Goal: Task Accomplishment & Management: Contribute content

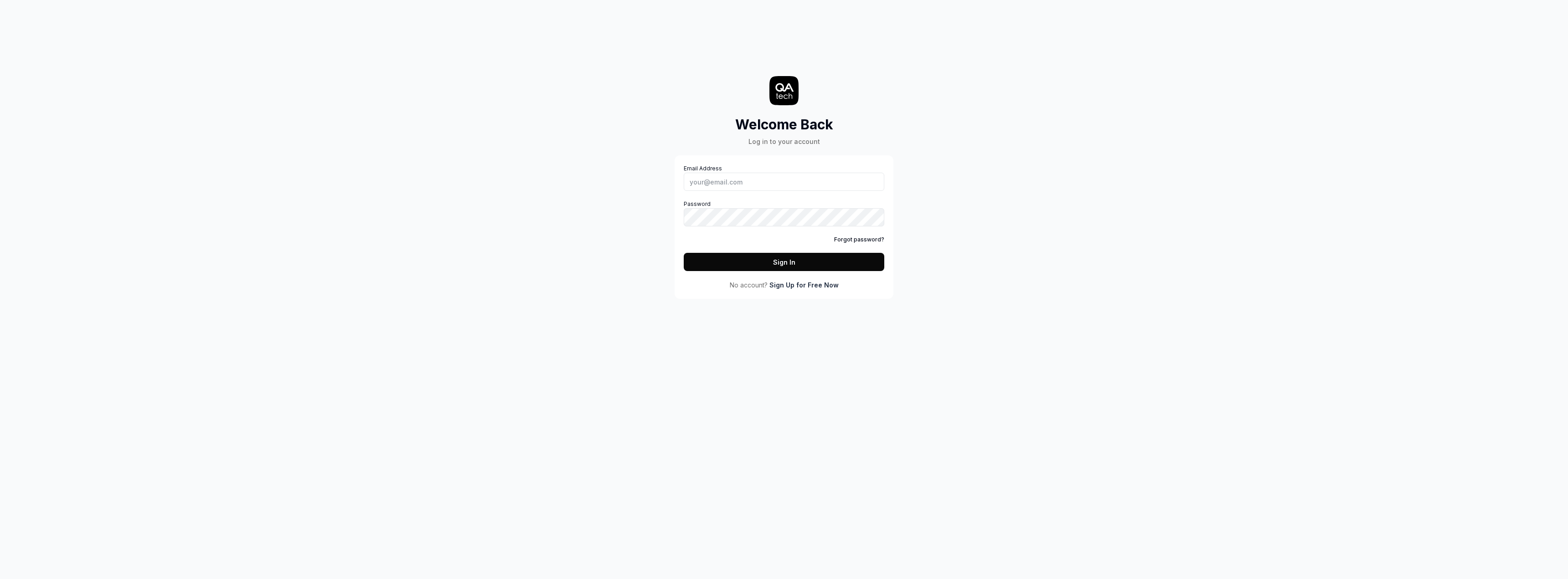
click at [732, 200] on label "Password" at bounding box center [783, 213] width 200 height 26
click at [736, 184] on input "Email Address" at bounding box center [783, 182] width 200 height 18
click at [0, 578] on com-1password-button at bounding box center [0, 579] width 0 height 0
type input "[PERSON_NAME][EMAIL_ADDRESS][DOMAIN_NAME]"
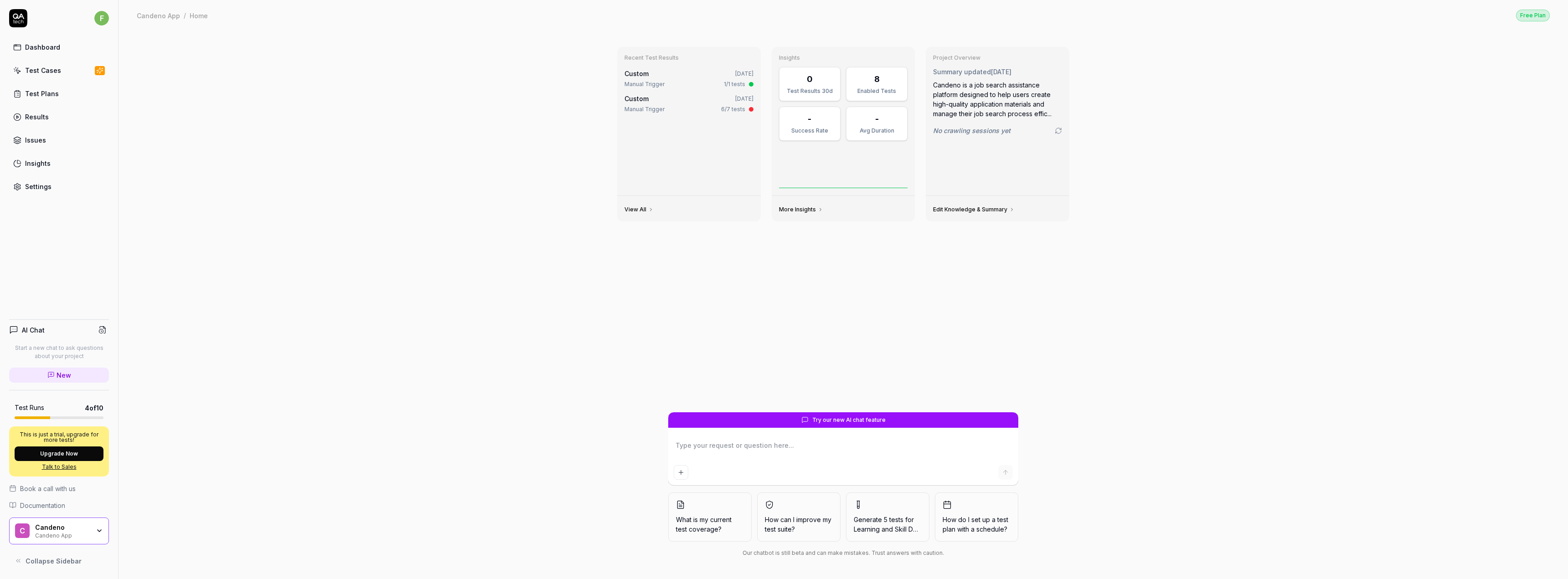
click at [51, 97] on div "Test Plans" at bounding box center [41, 94] width 33 height 10
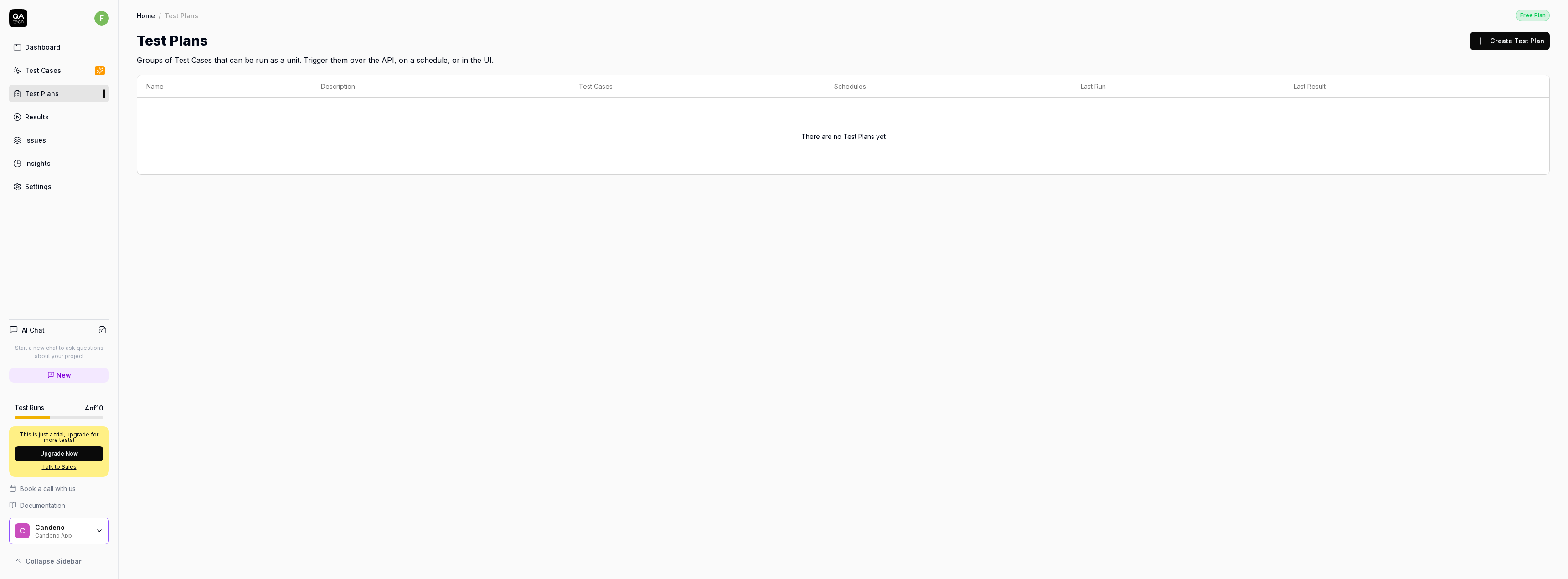
click at [52, 64] on link "Test Cases" at bounding box center [59, 70] width 100 height 18
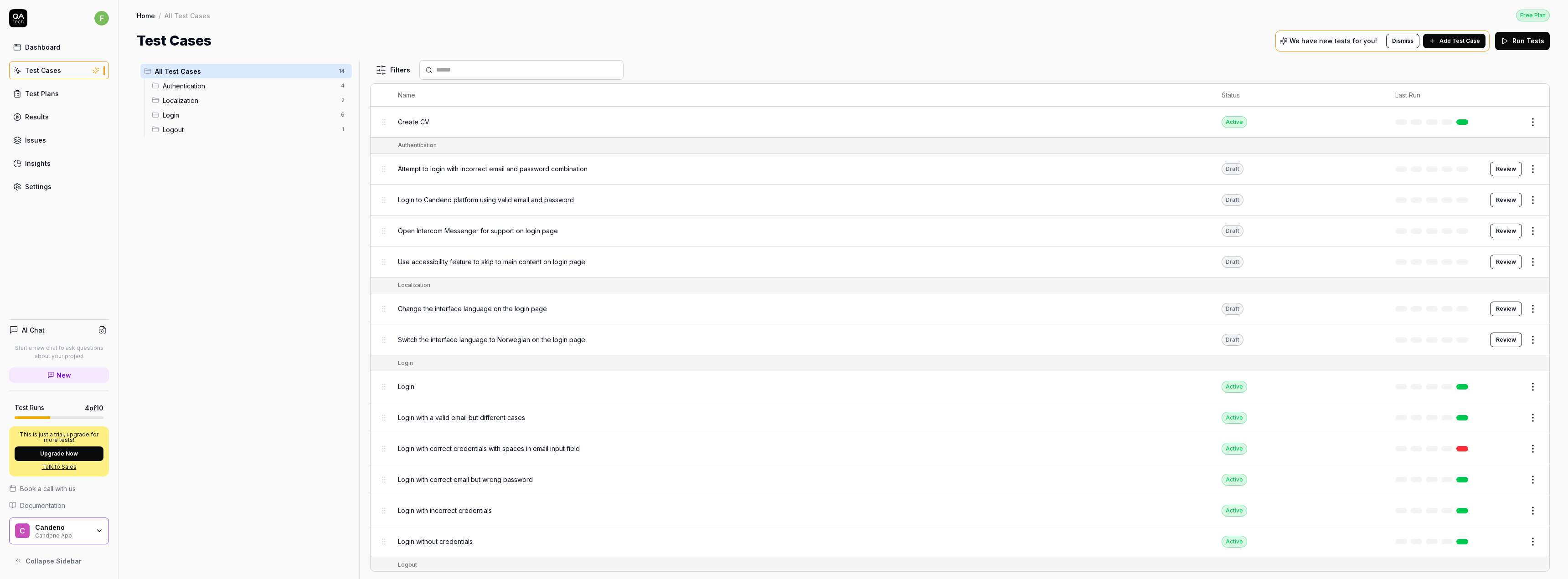
click at [47, 187] on div "Settings" at bounding box center [38, 187] width 26 height 10
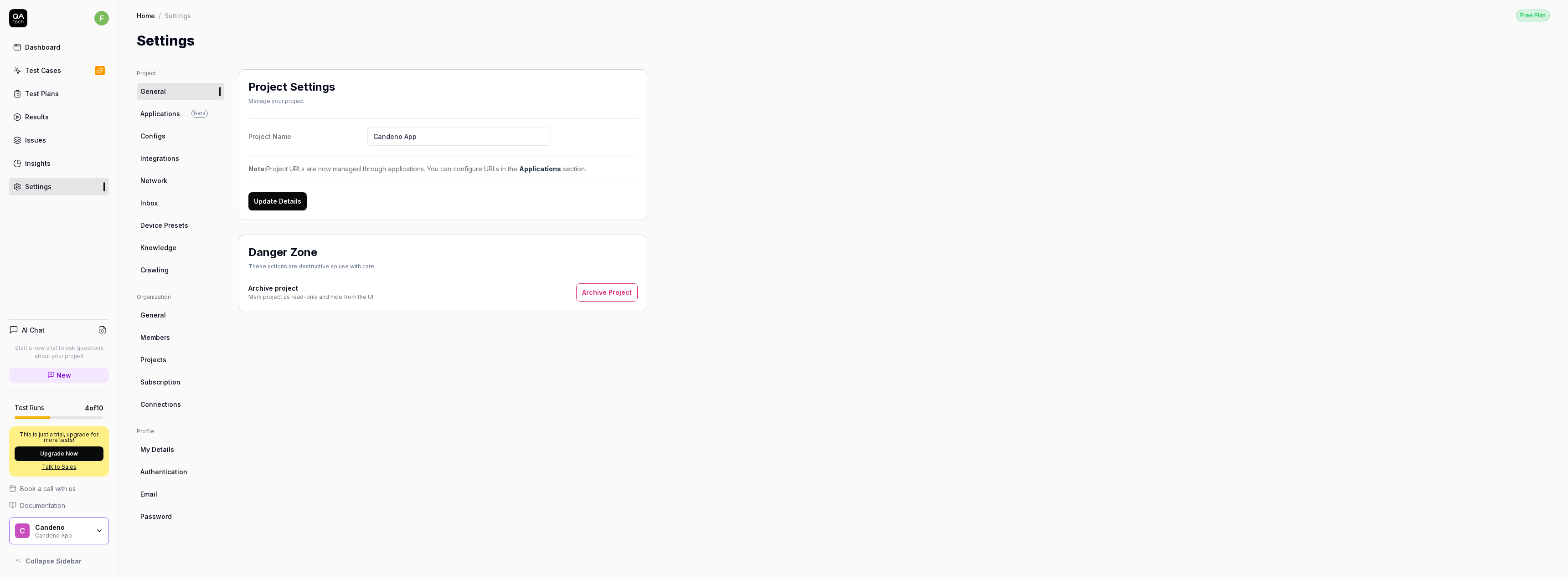
drag, startPoint x: 166, startPoint y: 111, endPoint x: 181, endPoint y: 190, distance: 80.4
click at [166, 111] on span "Applications" at bounding box center [160, 114] width 40 height 10
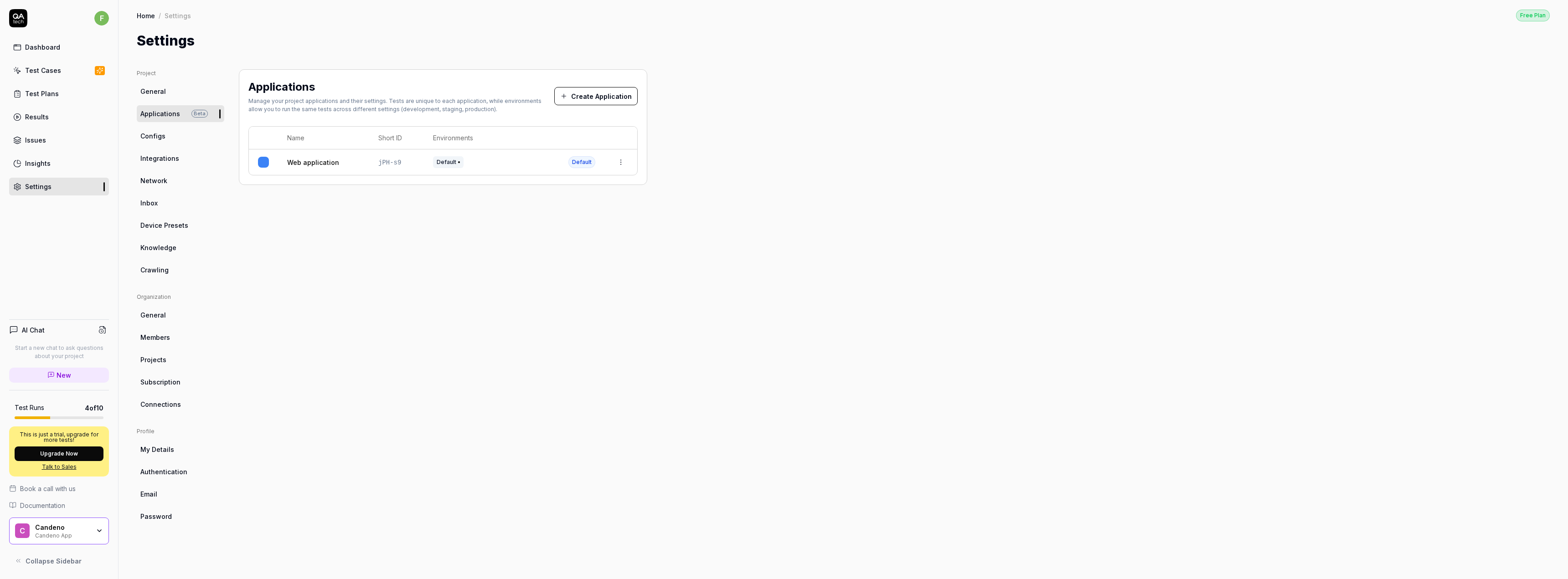
click at [442, 165] on span "Default" at bounding box center [448, 162] width 30 height 12
click at [171, 77] on div "Project" at bounding box center [181, 73] width 88 height 8
click at [173, 90] on link "General" at bounding box center [181, 91] width 88 height 17
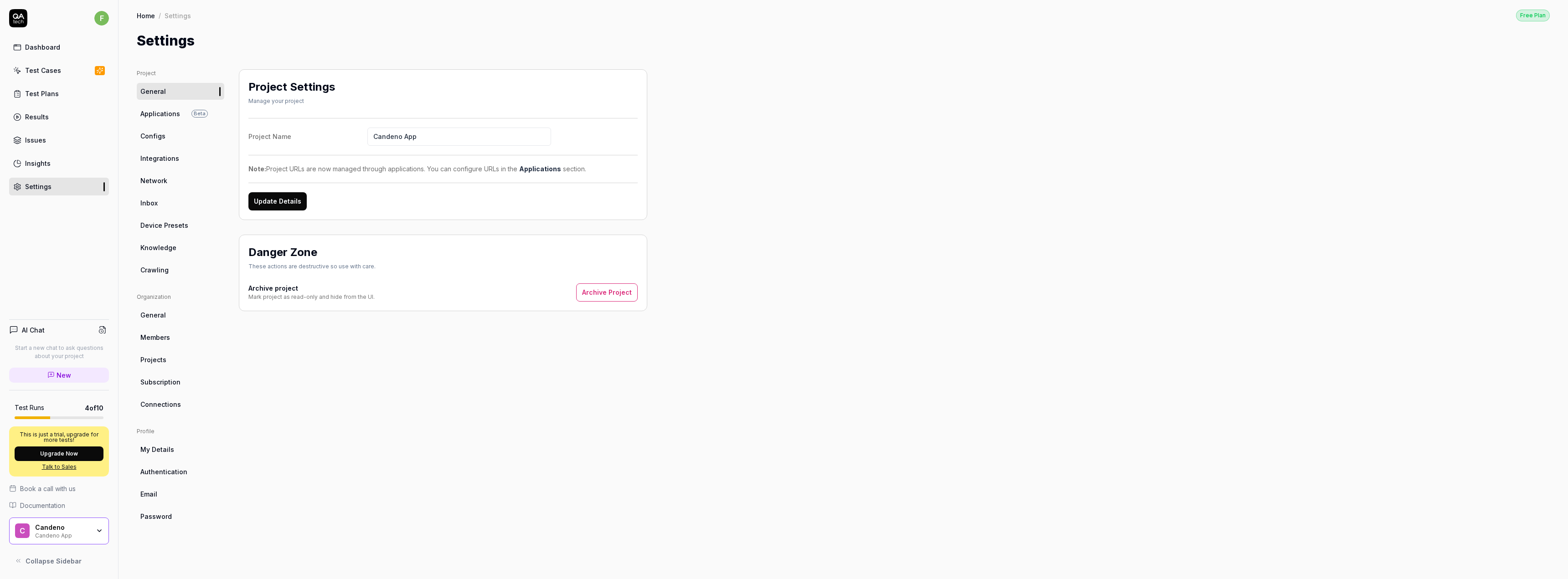
click at [61, 71] on link "Test Cases" at bounding box center [59, 70] width 100 height 18
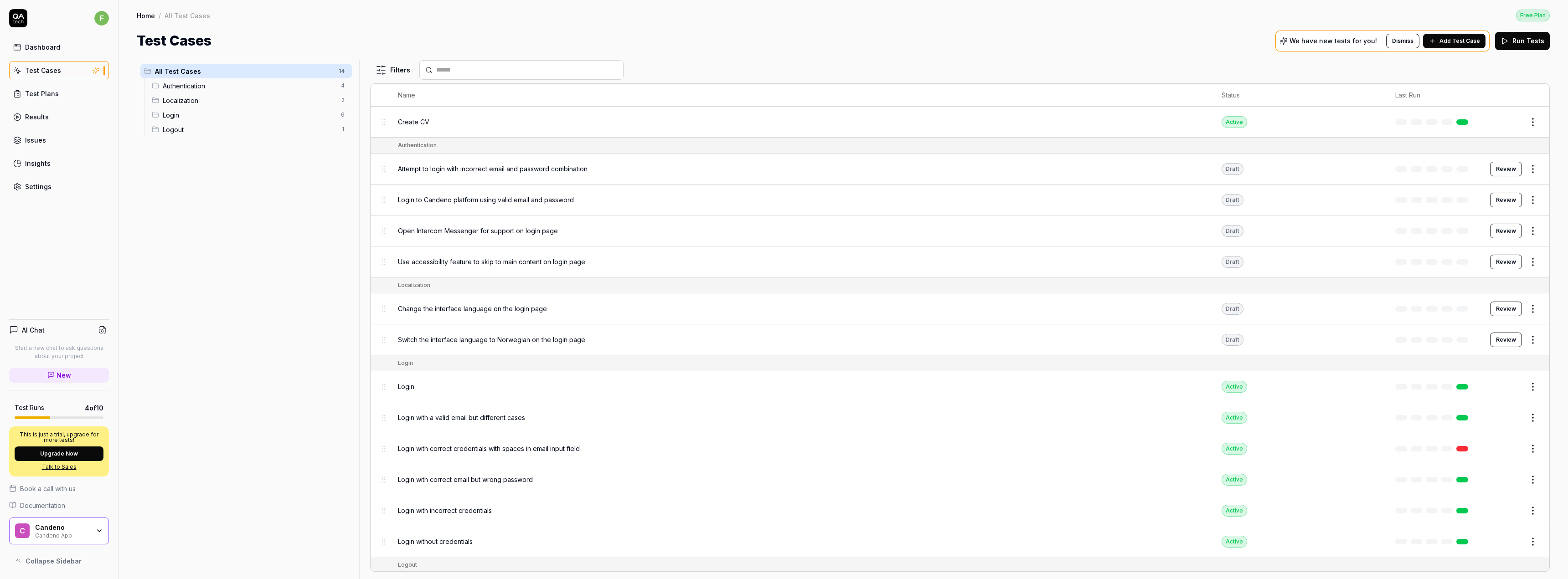
click at [45, 122] on link "Results" at bounding box center [59, 116] width 100 height 18
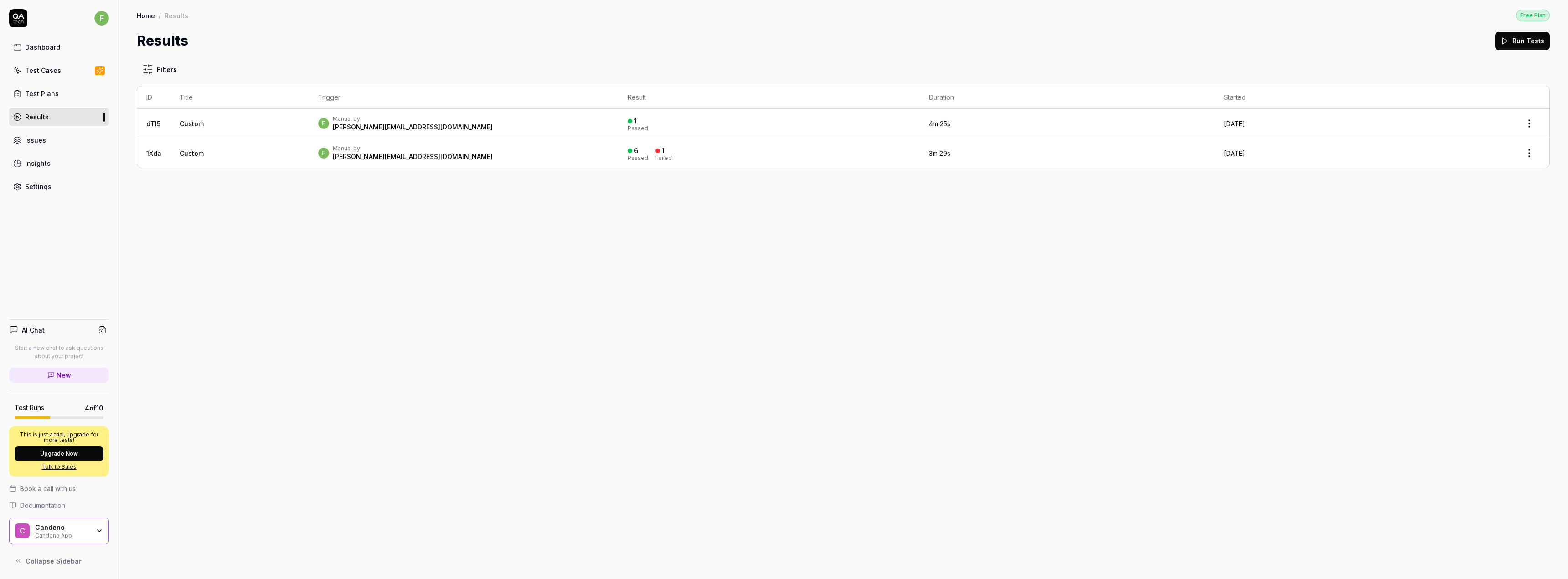
click at [46, 136] on link "Issues" at bounding box center [59, 140] width 100 height 18
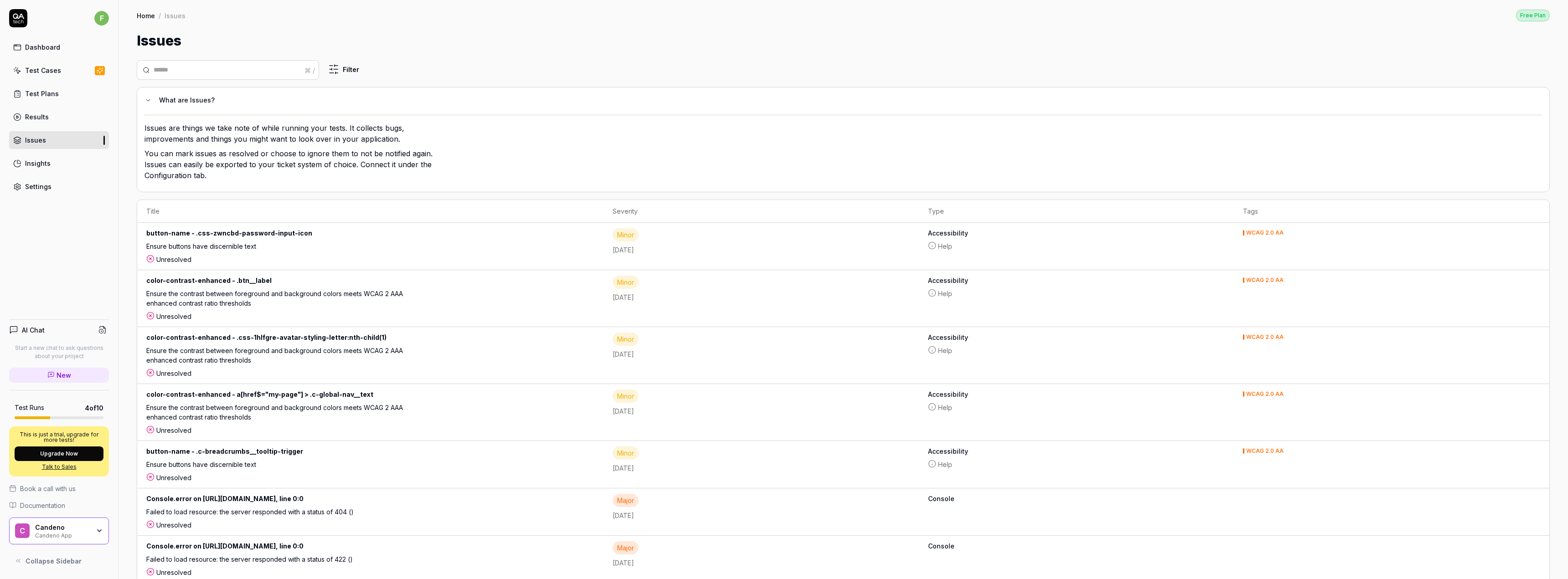
click at [41, 163] on div "Insights" at bounding box center [38, 164] width 26 height 10
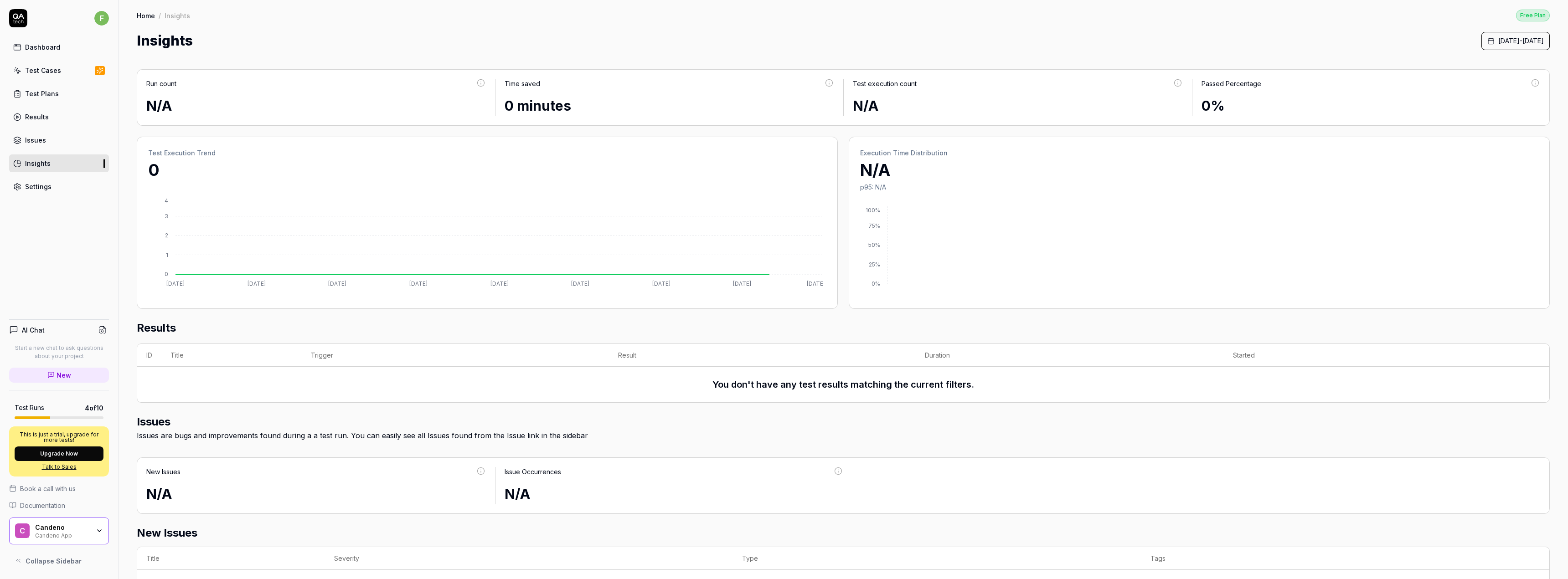
click at [43, 187] on div "Settings" at bounding box center [38, 187] width 26 height 10
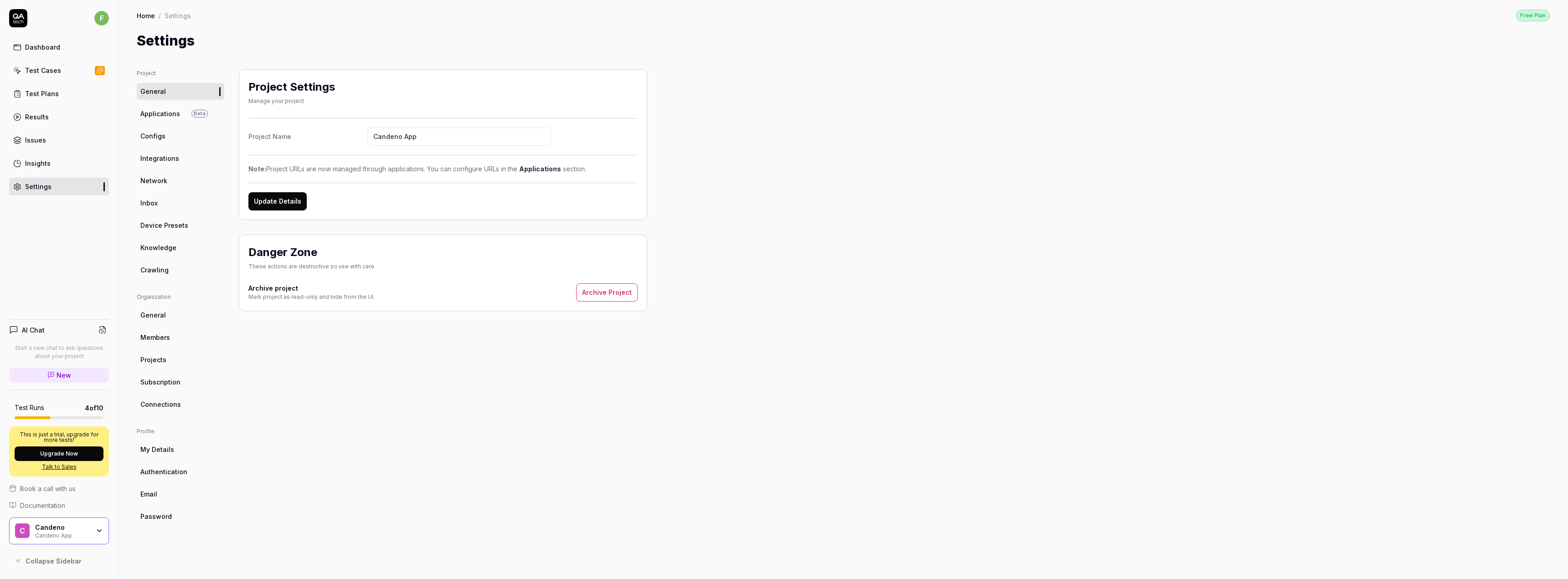
click at [141, 137] on span "Configs" at bounding box center [153, 136] width 25 height 10
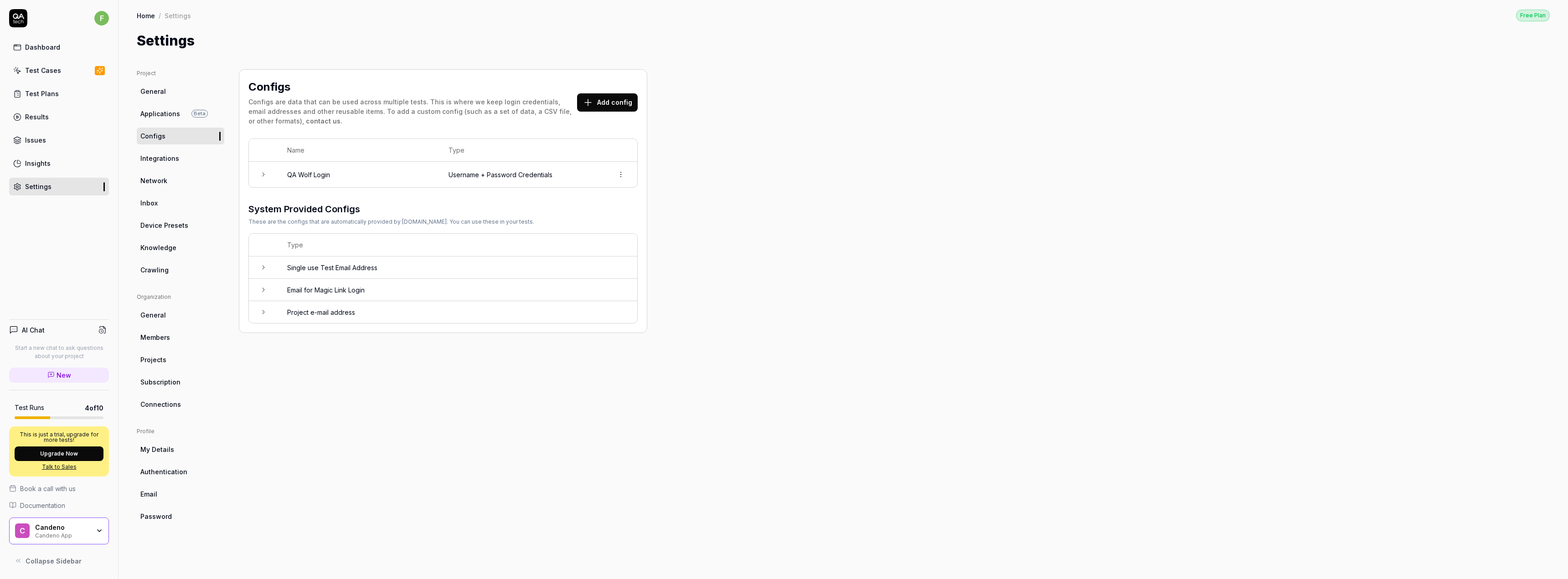
click at [158, 160] on span "Integrations" at bounding box center [160, 158] width 39 height 10
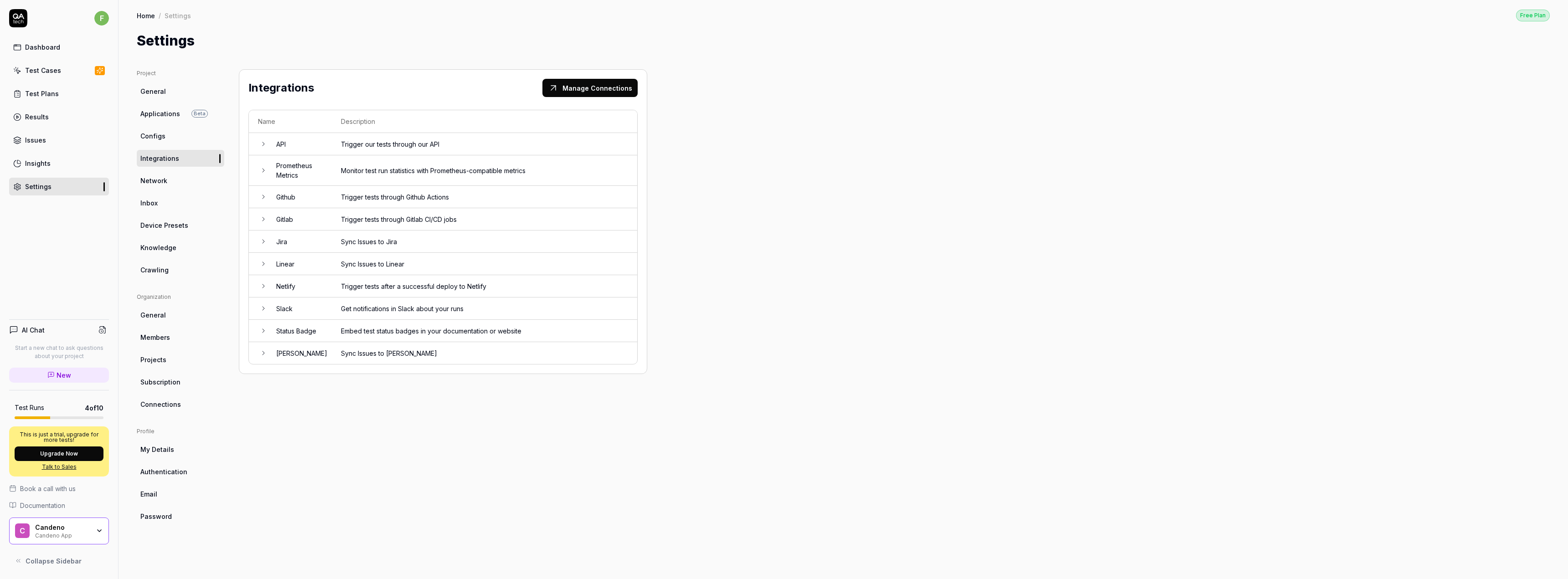
click at [159, 179] on span "Network" at bounding box center [154, 181] width 27 height 10
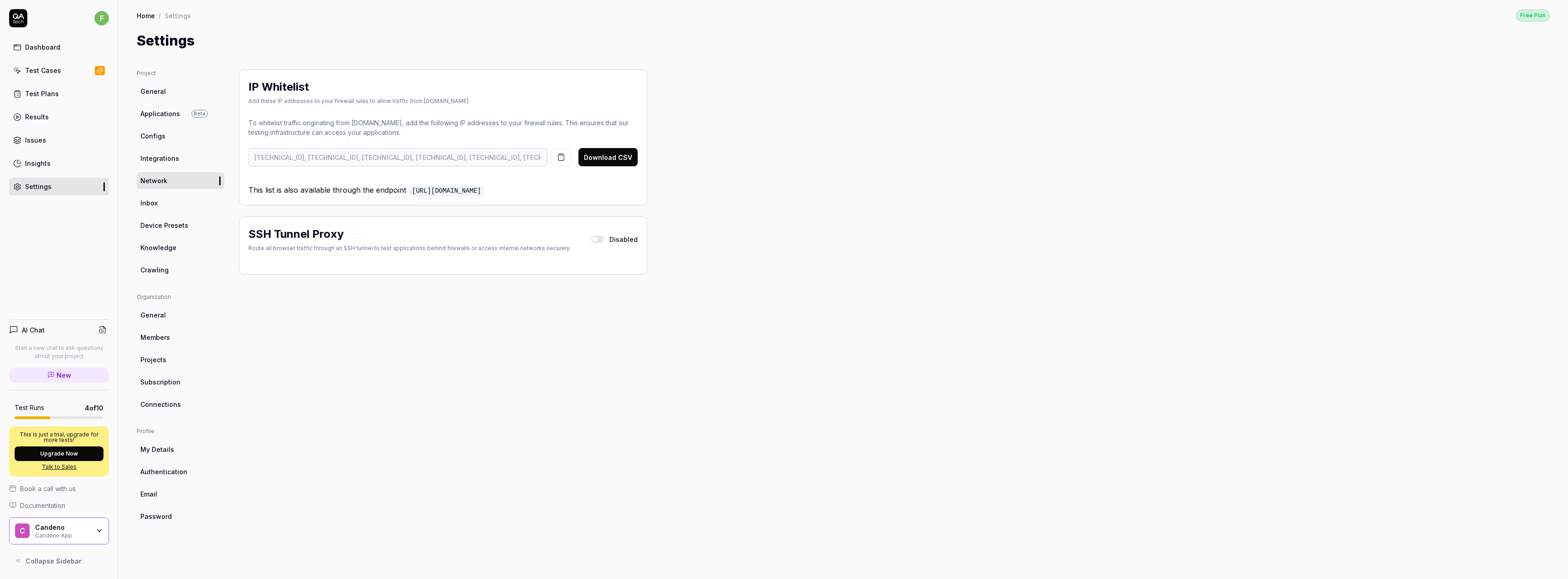
click at [156, 223] on span "Device Presets" at bounding box center [164, 225] width 48 height 10
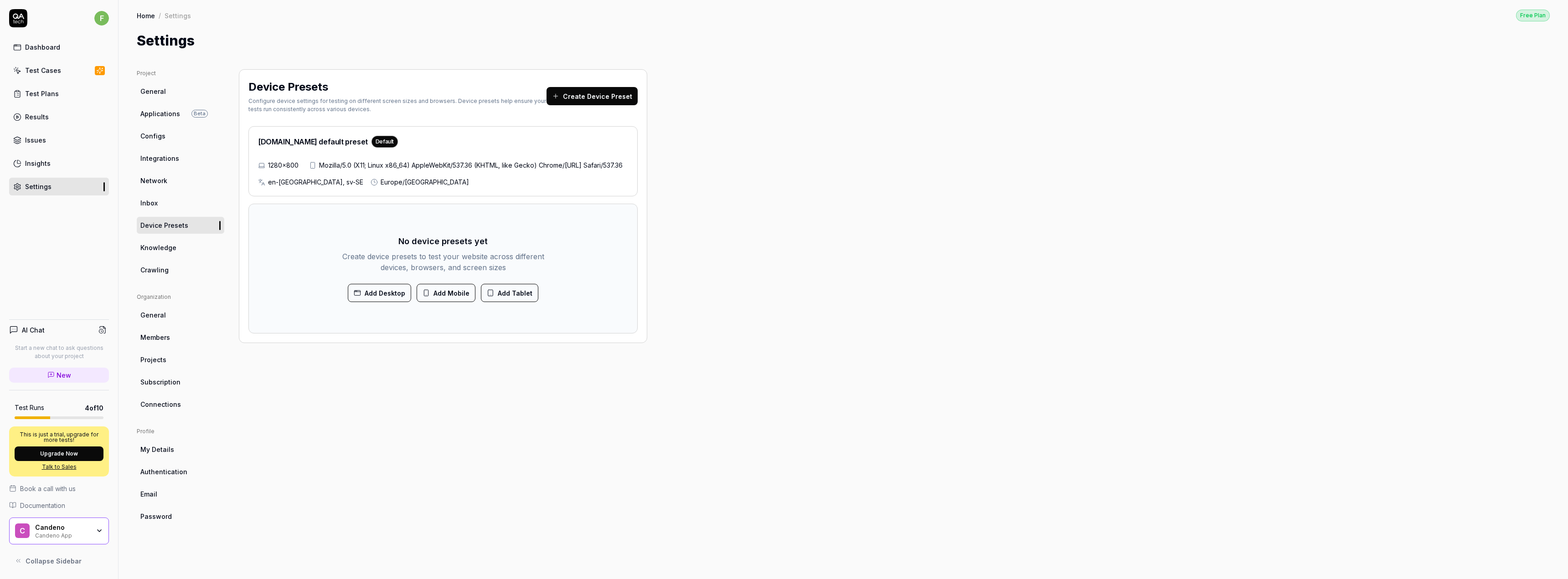
click at [154, 249] on span "Knowledge" at bounding box center [158, 248] width 36 height 10
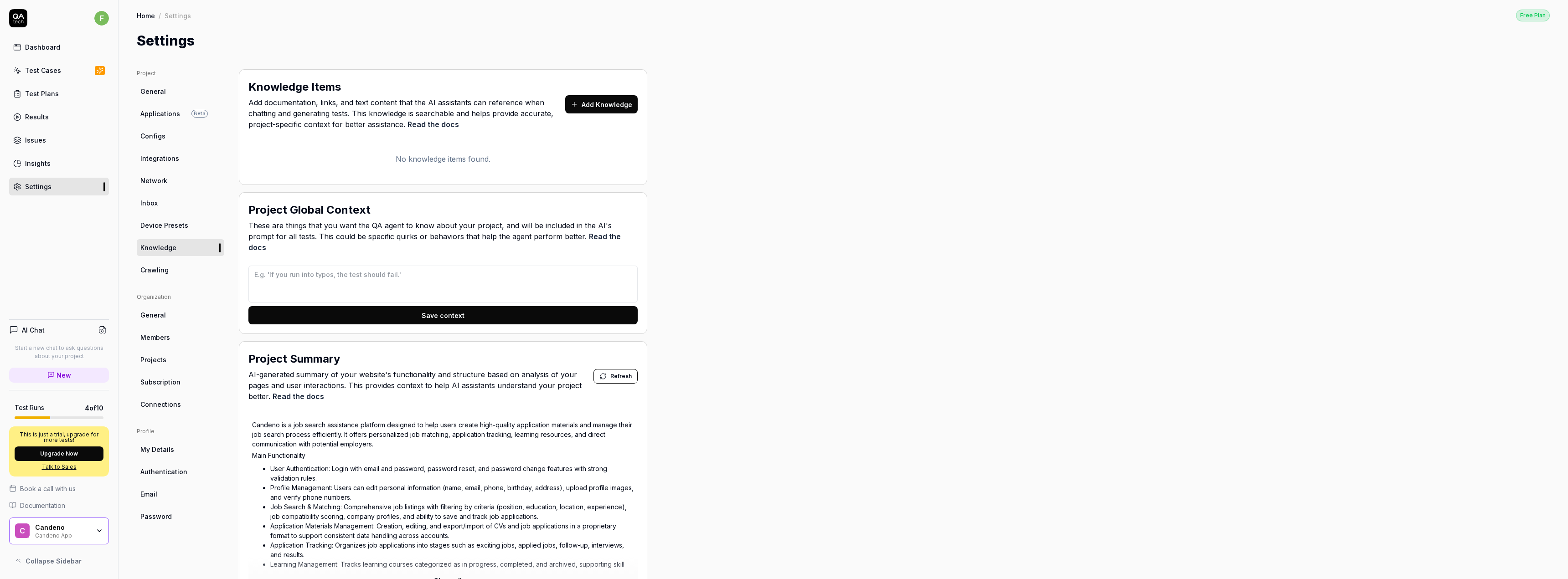
click at [150, 273] on span "Crawling" at bounding box center [155, 270] width 28 height 10
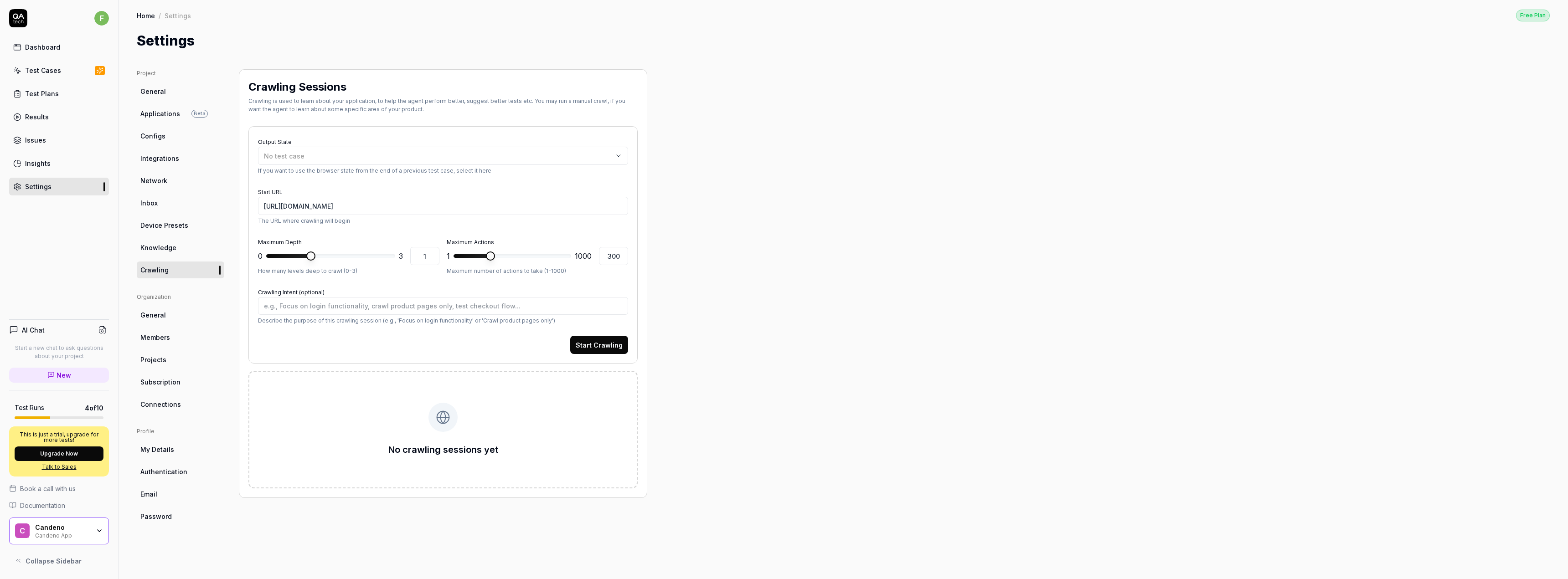
drag, startPoint x: 1061, startPoint y: 347, endPoint x: 788, endPoint y: 318, distance: 274.5
click at [1061, 347] on div "Project General Applications Beta Configs Integrations Network Inbox Device Pre…" at bounding box center [843, 315] width 1413 height 491
type textarea "*"
click at [195, 313] on link "General" at bounding box center [181, 315] width 88 height 17
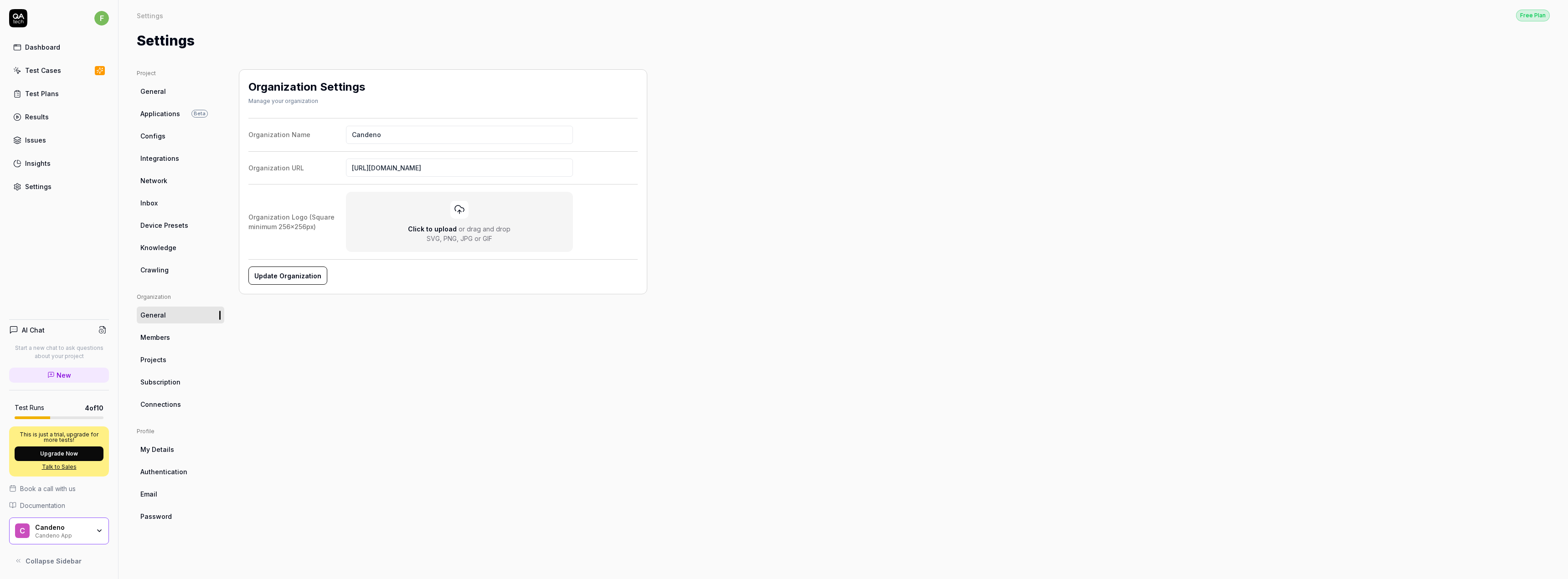
click at [175, 100] on ul "Project General Applications Beta Configs Integrations Network Inbox Device Pre…" at bounding box center [181, 174] width 88 height 209
click at [208, 97] on link "General" at bounding box center [181, 91] width 88 height 17
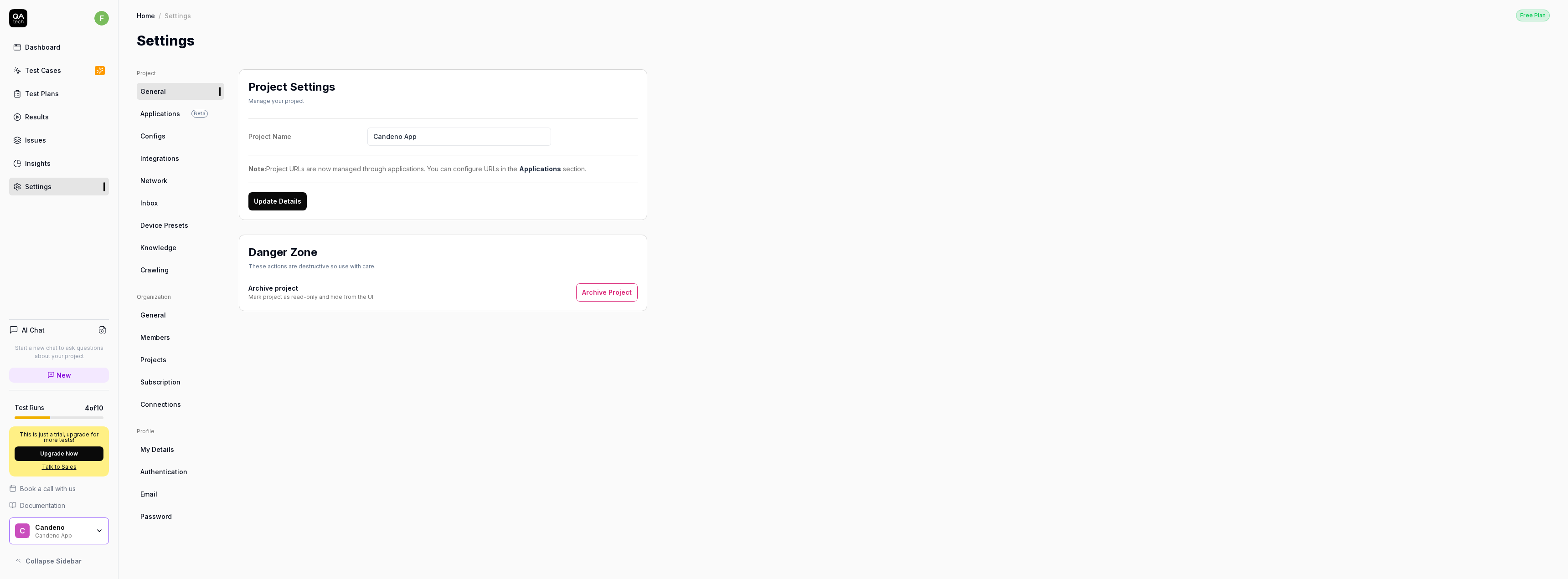
click at [173, 117] on span "Applications" at bounding box center [160, 114] width 40 height 10
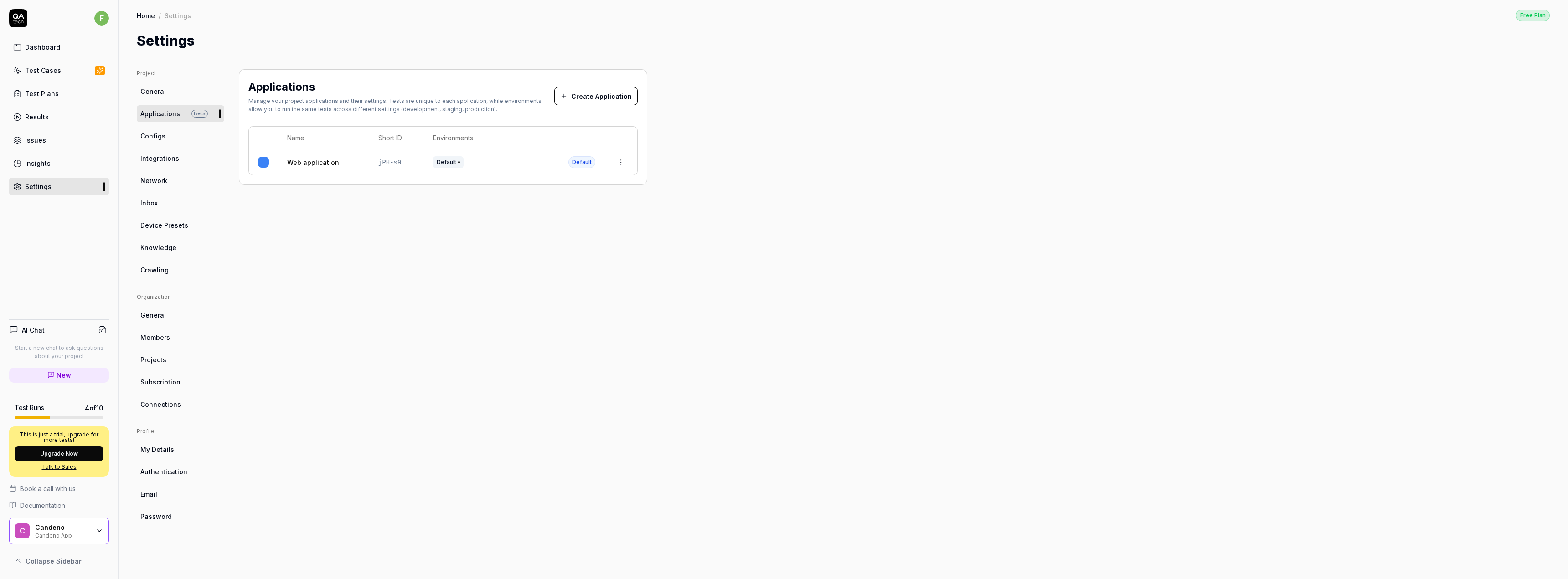
drag, startPoint x: 1304, startPoint y: 387, endPoint x: 1113, endPoint y: 348, distance: 194.9
click at [1303, 387] on div "Project General Applications Beta Configs Integrations Network Inbox Device Pre…" at bounding box center [843, 315] width 1413 height 491
click at [627, 158] on html "f Dashboard Test Cases Test Plans Results Issues Insights Settings AI Chat Star…" at bounding box center [784, 290] width 1568 height 579
click at [742, 188] on html "f Dashboard Test Cases Test Plans Results Issues Insights Settings AI Chat Star…" at bounding box center [784, 290] width 1568 height 579
click at [309, 166] on link "Web application" at bounding box center [313, 162] width 52 height 10
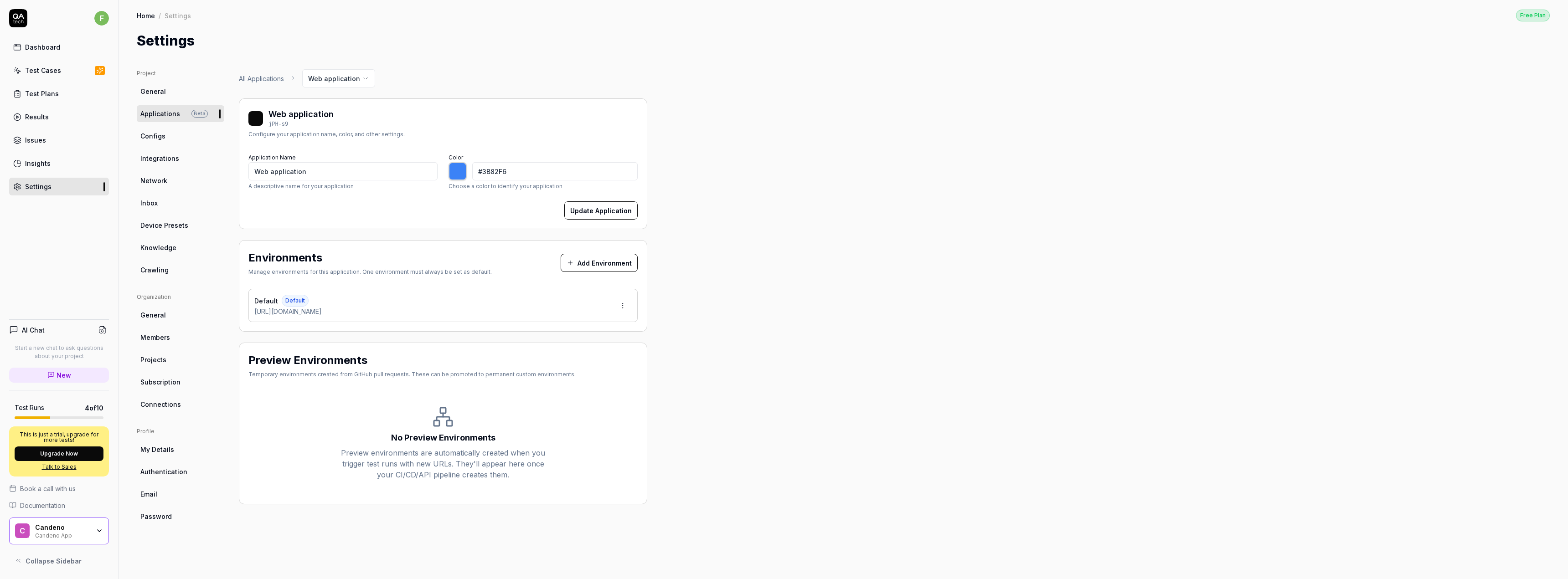
drag, startPoint x: 394, startPoint y: 315, endPoint x: 282, endPoint y: 299, distance: 113.1
click at [231, 298] on div "Project General Applications Beta Configs Integrations Network Inbox Device Pre…" at bounding box center [843, 315] width 1413 height 491
click at [712, 331] on div "Project General Applications Beta Configs Integrations Network Inbox Device Pre…" at bounding box center [843, 315] width 1413 height 491
type input "*******"
click at [34, 70] on div "Test Cases" at bounding box center [43, 71] width 36 height 10
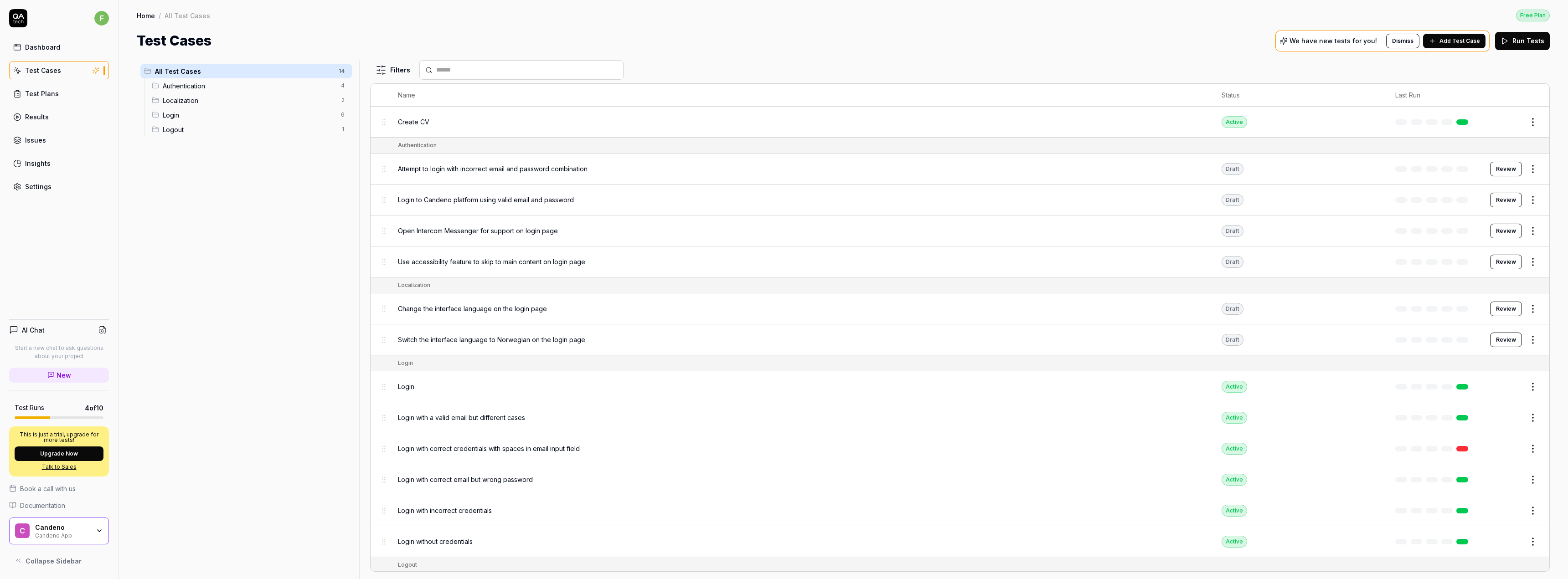
click at [46, 66] on div "Test Cases" at bounding box center [43, 71] width 36 height 10
click at [1452, 39] on span "Add Test Case" at bounding box center [1460, 41] width 41 height 8
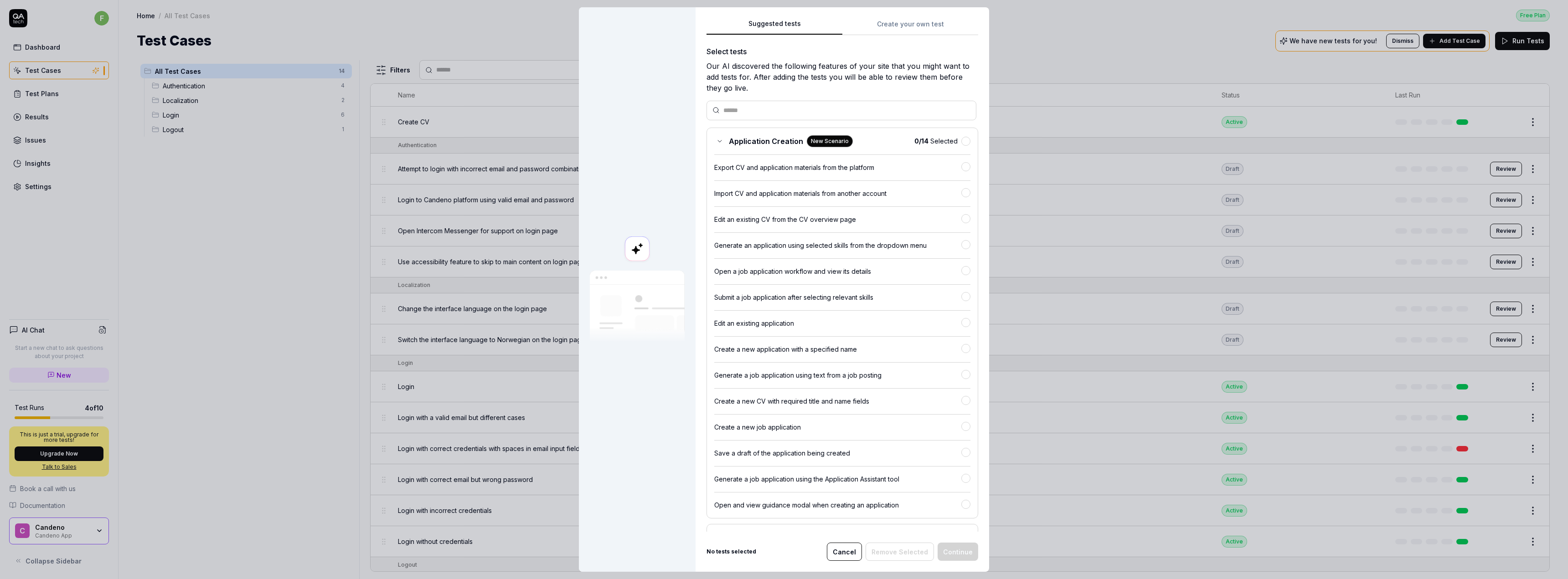
click at [908, 19] on div "Suggested tests Suggested tests Create your own test Select tests Our AI discov…" at bounding box center [784, 290] width 1568 height 579
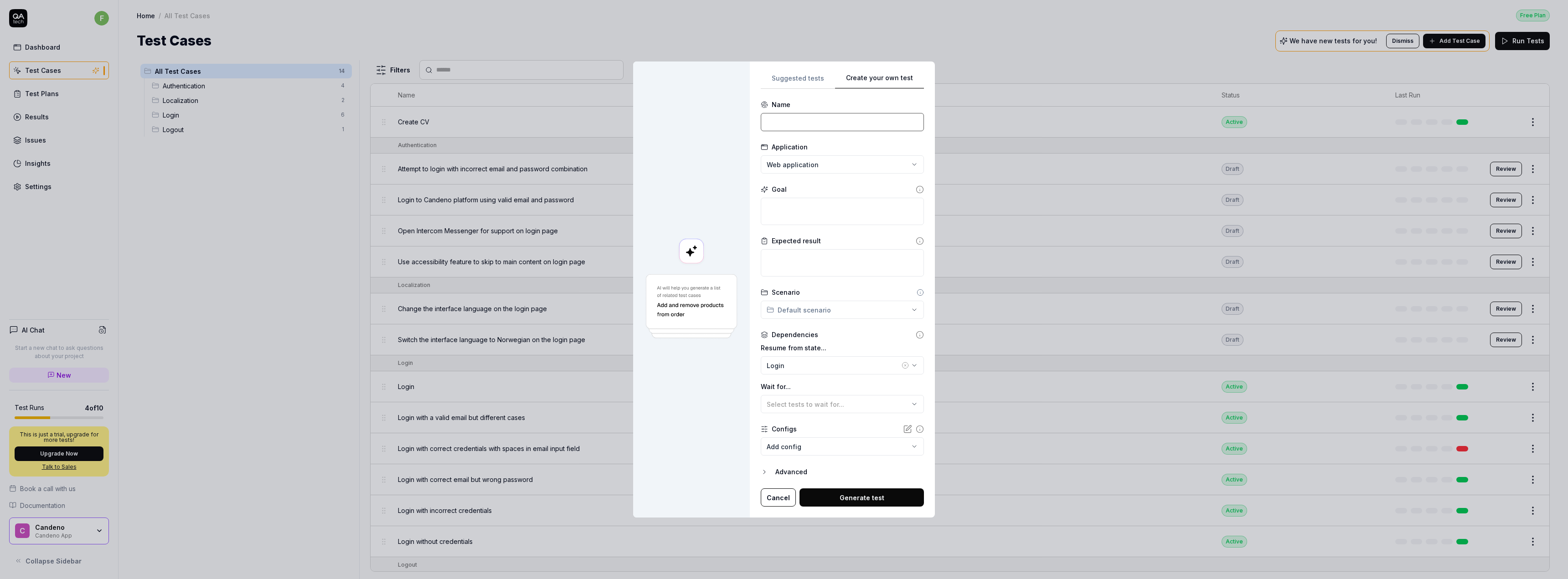
click at [800, 126] on input at bounding box center [842, 122] width 163 height 18
paste input "As a candidate, I want to upload a profile picture so employers see my most rec…"
type input "As a candidate, I want to upload a profile picture so employers see my most rec…"
click at [792, 205] on textarea at bounding box center [842, 211] width 163 height 27
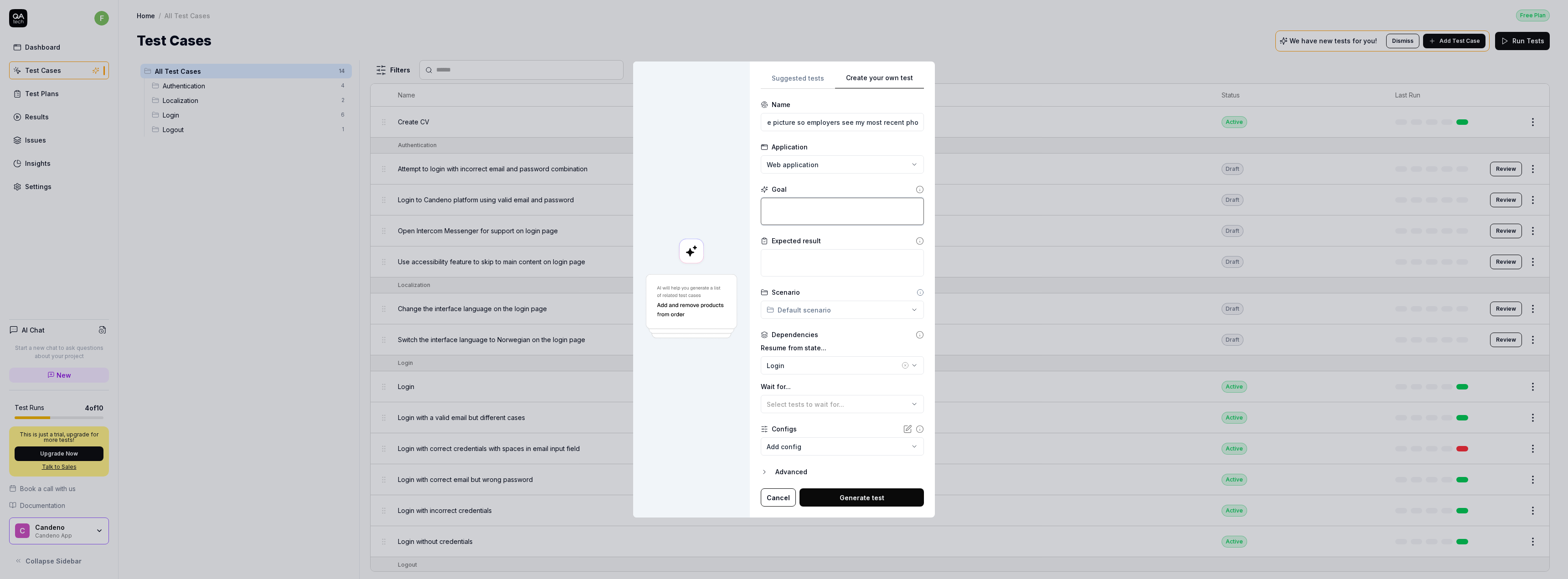
scroll to position [0, 0]
type textarea "*"
type textarea "V"
type textarea "*"
type textarea "Ve"
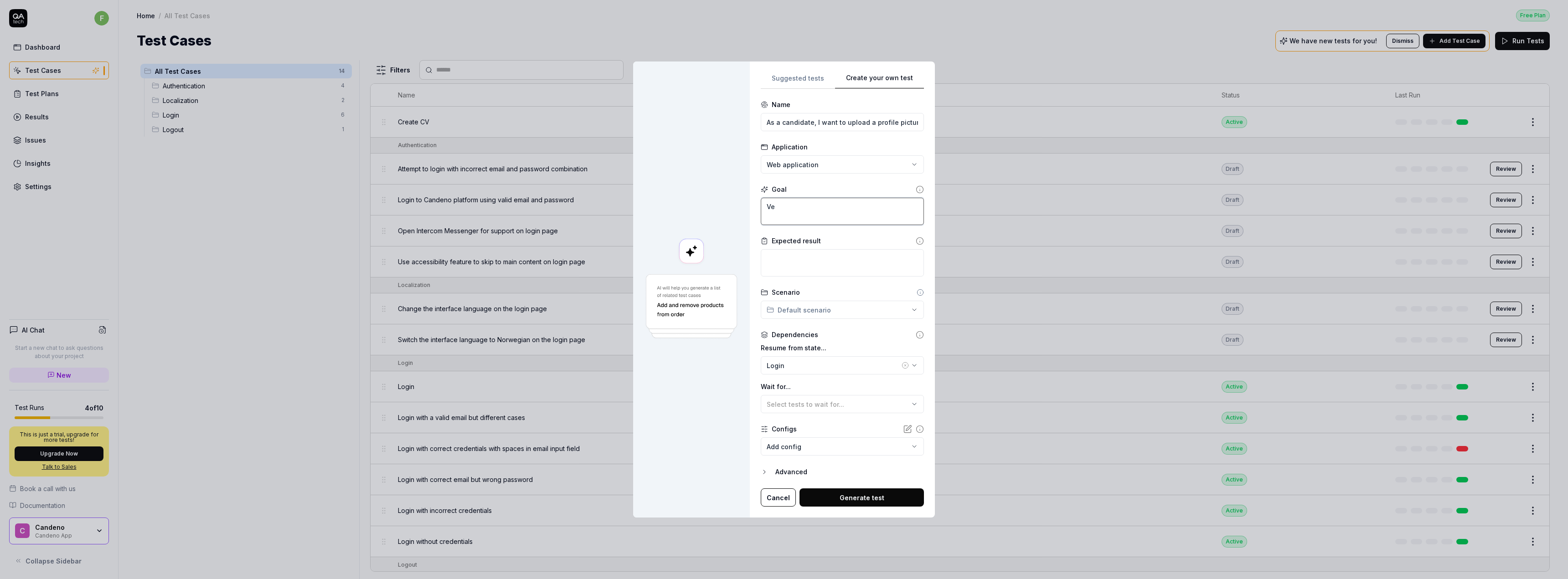
type textarea "*"
type textarea "Ver"
type textarea "*"
type textarea "Veri"
type textarea "*"
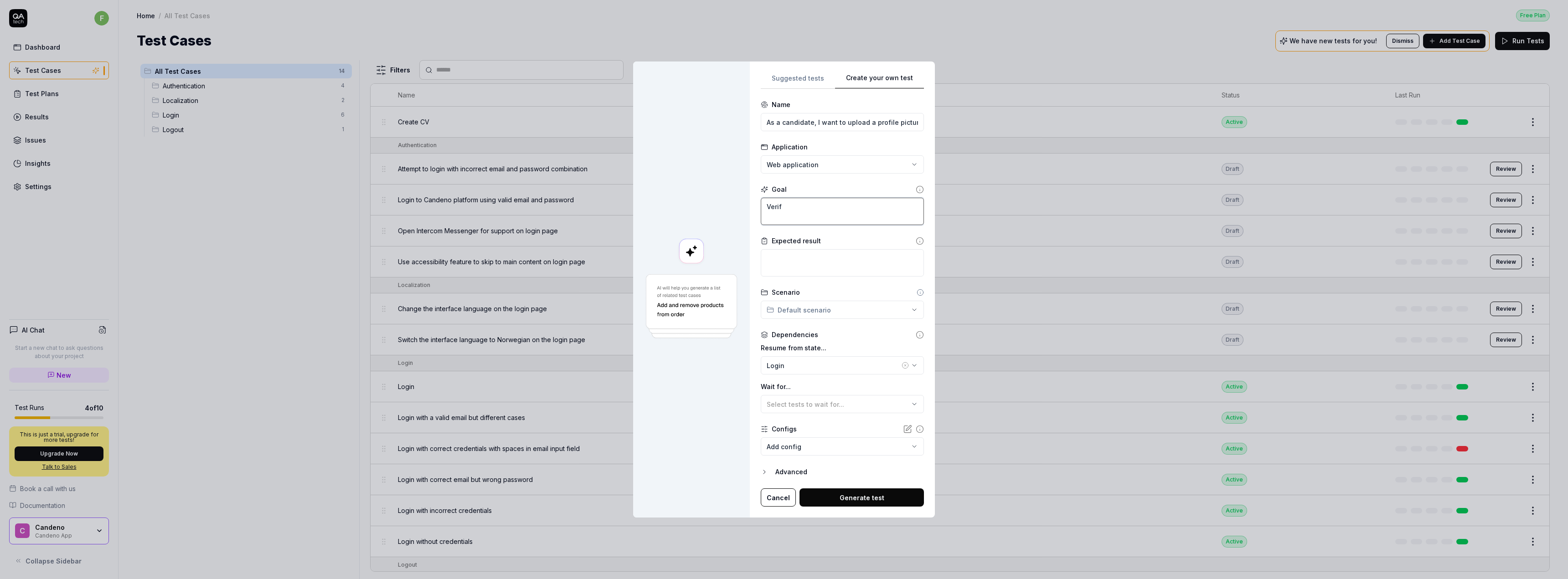
type textarea "Verify"
type textarea "*"
type textarea "Verify"
type textarea "*"
type textarea "Verify th"
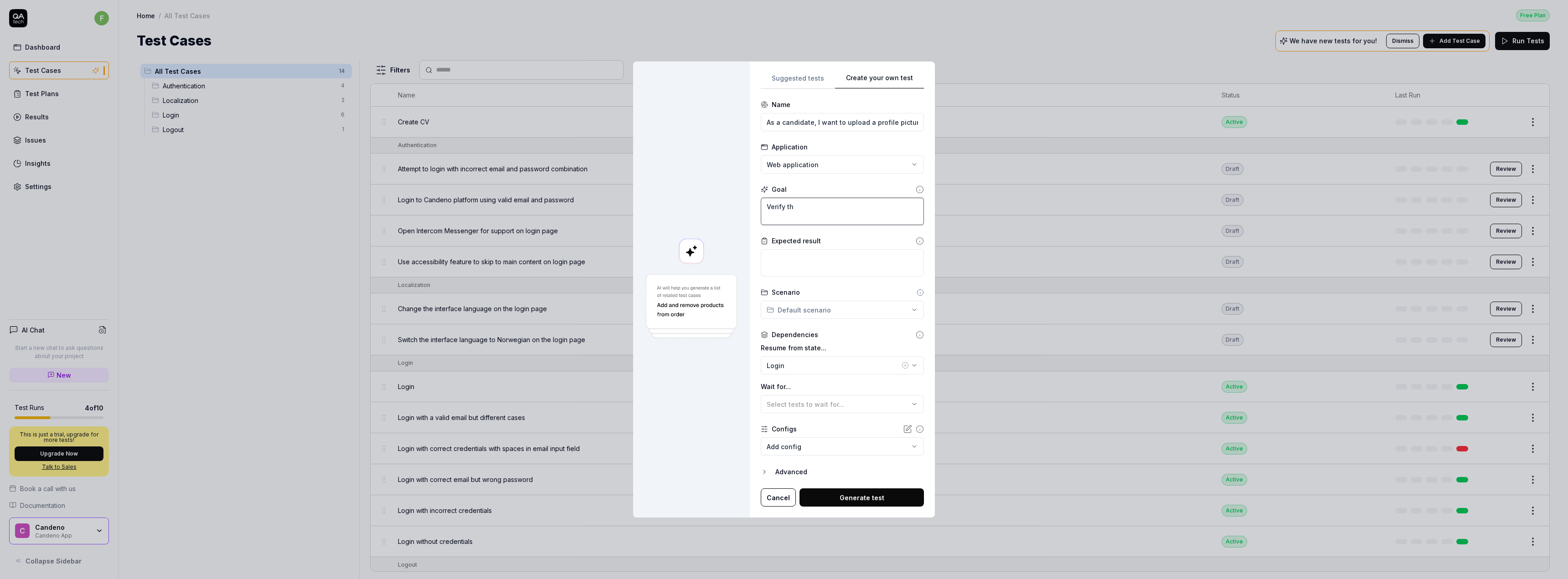
type textarea "*"
type textarea "Verify the"
type textarea "*"
type textarea "Verify the fo"
type textarea "*"
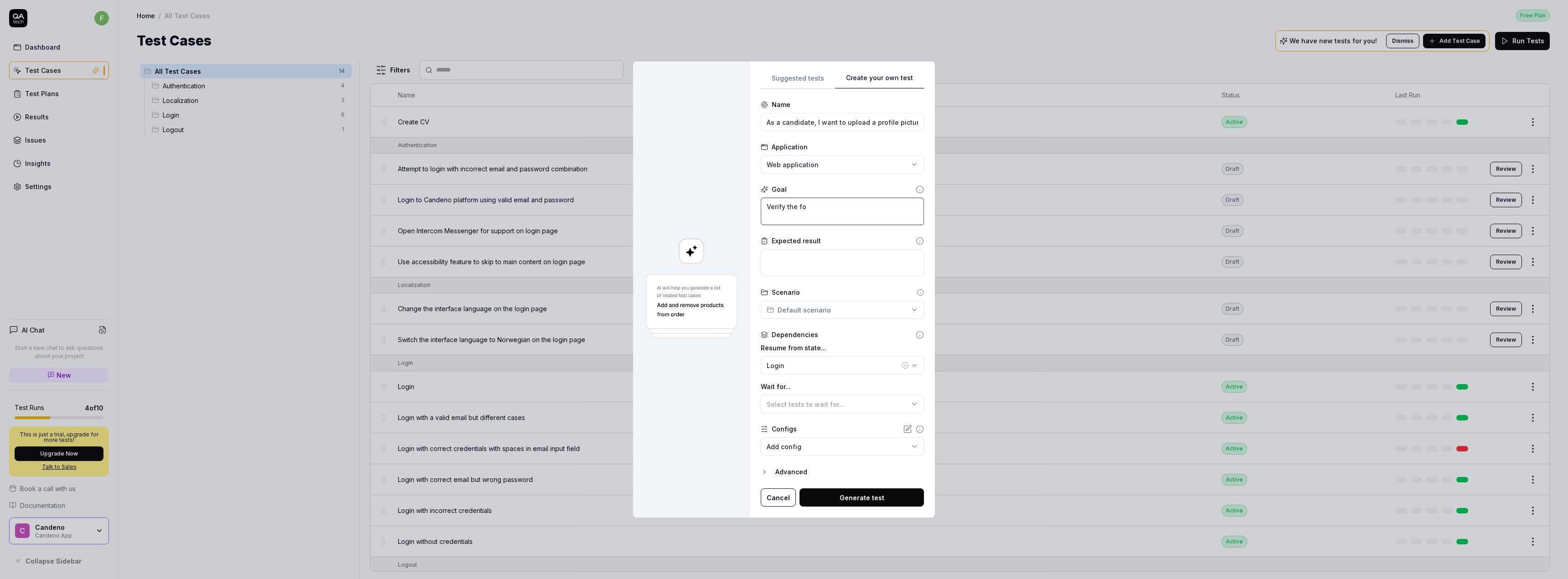
type textarea "Verify the fol"
type textarea "*"
type textarea "Verify the foll"
type textarea "*"
type textarea "Verify the follo"
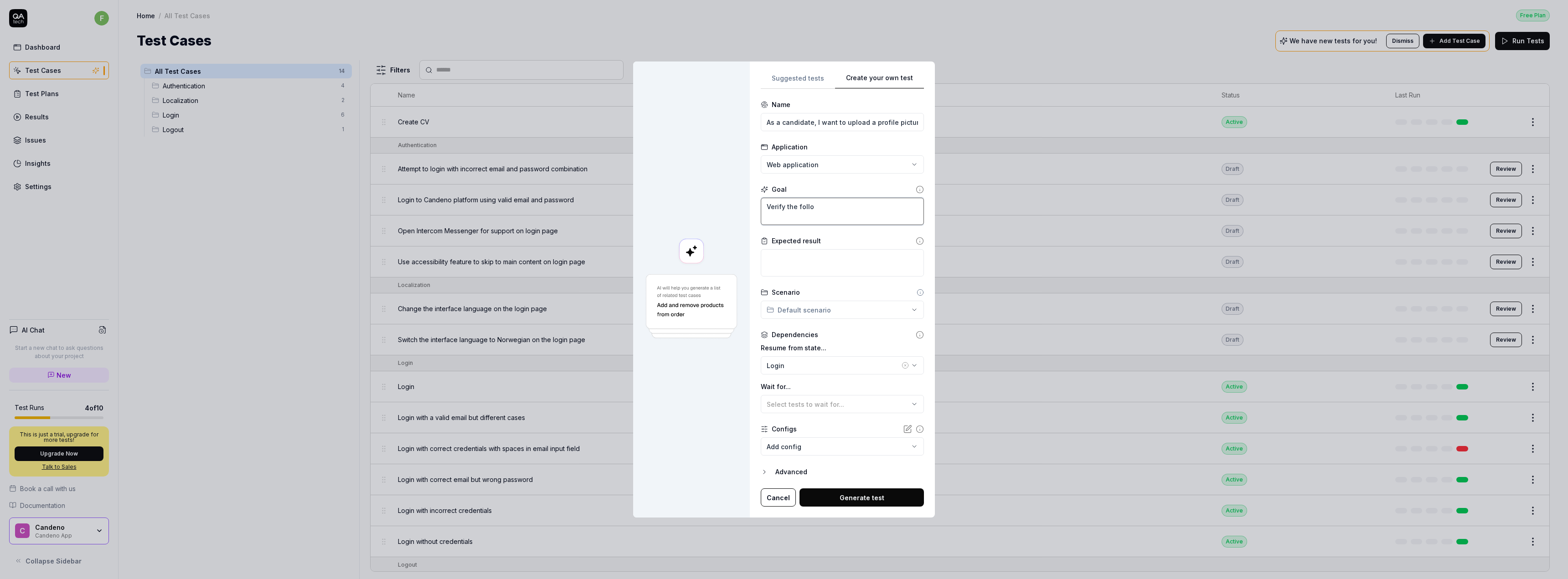
type textarea "*"
type textarea "Verify the follow"
type textarea "*"
type textarea "Verify the followi"
type textarea "*"
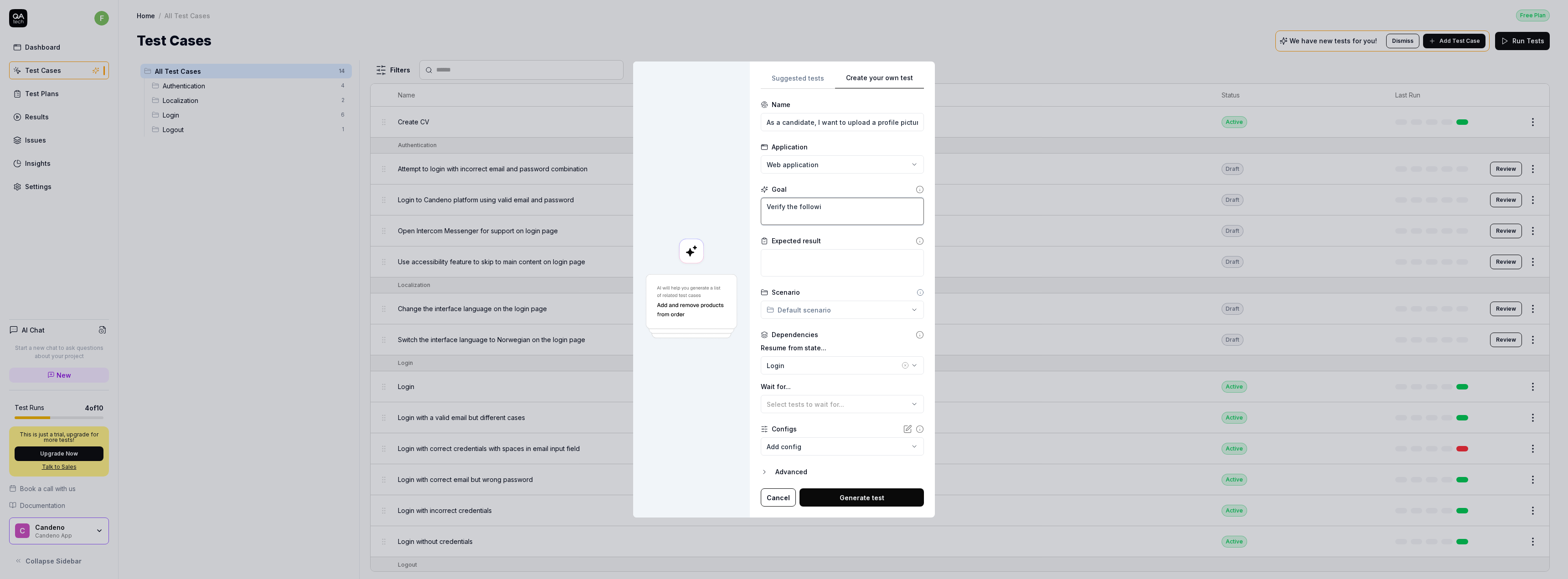
type textarea "Verify the followin"
type textarea "*"
type textarea "Verify the following"
type textarea "*"
type textarea "Verify the following"
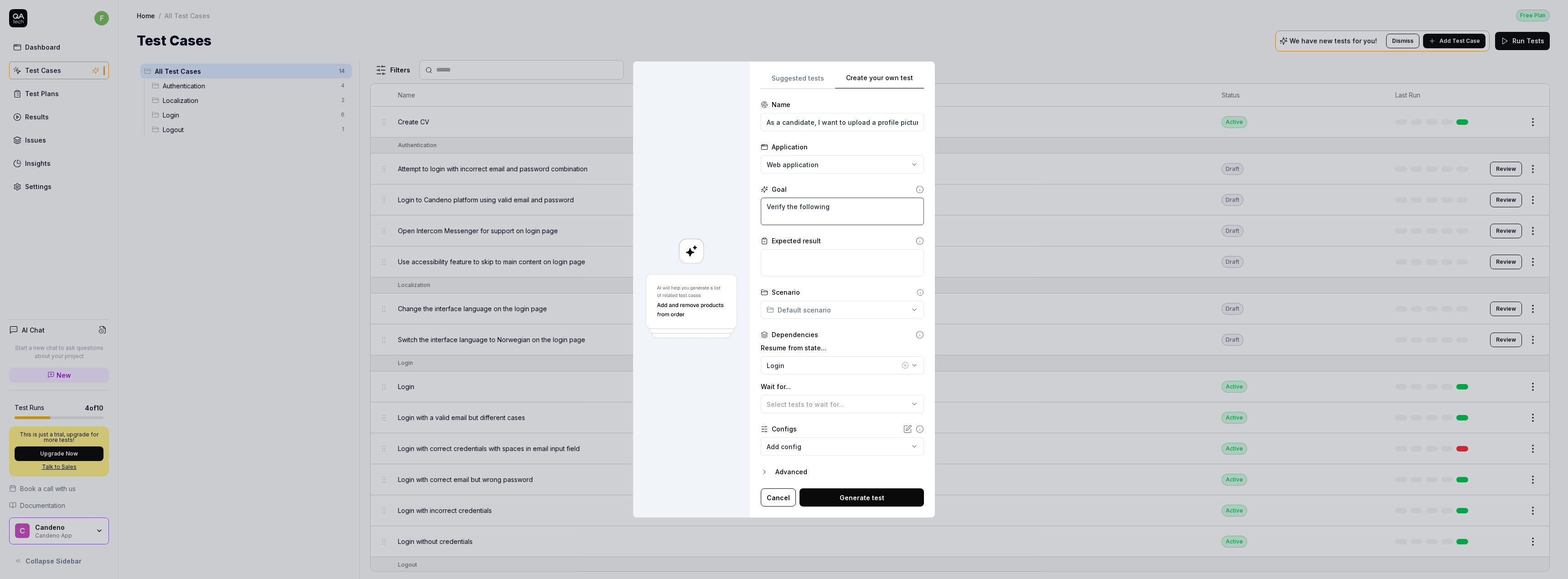
type textarea "*"
type textarea "Verify the following a"
type textarea "*"
type textarea "Verify the following ac"
type textarea "*"
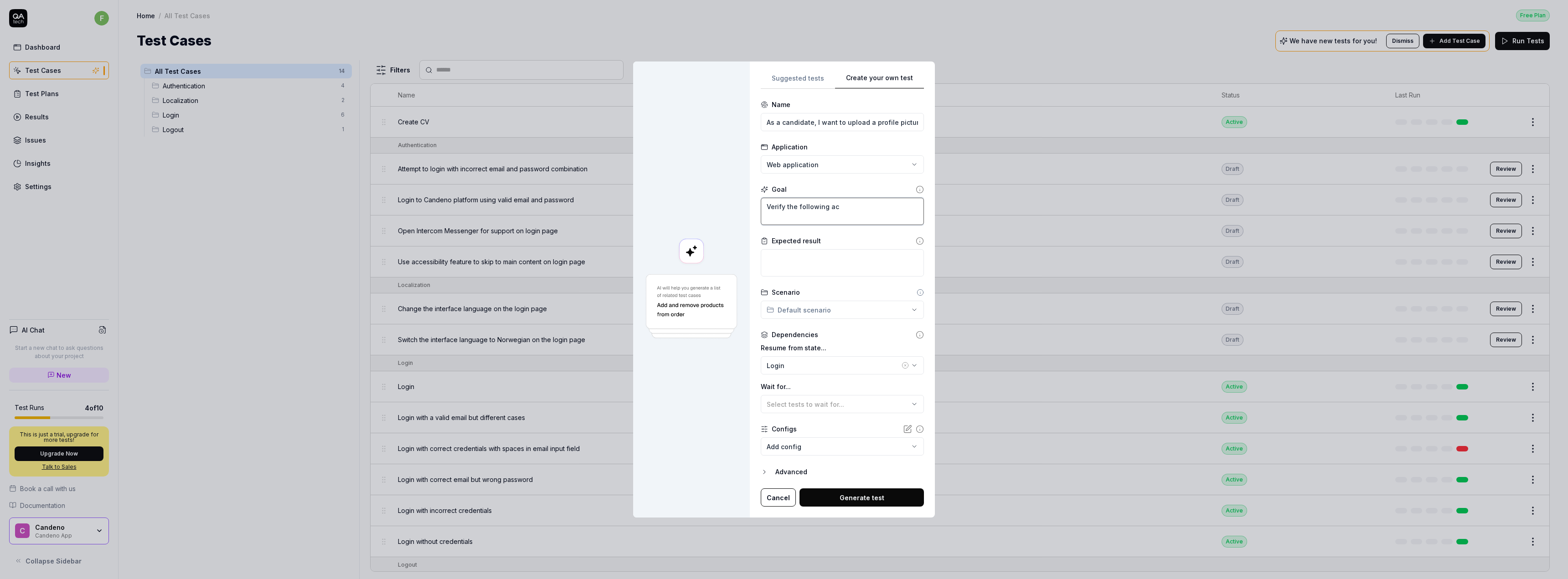
type textarea "Verify the following acc"
type textarea "*"
type textarea "Verify the following acce"
type textarea "*"
type textarea "Verify the following accep"
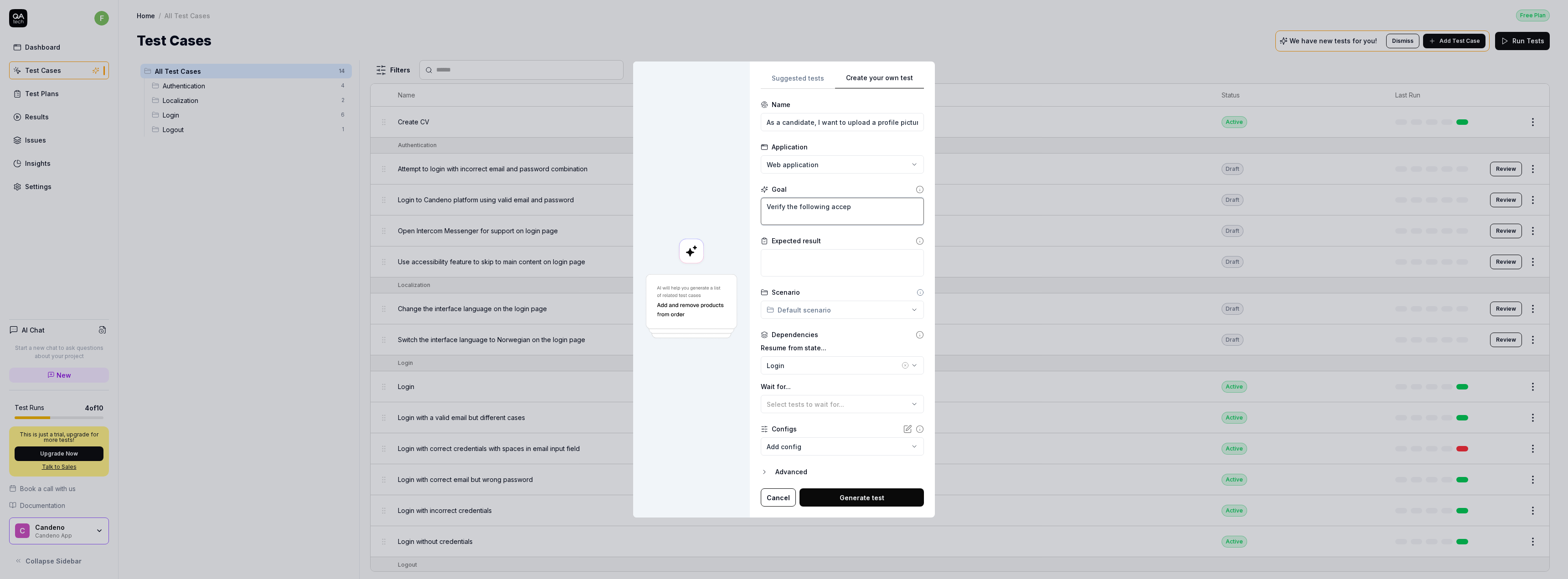
type textarea "*"
type textarea "Verify the following accept"
type textarea "*"
type textarea "Verify the following accepta"
type textarea "*"
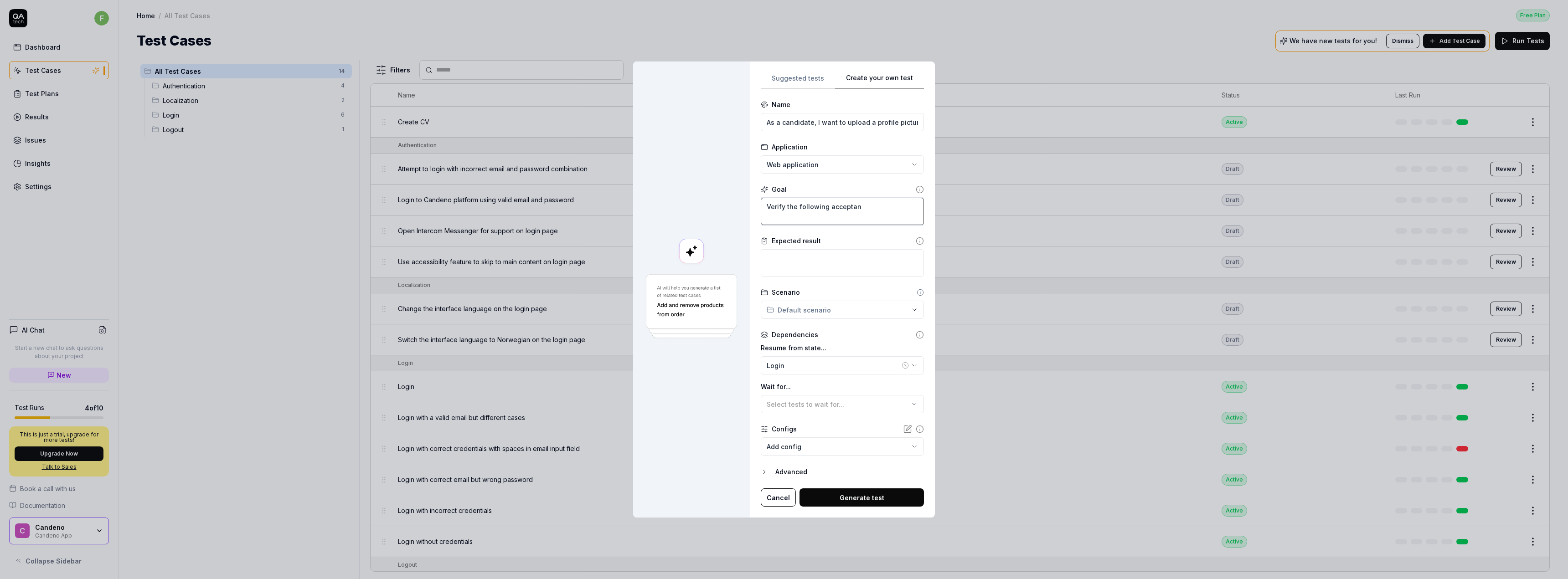
type textarea "Verify the following acceptanc"
type textarea "*"
type textarea "Verify the following acceptance"
type textarea "*"
type textarea "Verify the following acceptance"
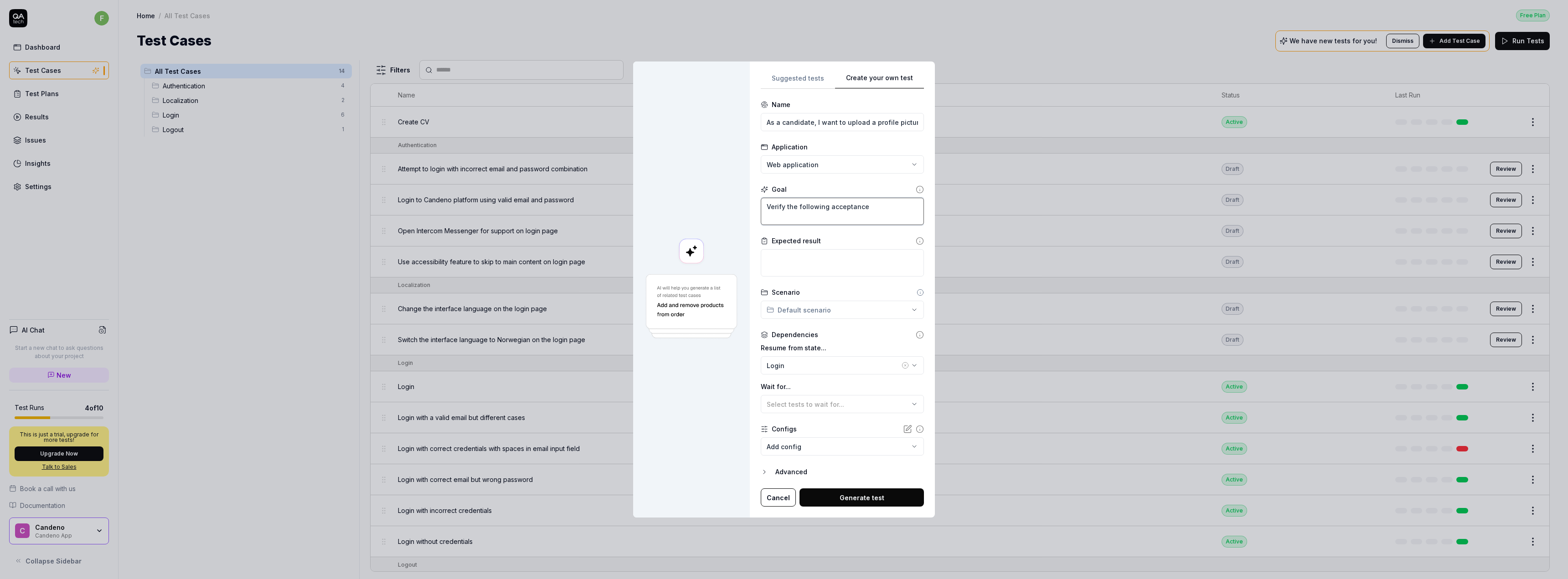
type textarea "*"
type textarea "Verify the following acceptance c"
type textarea "*"
type textarea "Verify the following acceptance cr"
type textarea "*"
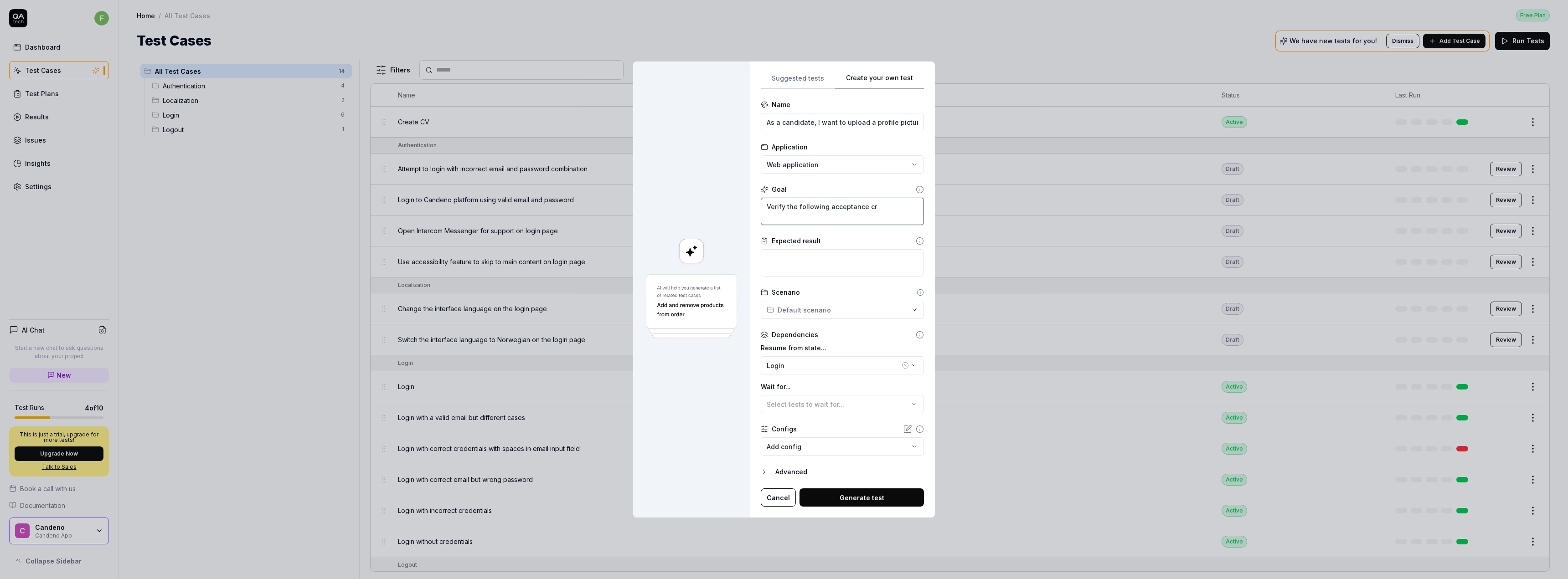
type textarea "Verify the following acceptance cri"
type textarea "*"
type textarea "Verify the following acceptance [PERSON_NAME]"
type textarea "*"
type textarea "Verify the following acceptance criter"
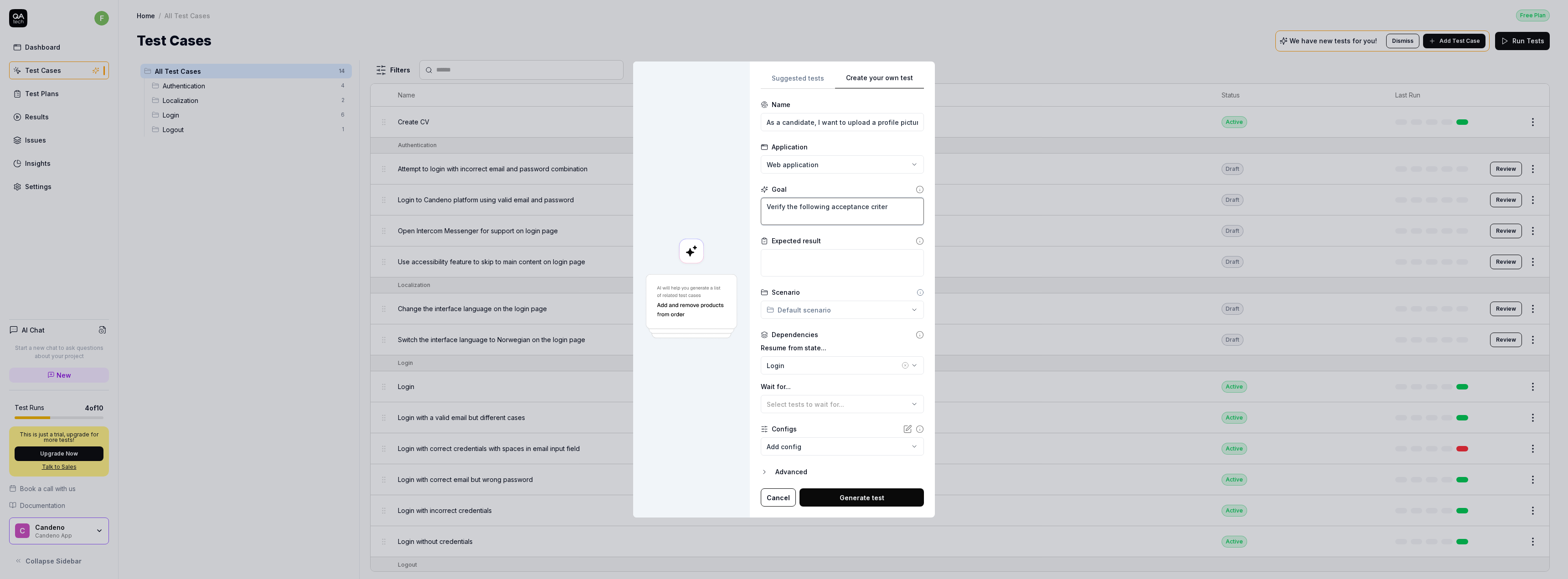
type textarea "*"
type textarea "Verify the following acceptance criteria"
type textarea "*"
type textarea "Verify the following acceptance criteria:"
type textarea "*"
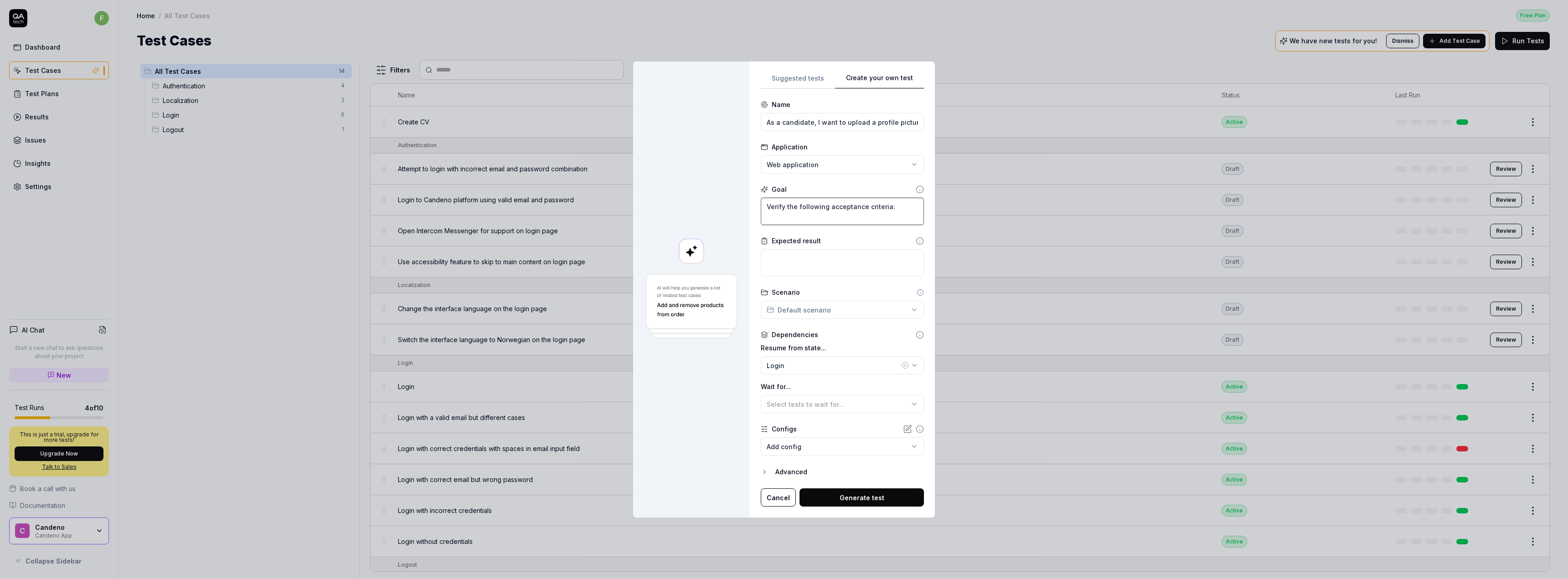
type textarea "Verify the following acceptance criteria:"
paste textarea "Acceptance Criteria User can select an image file (JPG, PNG, max 5 MB). API rej…"
type textarea "*"
type textarea "Verify the following acceptance criteria: Acceptance Criteria User can select a…"
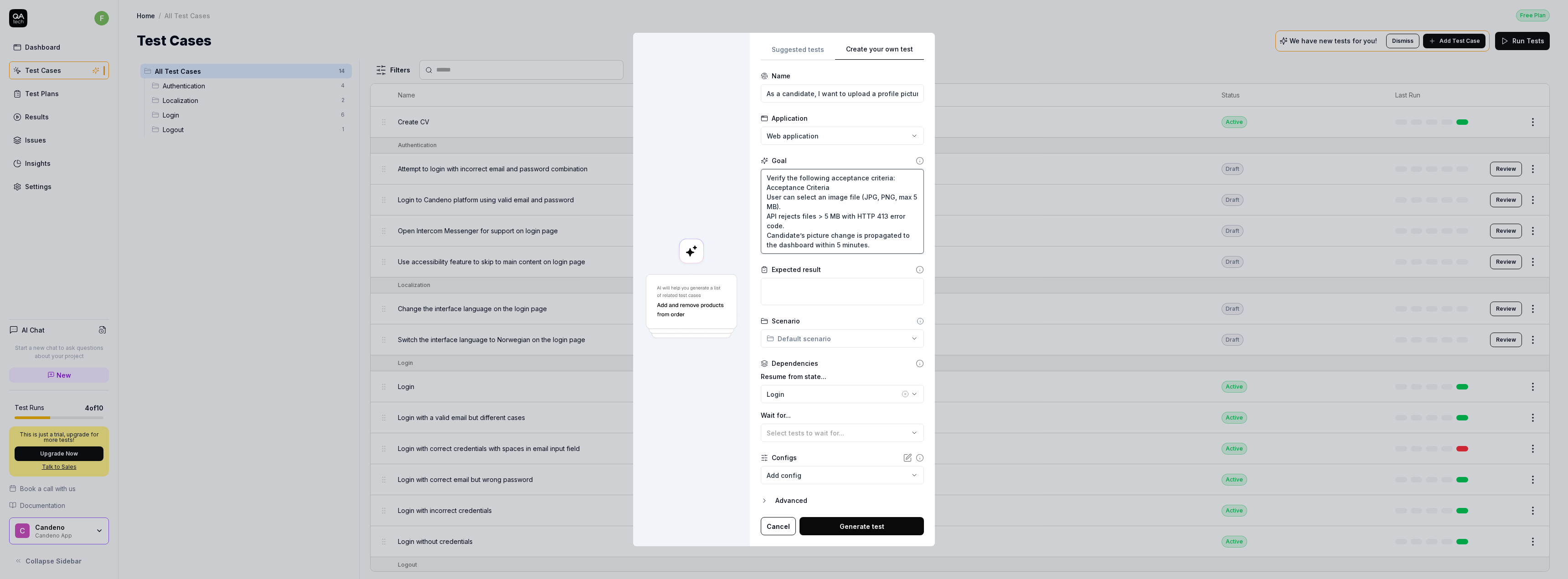
drag, startPoint x: 834, startPoint y: 187, endPoint x: 732, endPoint y: 187, distance: 102.0
click at [732, 187] on div "**********" at bounding box center [784, 290] width 302 height 514
type textarea "*"
type textarea "Verify the following acceptance criteria: User can select an image file (JPG, P…"
type textarea "*"
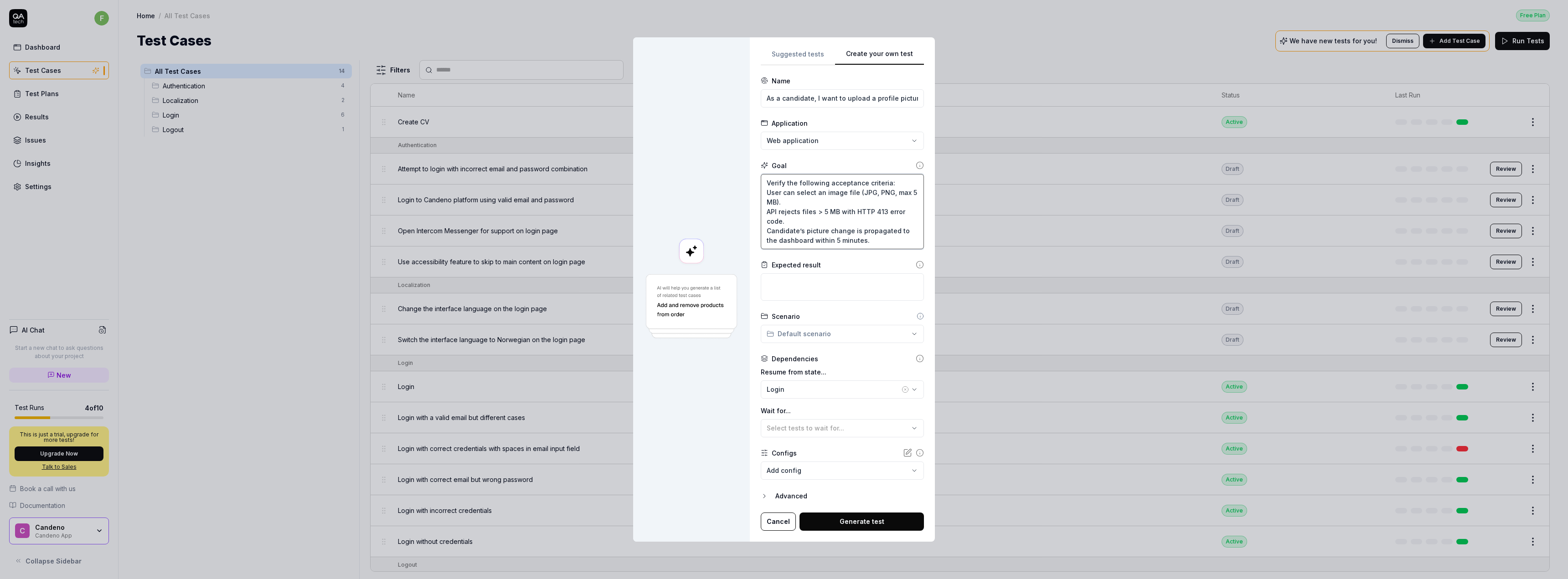
type textarea "Verify the following acceptance criteria: User can select an image file (JPG, P…"
click at [797, 285] on textarea at bounding box center [842, 286] width 163 height 27
type textarea "*"
type textarea "A"
type textarea "*"
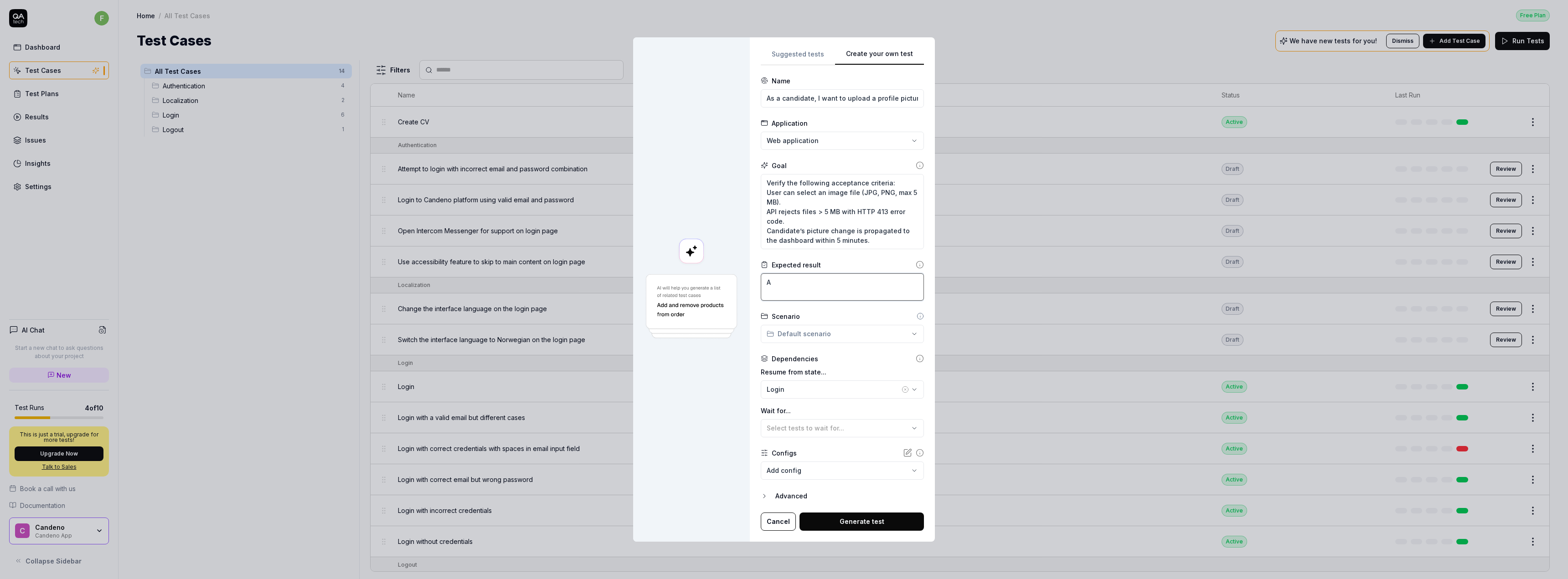
type textarea "Al"
type textarea "*"
type textarea "All"
type textarea "*"
type textarea "All"
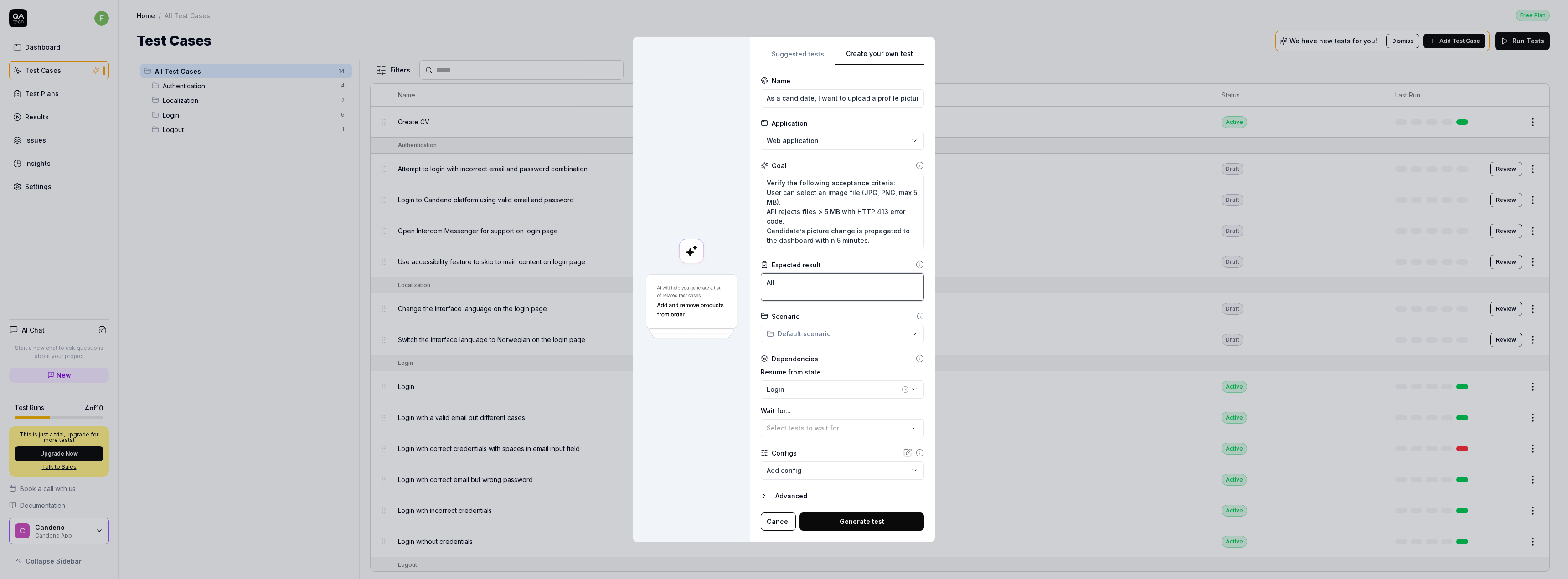
type textarea "*"
type textarea "All ac"
type textarea "*"
type textarea "All acc"
type textarea "*"
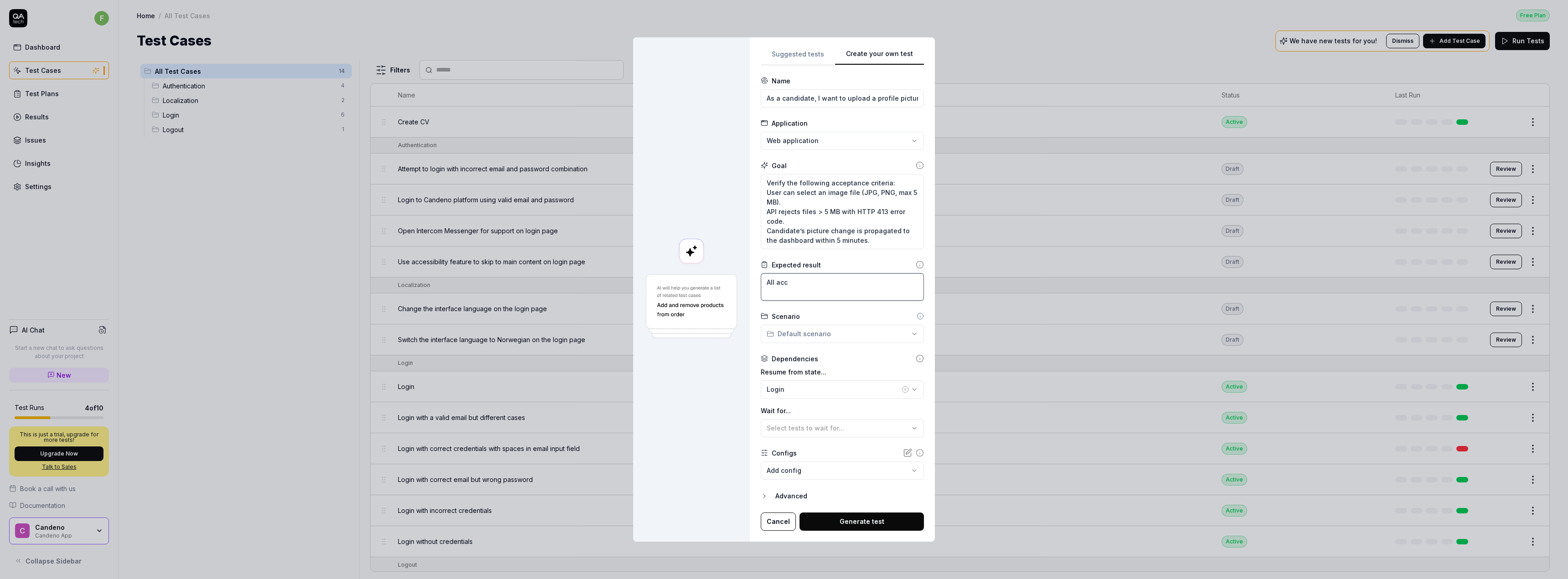
type textarea "All acce"
type textarea "*"
type textarea "All accep"
type textarea "*"
type textarea "All accept"
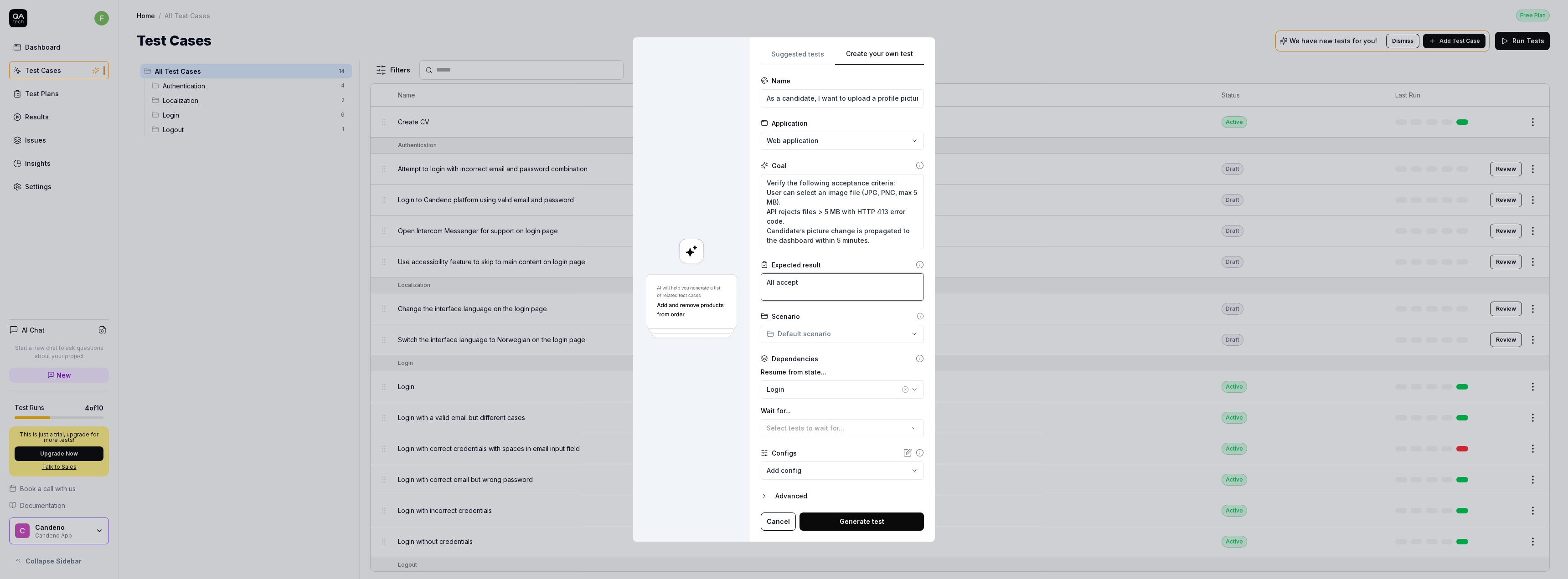
type textarea "*"
type textarea "All accepta"
type textarea "*"
type textarea "All acceptanc"
type textarea "*"
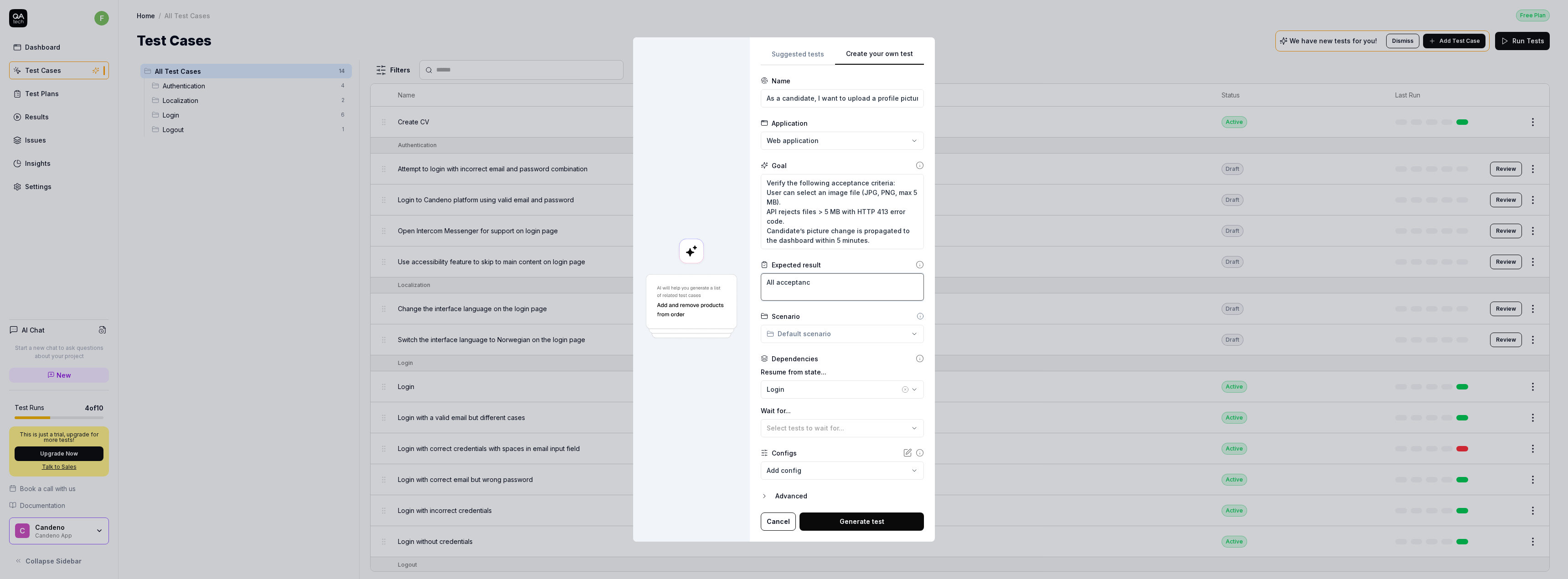
type textarea "All acceptance"
type textarea "*"
type textarea "All acceptance"
type textarea "*"
type textarea "All acceptance c"
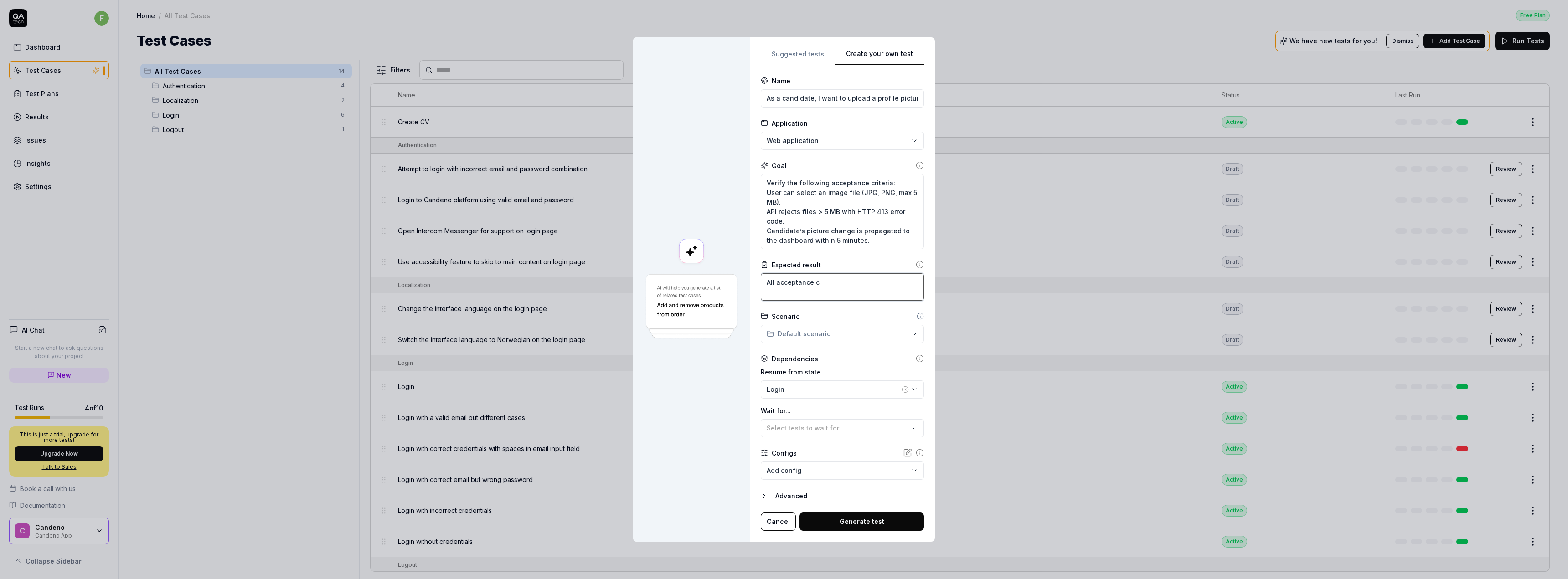
type textarea "*"
type textarea "All acceptance cr"
type textarea "*"
type textarea "All acceptance cri"
type textarea "*"
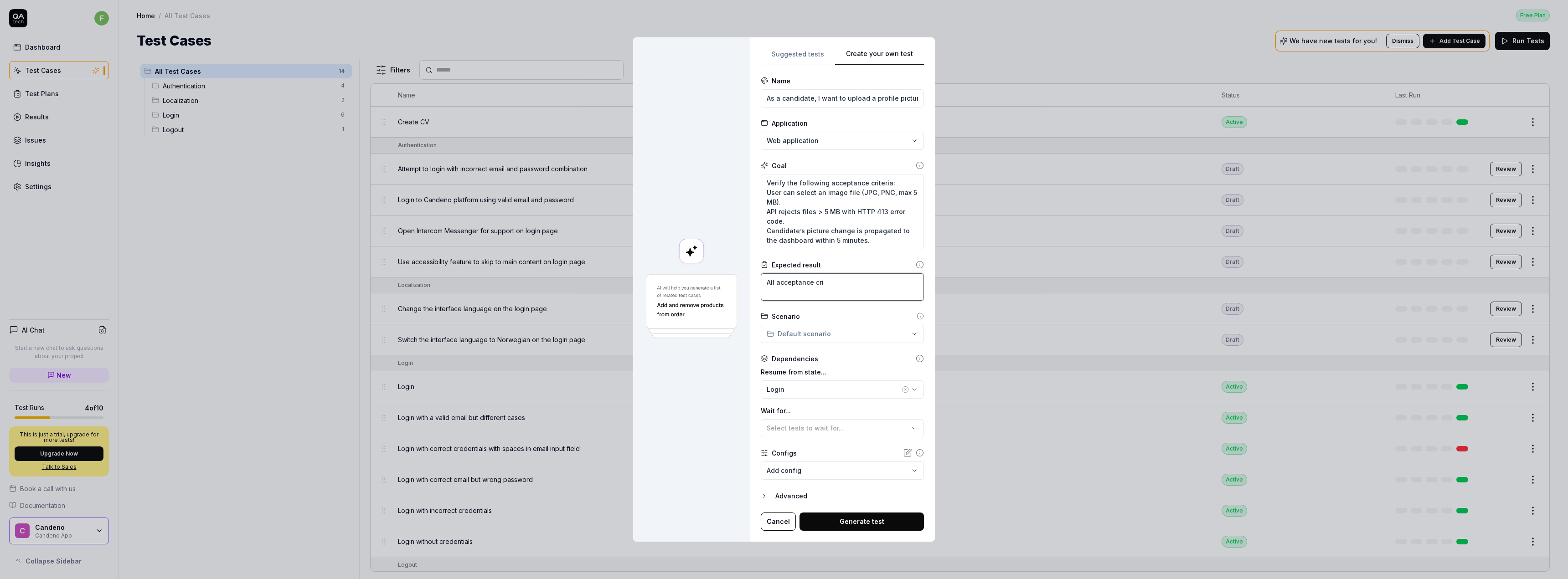
type textarea "All acceptance crit"
type textarea "*"
type textarea "All acceptance [PERSON_NAME]"
type textarea "*"
type textarea "All acceptance criter"
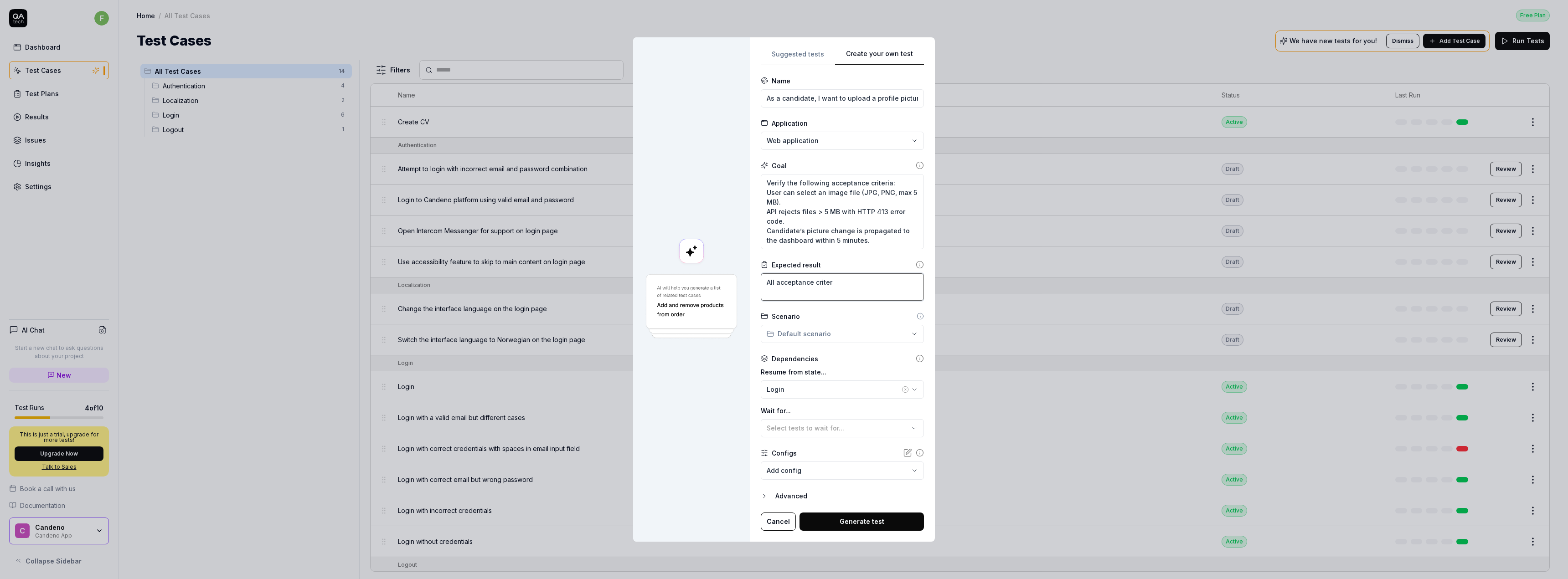
type textarea "*"
type textarea "All acceptance criteria"
type textarea "*"
type textarea "All acceptance criteria"
type textarea "*"
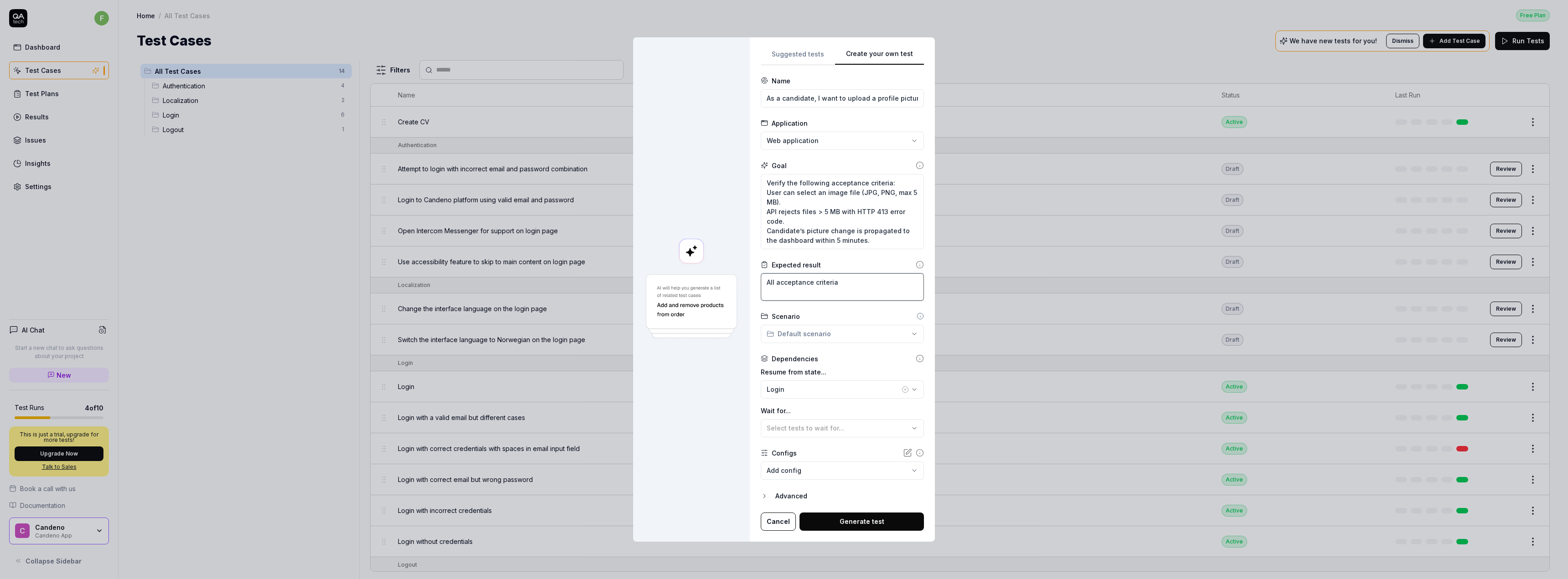
type textarea "All acceptance criteria c"
type textarea "*"
type textarea "All acceptance criteria ca"
type textarea "*"
type textarea "All acceptance criteria can"
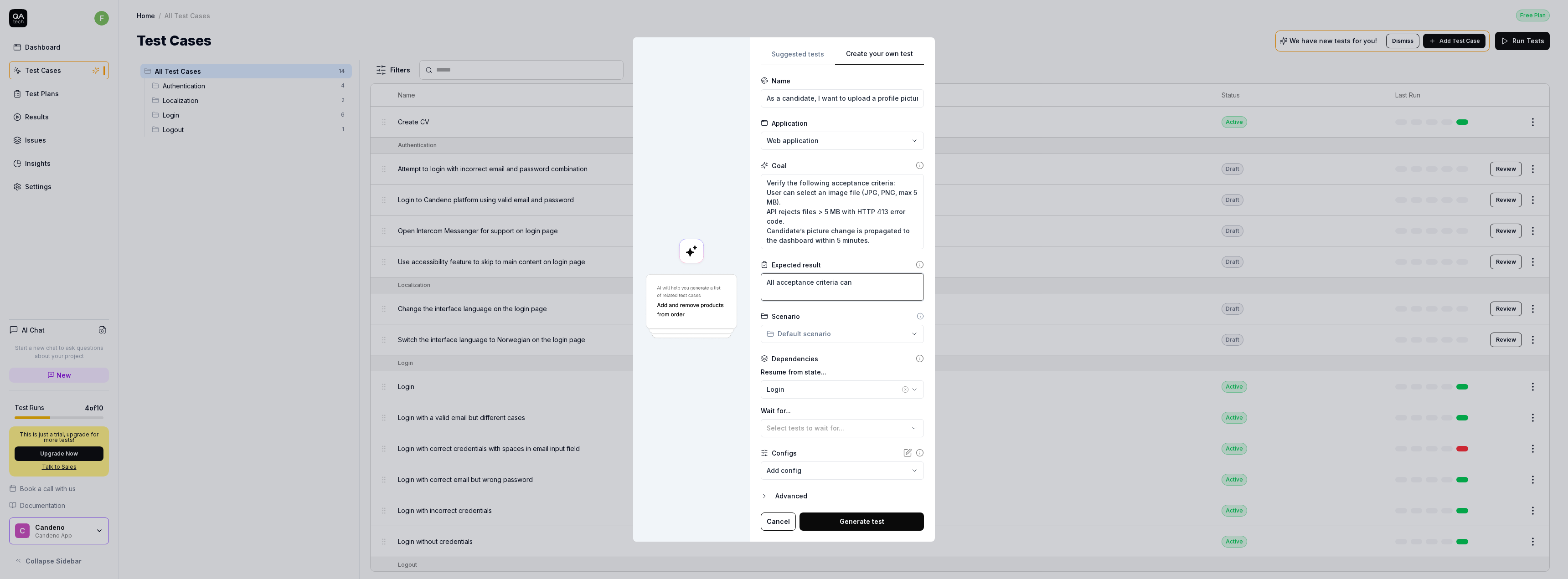
type textarea "*"
type textarea "All acceptance criteria can"
type textarea "*"
type textarea "All acceptance criteria can be"
type textarea "*"
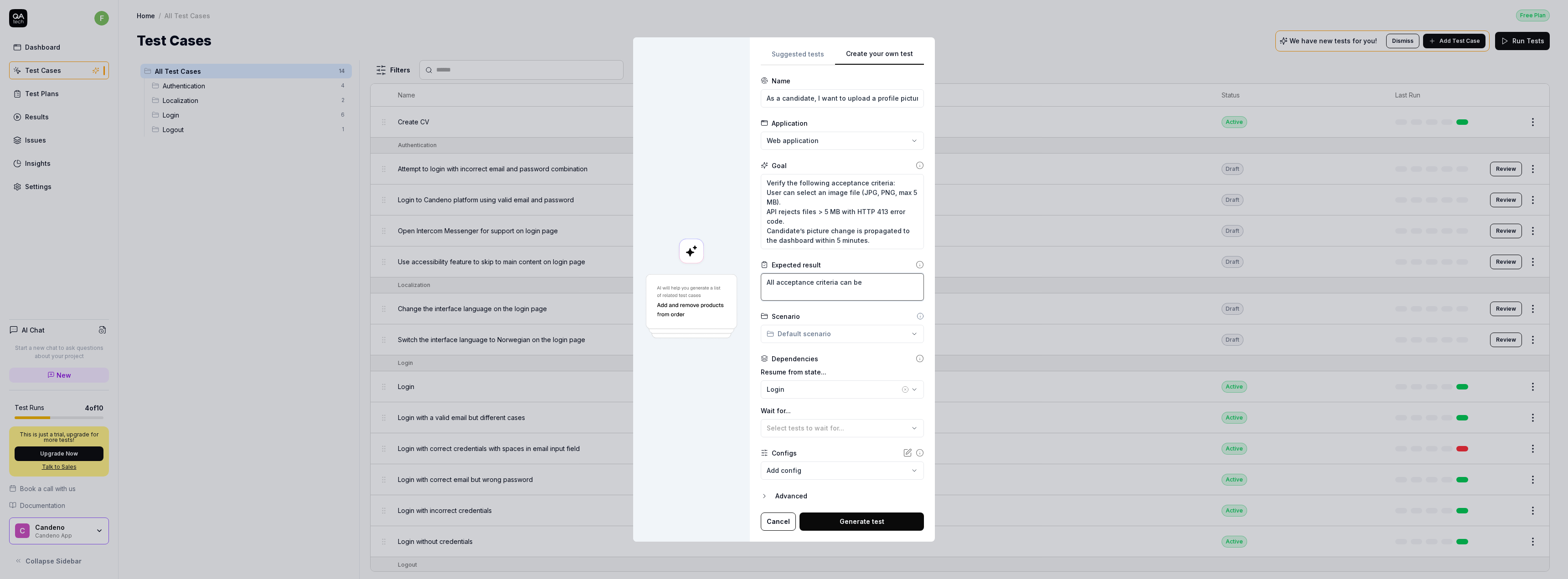
type textarea "All acceptance criteria can be"
type textarea "*"
type textarea "All acceptance criteria can be c"
type textarea "*"
type textarea "All acceptance criteria can be ci"
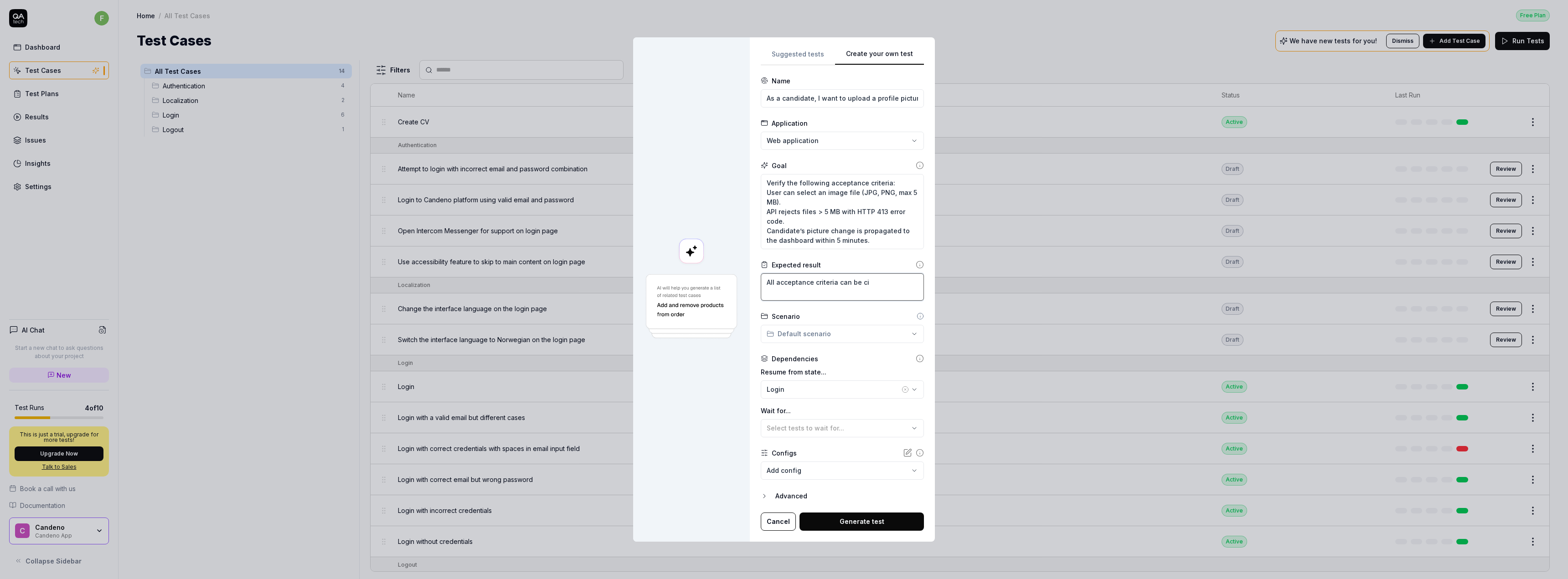
type textarea "*"
type textarea "All acceptance criteria can be cim"
type textarea "*"
type textarea "All acceptance criteria can be ci"
type textarea "*"
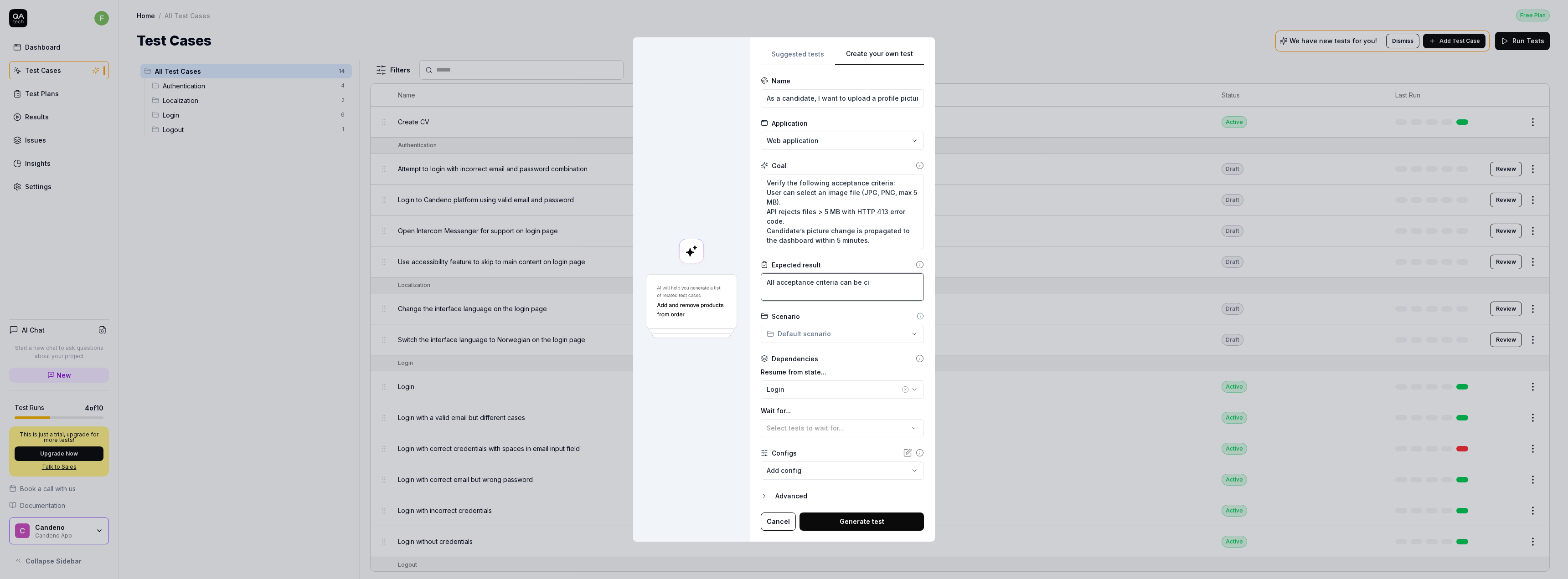
type textarea "All acceptance criteria can be c"
type textarea "*"
type textarea "All acceptance criteria can be"
type textarea "*"
type textarea "All acceptance criteria can be f"
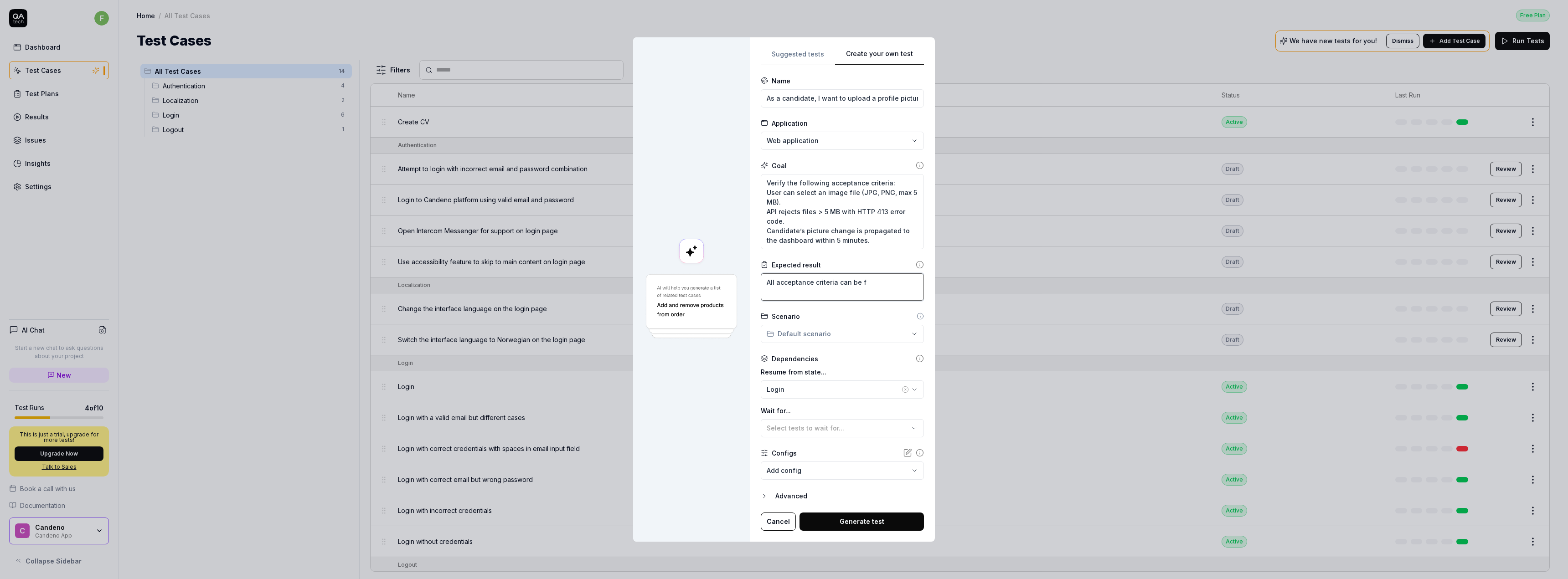
type textarea "*"
type textarea "All acceptance criteria can be fu"
type textarea "*"
type textarea "All acceptance criteria can be fulf"
type textarea "*"
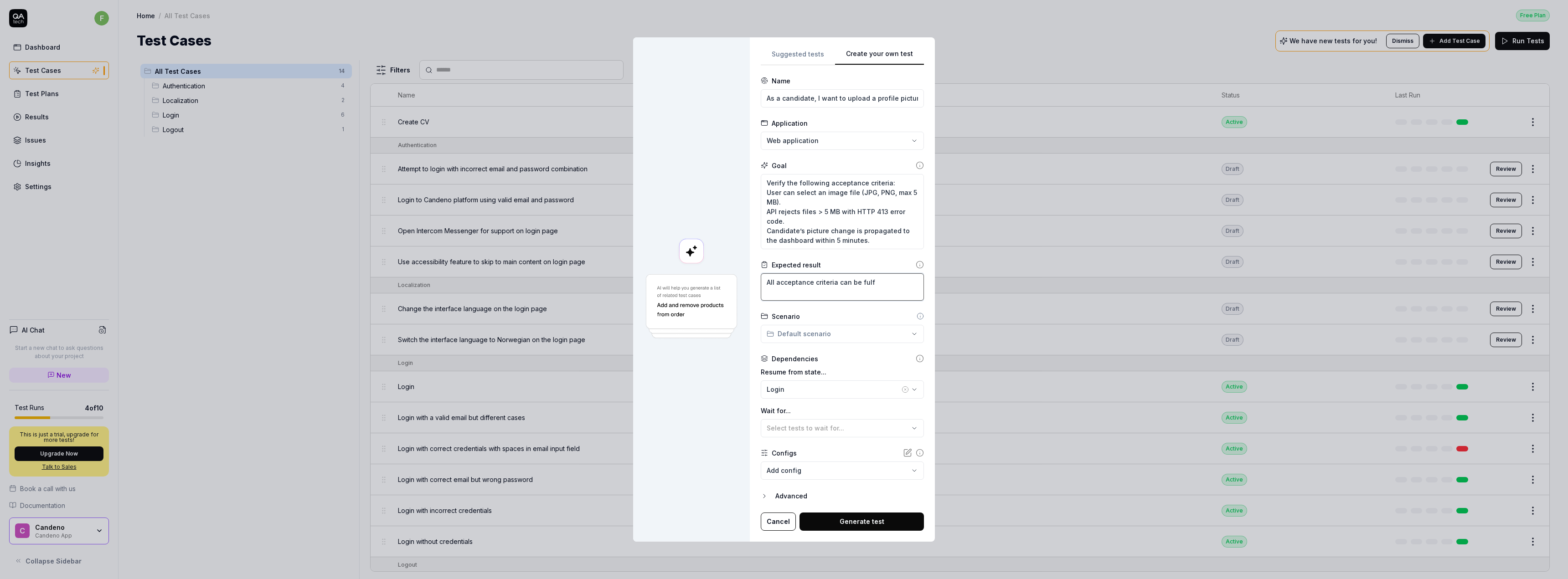
type textarea "All acceptance criteria can be fulfi"
type textarea "*"
type textarea "All acceptance criteria can be fulf"
type textarea "*"
type textarea "All acceptance criteria can be ful"
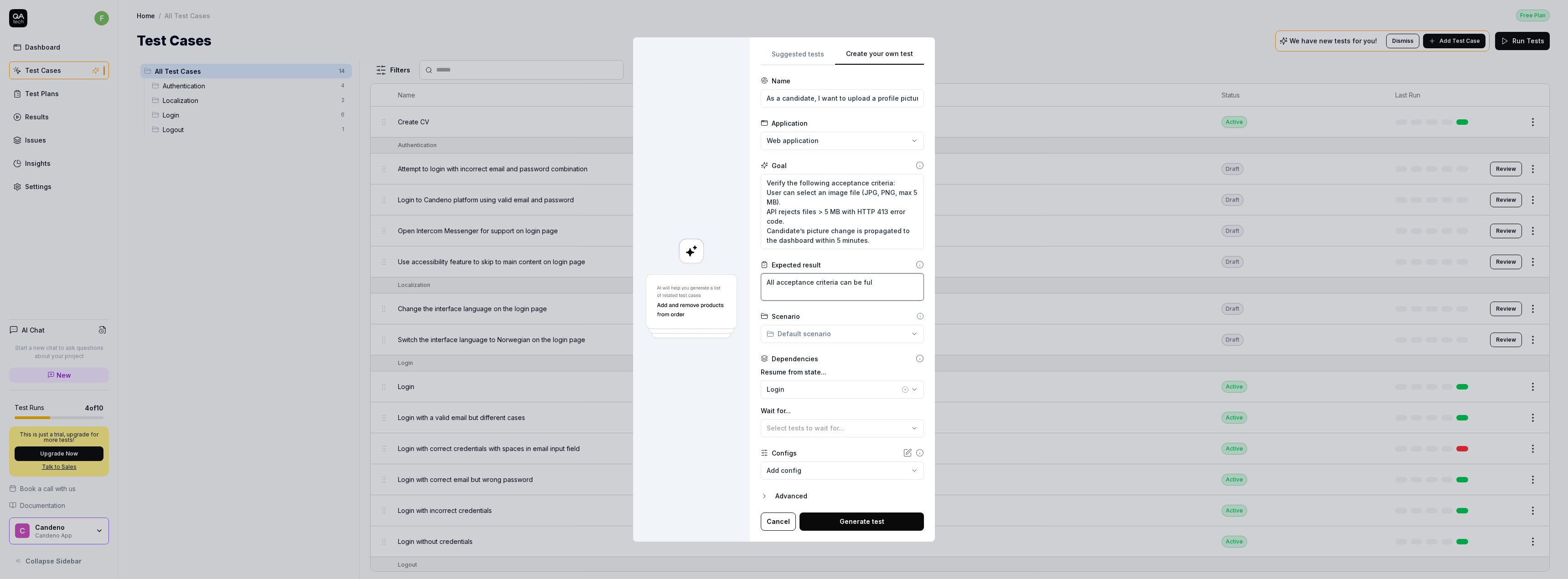
type textarea "*"
type textarea "All acceptance criteria can be fu"
type textarea "*"
type textarea "All acceptance criteria can be f"
type textarea "*"
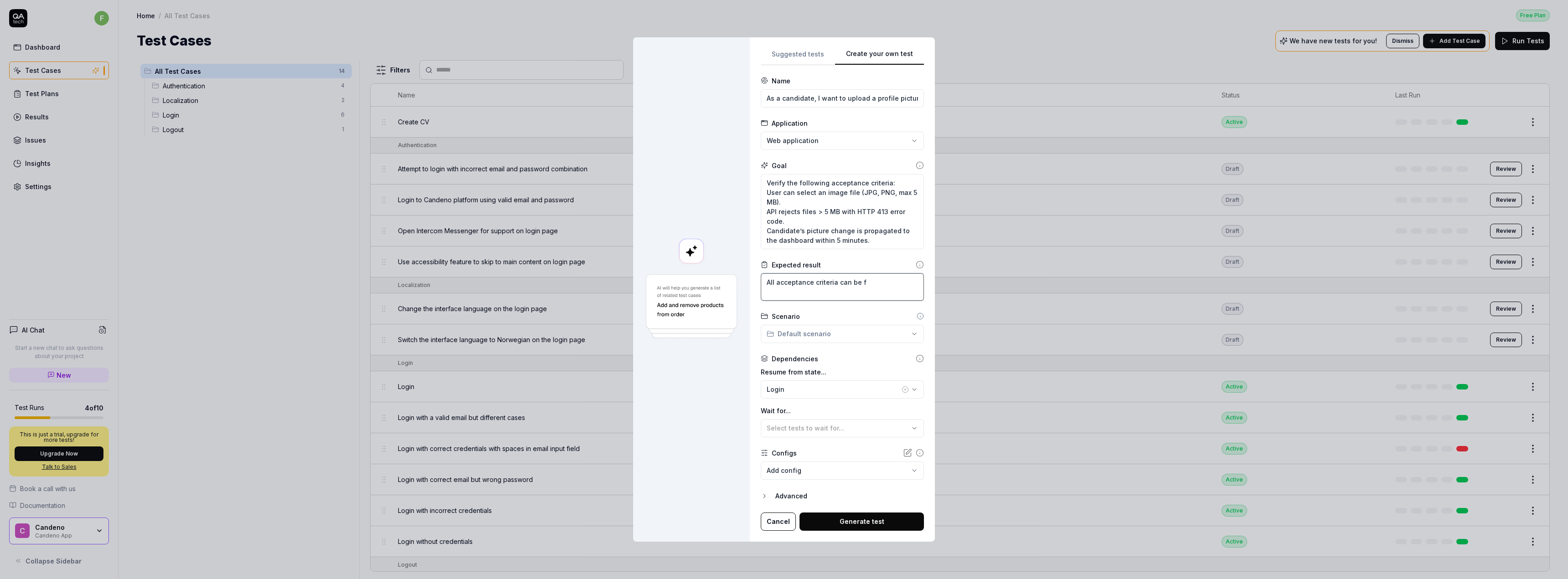
type textarea "All acceptance criteria can be"
type textarea "*"
type textarea "All acceptance criteria can b"
type textarea "*"
type textarea "All acceptance criteria can"
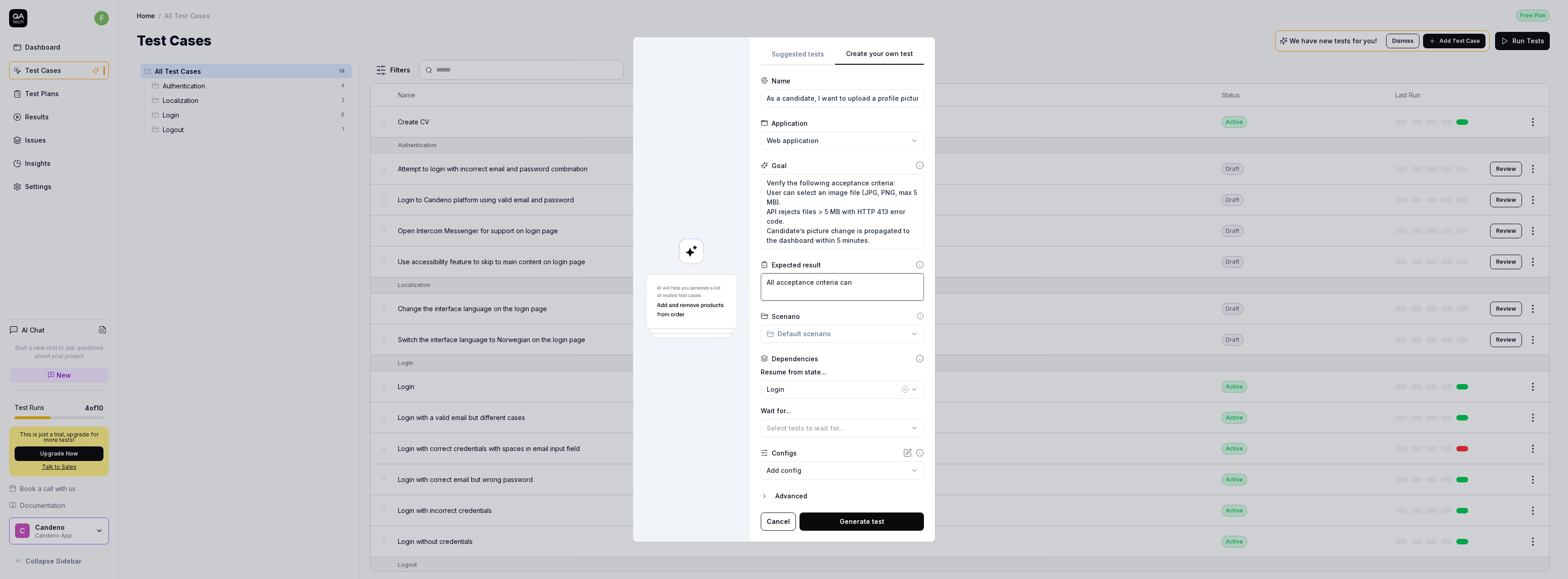
type textarea "*"
type textarea "All acceptance criteria can"
type textarea "*"
type textarea "All acceptance criteria ca"
type textarea "*"
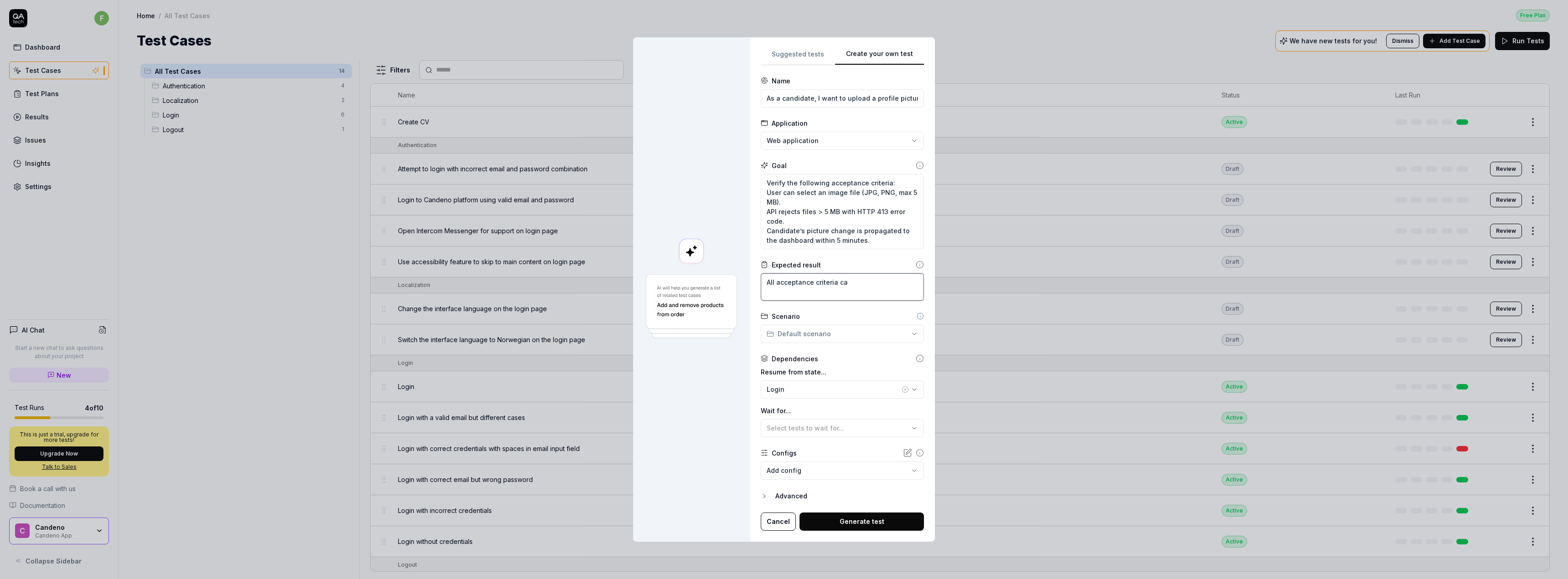
type textarea "All acceptance criteria c"
type textarea "*"
type textarea "All acceptance criteria"
type textarea "*"
type textarea "All acceptance criteria"
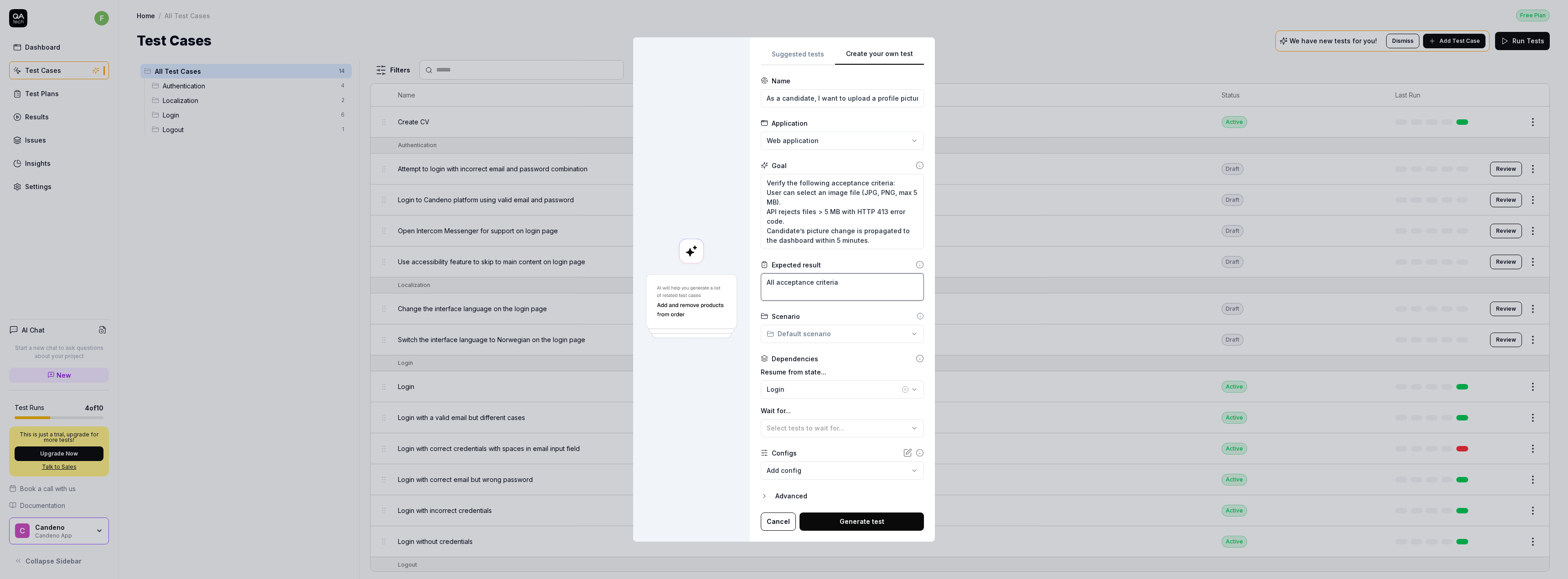
type textarea "*"
type textarea "All acceptance criteria"
type textarea "*"
type textarea "All acceptance criteria a"
type textarea "*"
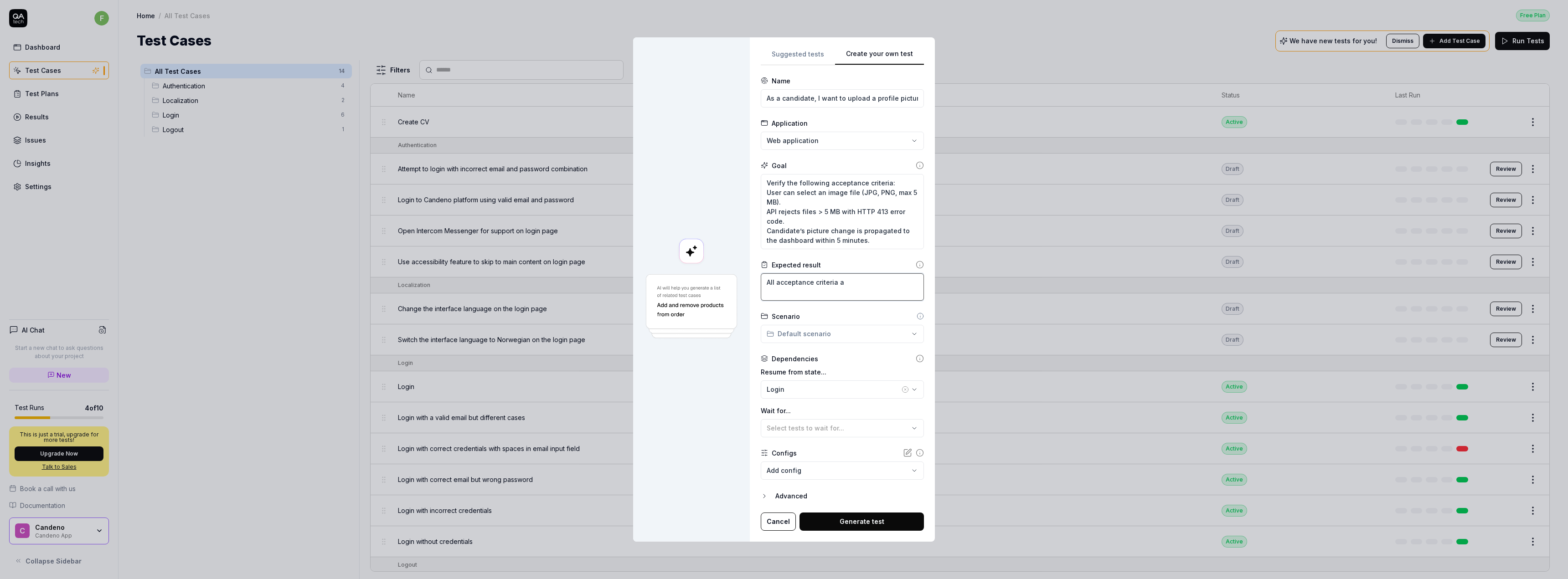
type textarea "All acceptance criteria ar"
type textarea "*"
type textarea "All acceptance criteria are"
type textarea "*"
type textarea "All acceptance criteria are"
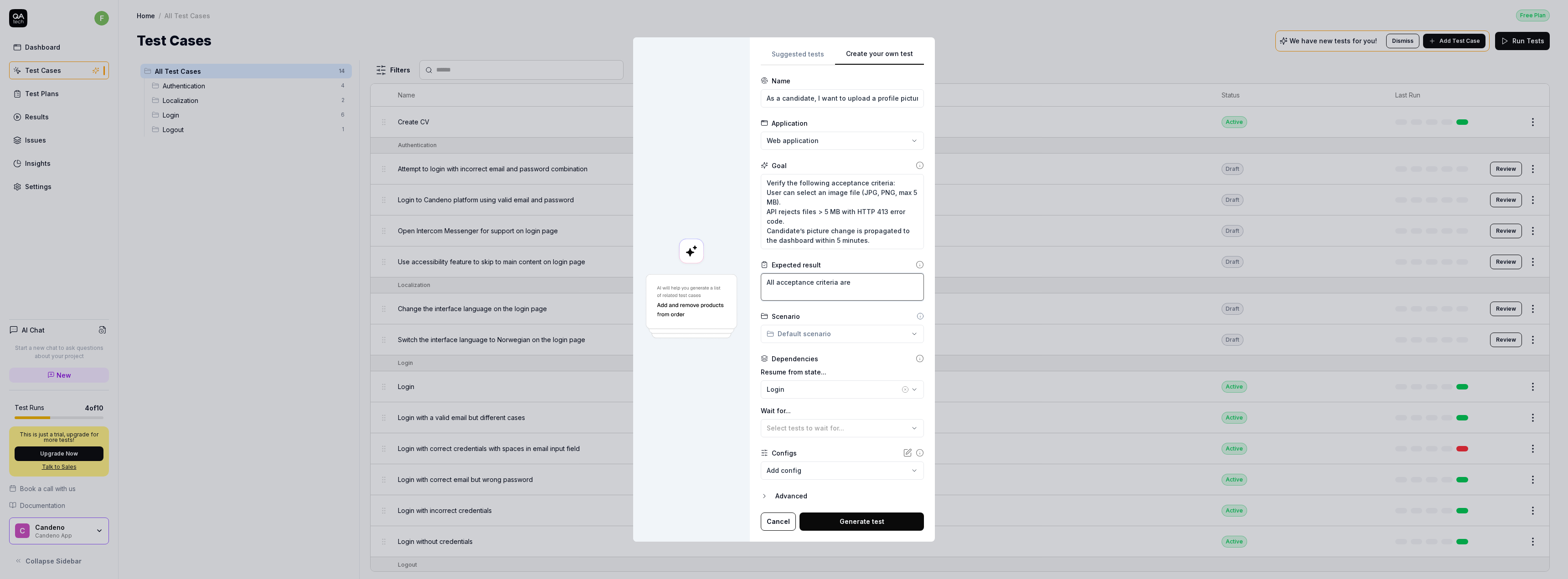
type textarea "*"
type textarea "All acceptance criteria are tr"
type textarea "*"
type textarea "All acceptance criteria are tru"
type textarea "*"
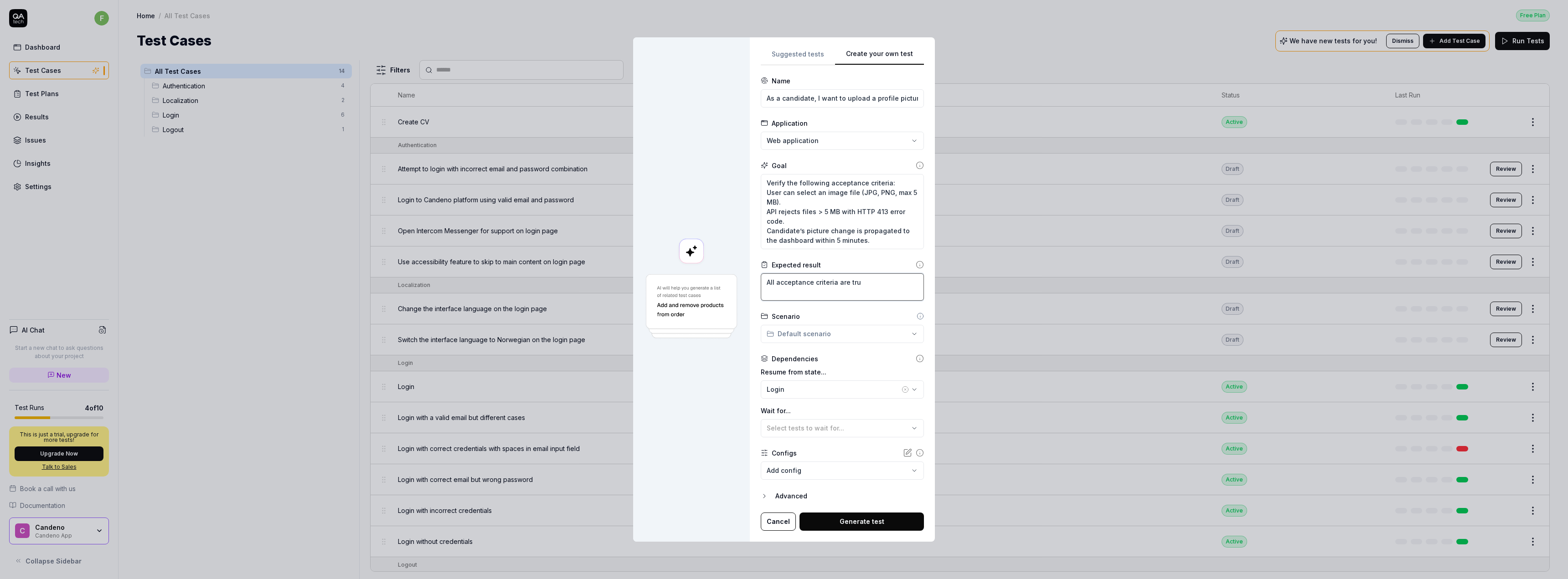
type textarea "All acceptance criteria are true"
type textarea "*"
type textarea "All acceptance criteria are true."
click at [867, 332] on div "**********" at bounding box center [784, 290] width 1568 height 579
click at [889, 316] on div "**********" at bounding box center [784, 290] width 1568 height 579
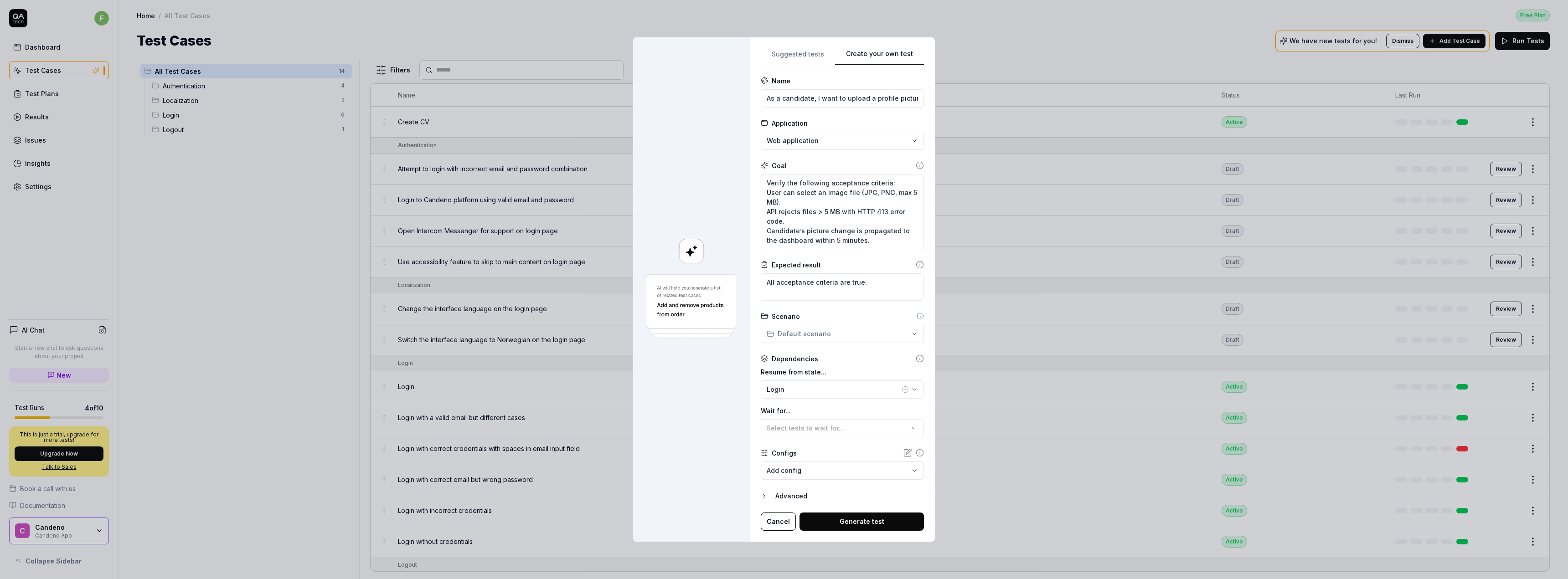
click at [924, 350] on div "**********" at bounding box center [842, 289] width 185 height 504
click at [841, 518] on button "Generate test" at bounding box center [861, 521] width 124 height 18
drag, startPoint x: 886, startPoint y: 91, endPoint x: 675, endPoint y: 86, distance: 211.1
click at [675, 86] on div "**********" at bounding box center [784, 290] width 302 height 515
click at [832, 95] on input "As a candidate, I want to upload a profile picture so employers see my most rec…" at bounding box center [842, 93] width 163 height 18
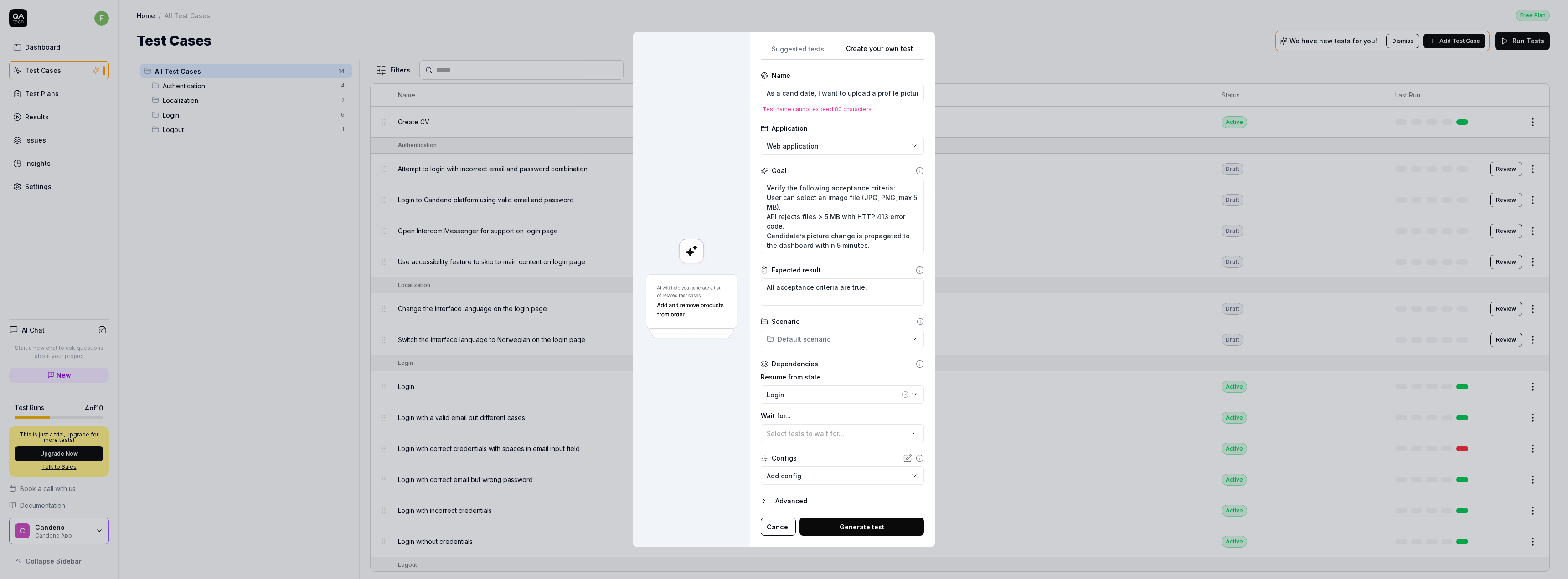
click at [912, 122] on form "**********" at bounding box center [842, 303] width 163 height 465
drag, startPoint x: 878, startPoint y: 95, endPoint x: 931, endPoint y: 95, distance: 53.0
click at [931, 95] on div "**********" at bounding box center [784, 290] width 1568 height 579
click at [900, 122] on form "**********" at bounding box center [842, 303] width 163 height 465
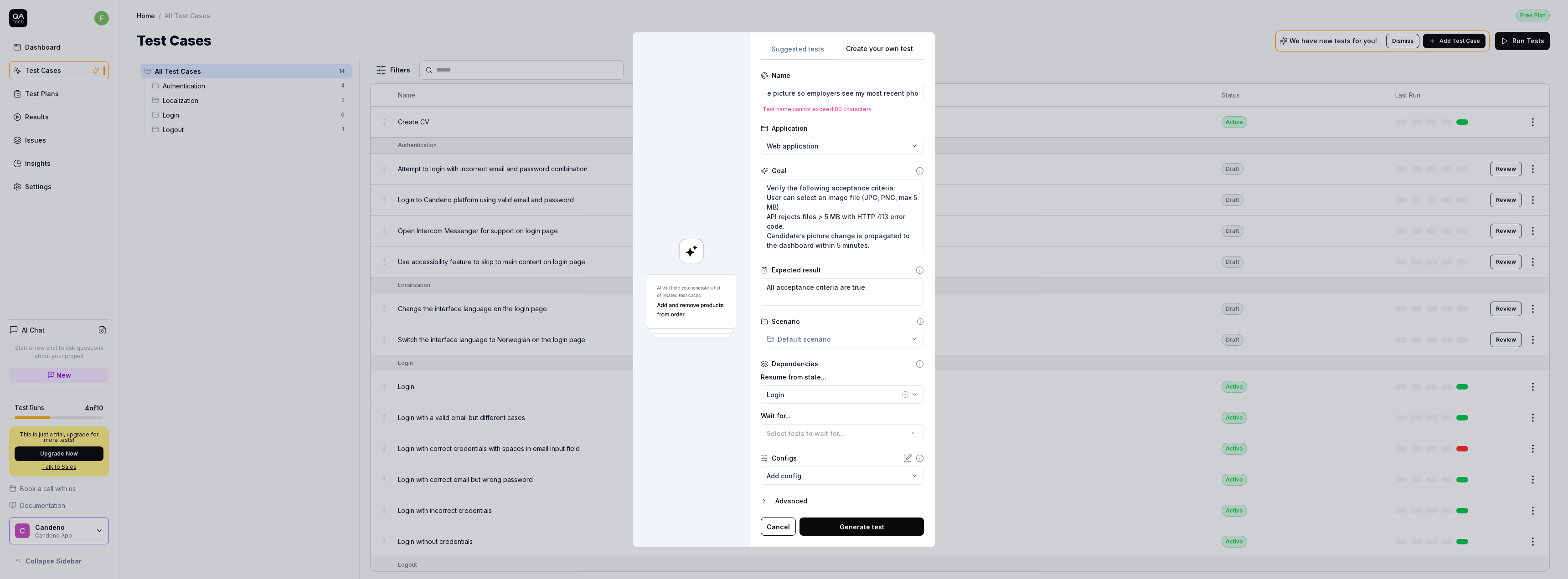
scroll to position [0, 0]
drag, startPoint x: 905, startPoint y: 93, endPoint x: 819, endPoint y: 89, distance: 86.1
click at [740, 85] on div "**********" at bounding box center [784, 290] width 302 height 515
drag, startPoint x: 814, startPoint y: 94, endPoint x: 715, endPoint y: 95, distance: 99.0
click at [712, 91] on div "**********" at bounding box center [784, 290] width 302 height 515
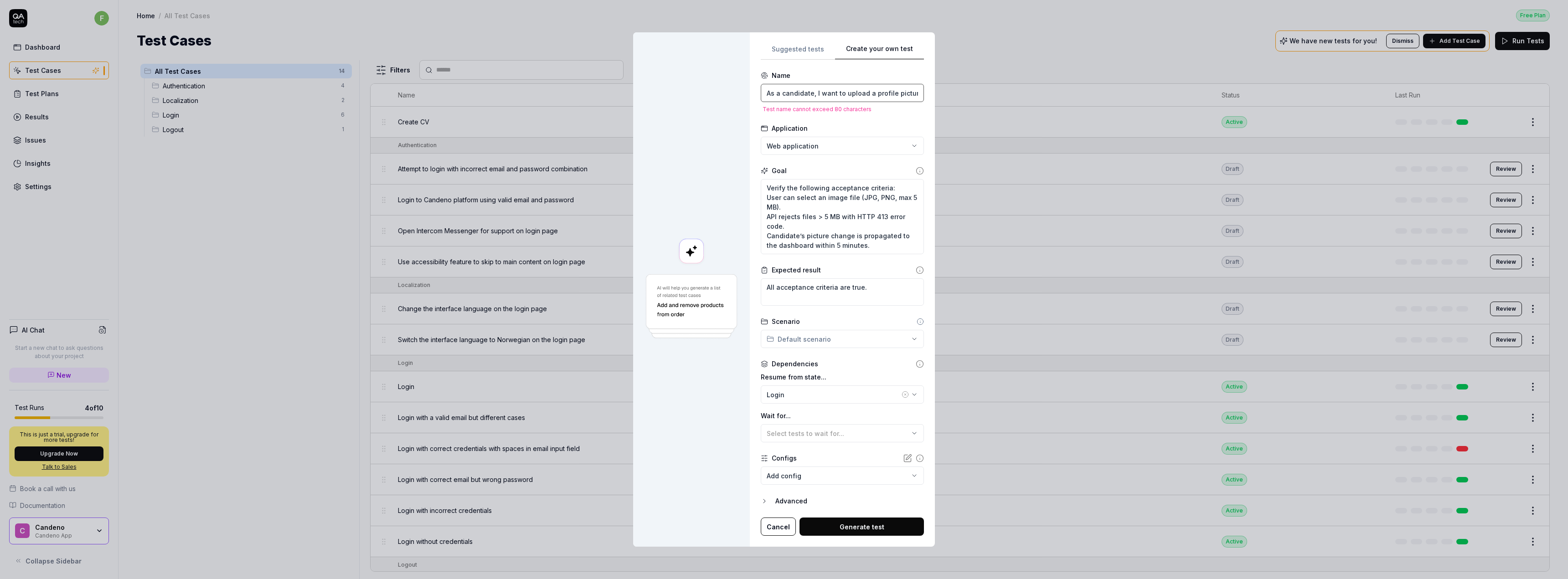
type textarea "*"
type input "I want to upload a profile picture so employers see my most recent photo."
click at [883, 519] on button "Generate test" at bounding box center [861, 521] width 124 height 18
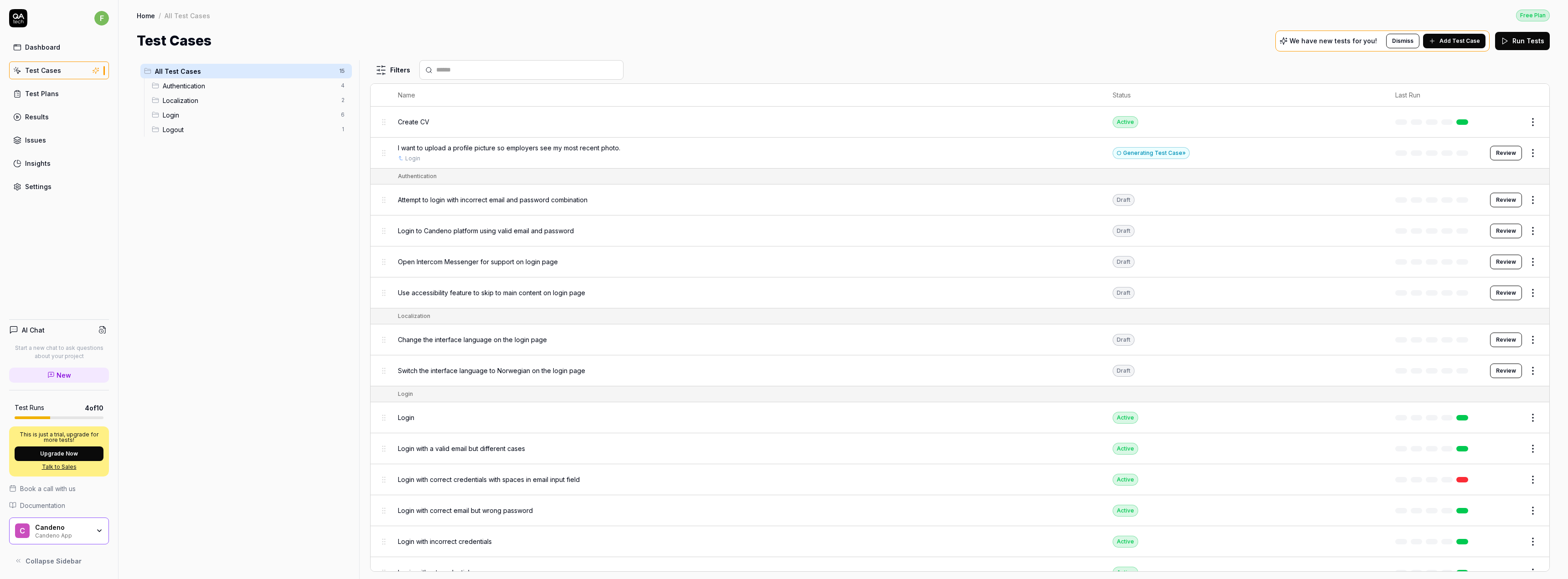
click at [425, 148] on span "I want to upload a profile picture so employers see my most recent photo." at bounding box center [509, 148] width 222 height 10
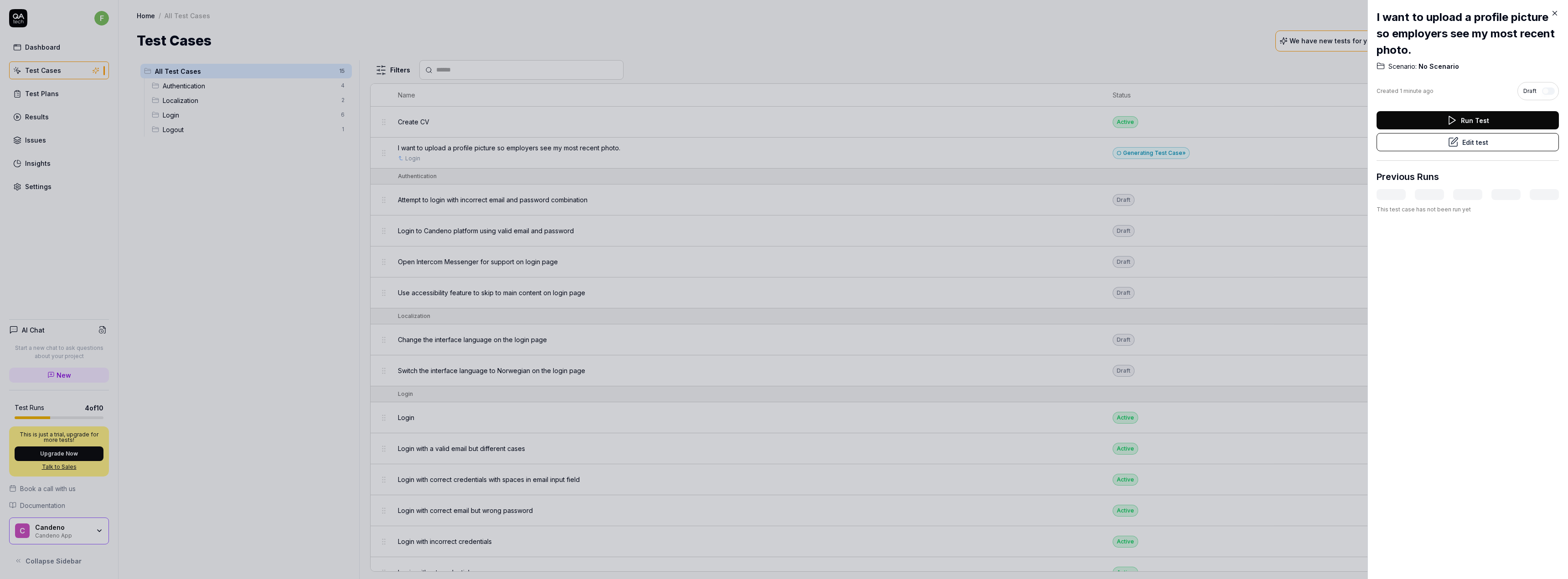
click at [645, 118] on div at bounding box center [784, 290] width 1568 height 579
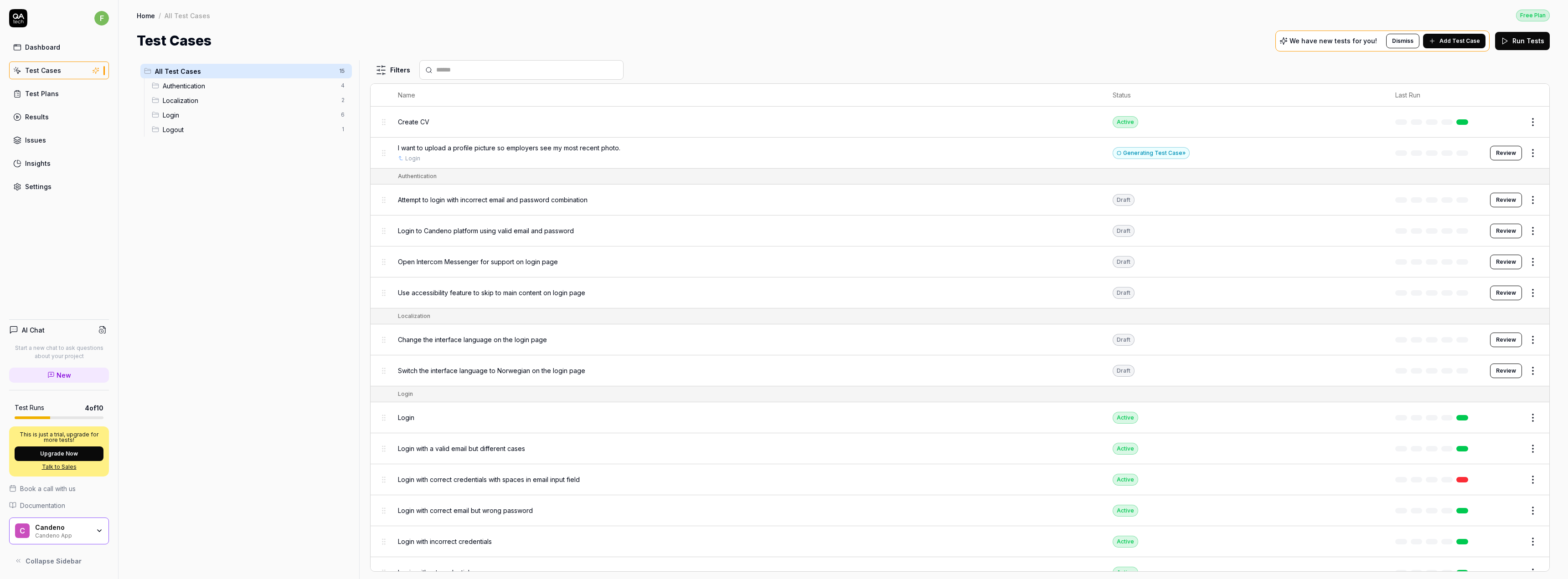
click at [486, 152] on span "I want to upload a profile picture so employers see my most recent photo." at bounding box center [509, 148] width 222 height 10
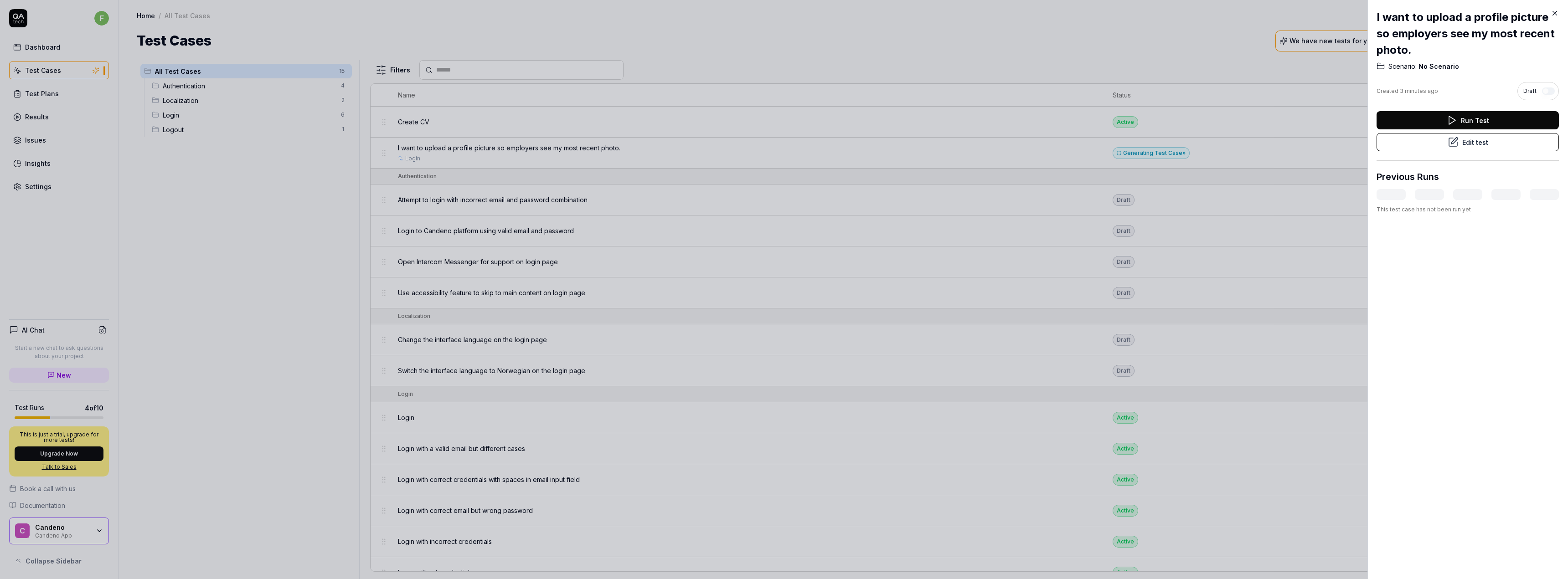
click at [1207, 147] on div at bounding box center [784, 290] width 1568 height 579
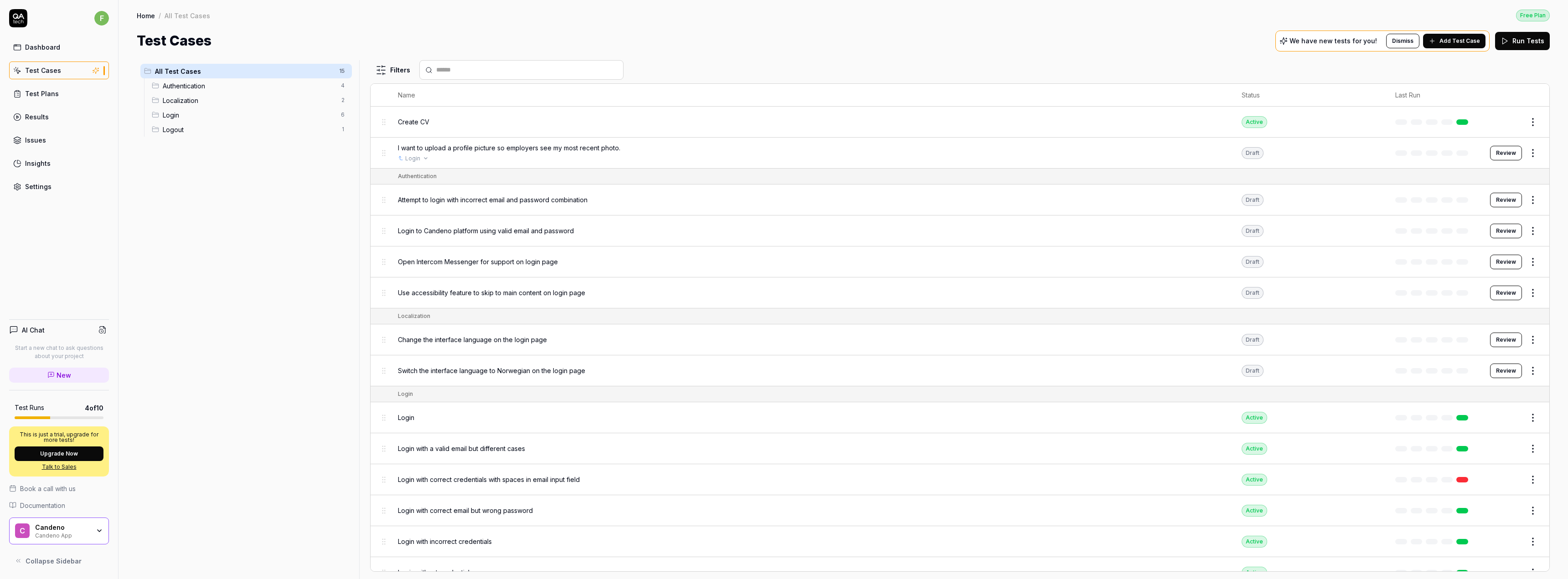
click at [555, 160] on div "Login" at bounding box center [811, 158] width 825 height 8
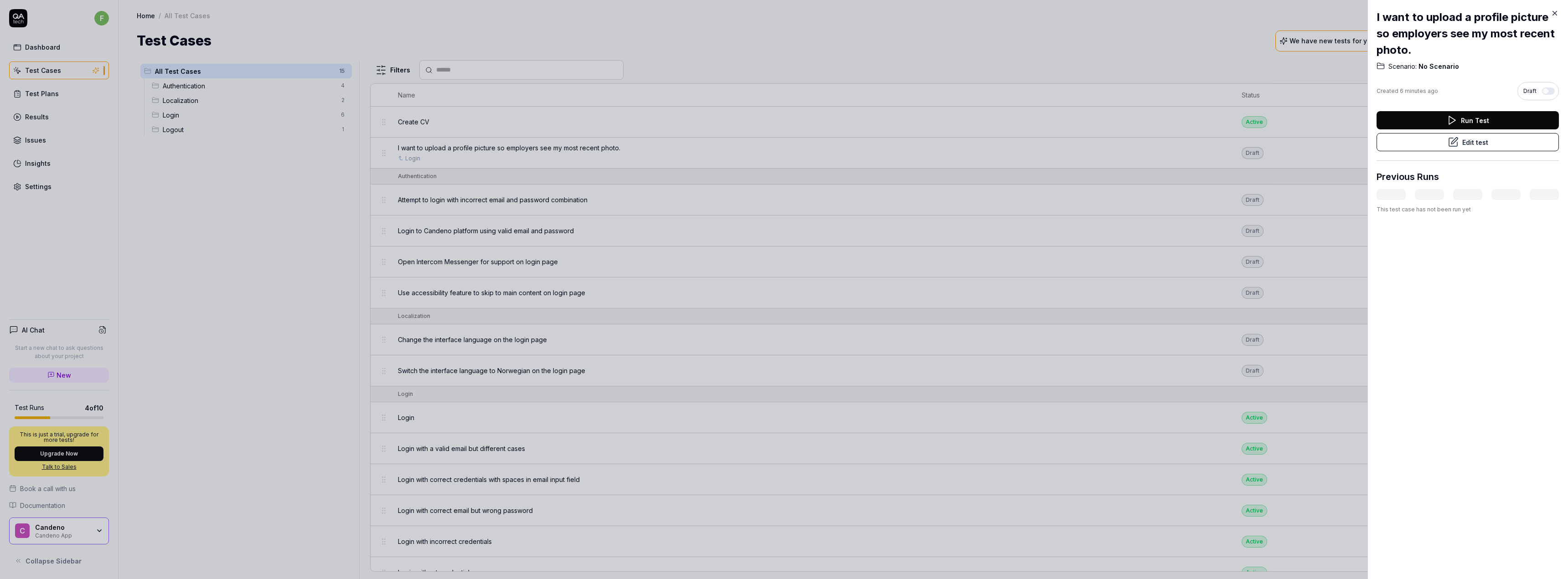
click at [1511, 140] on button "Edit test" at bounding box center [1468, 142] width 183 height 18
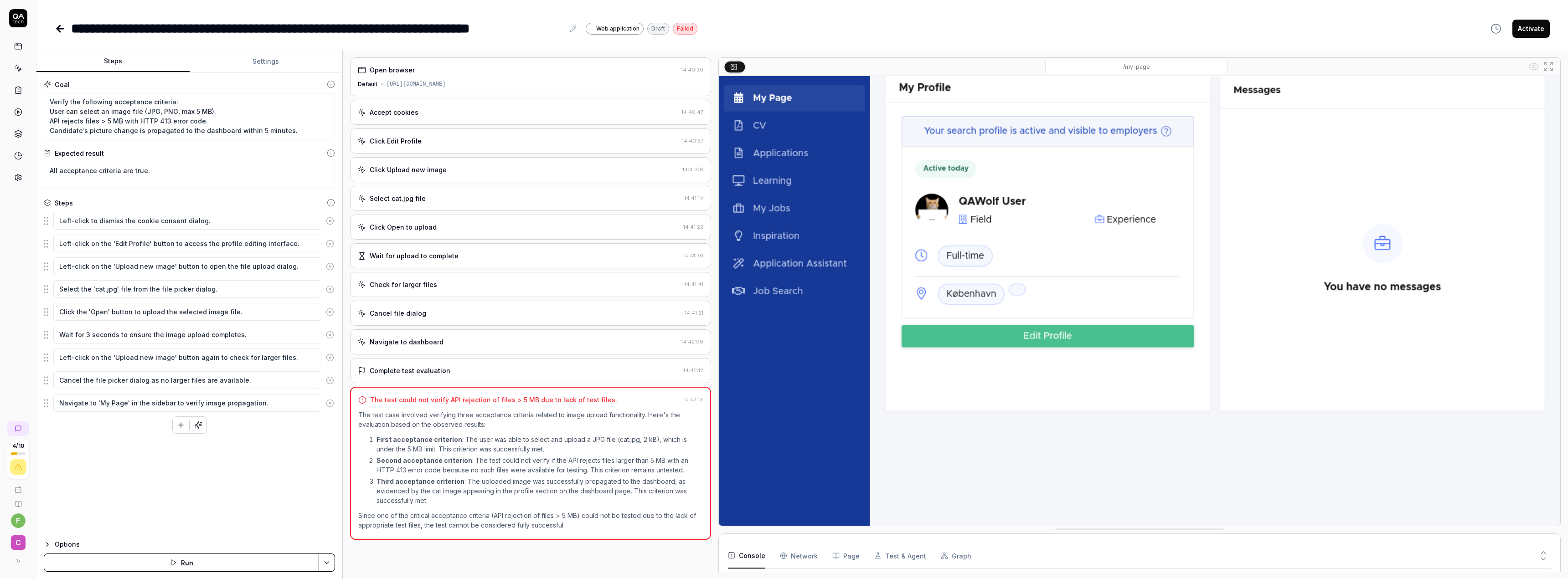
scroll to position [72, 0]
click at [793, 556] on Requests "Network" at bounding box center [799, 556] width 38 height 26
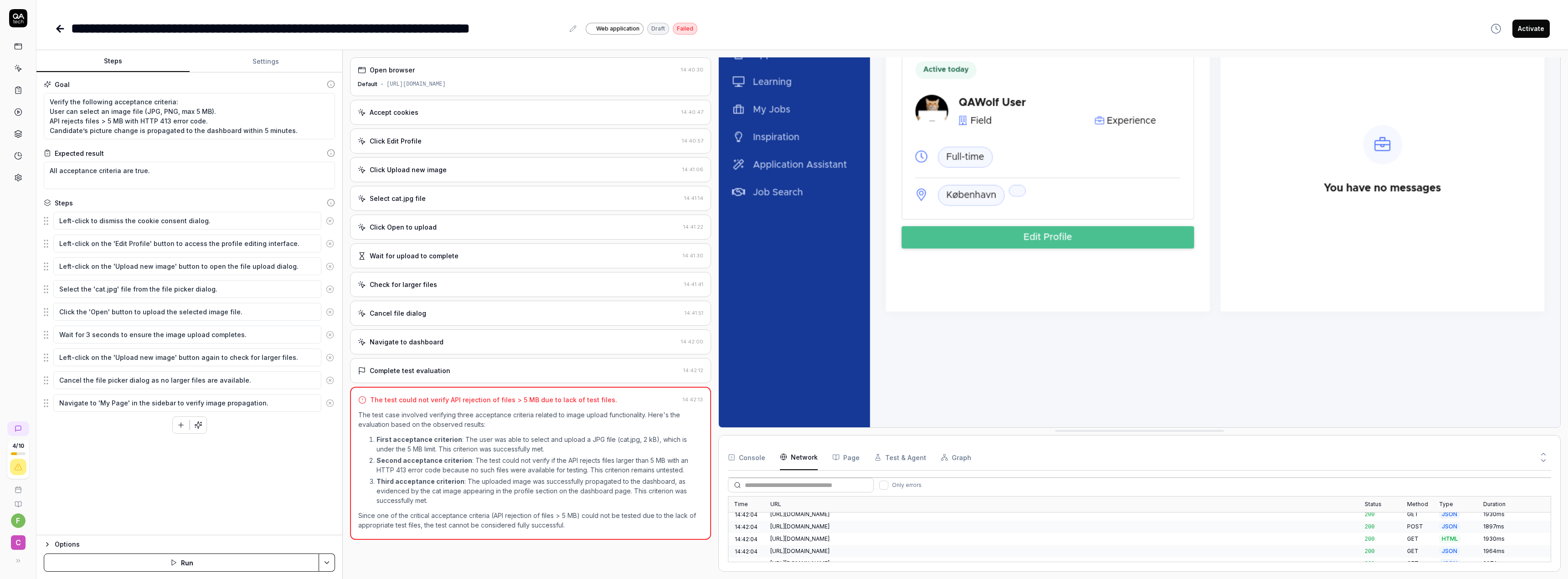
scroll to position [1514, 0]
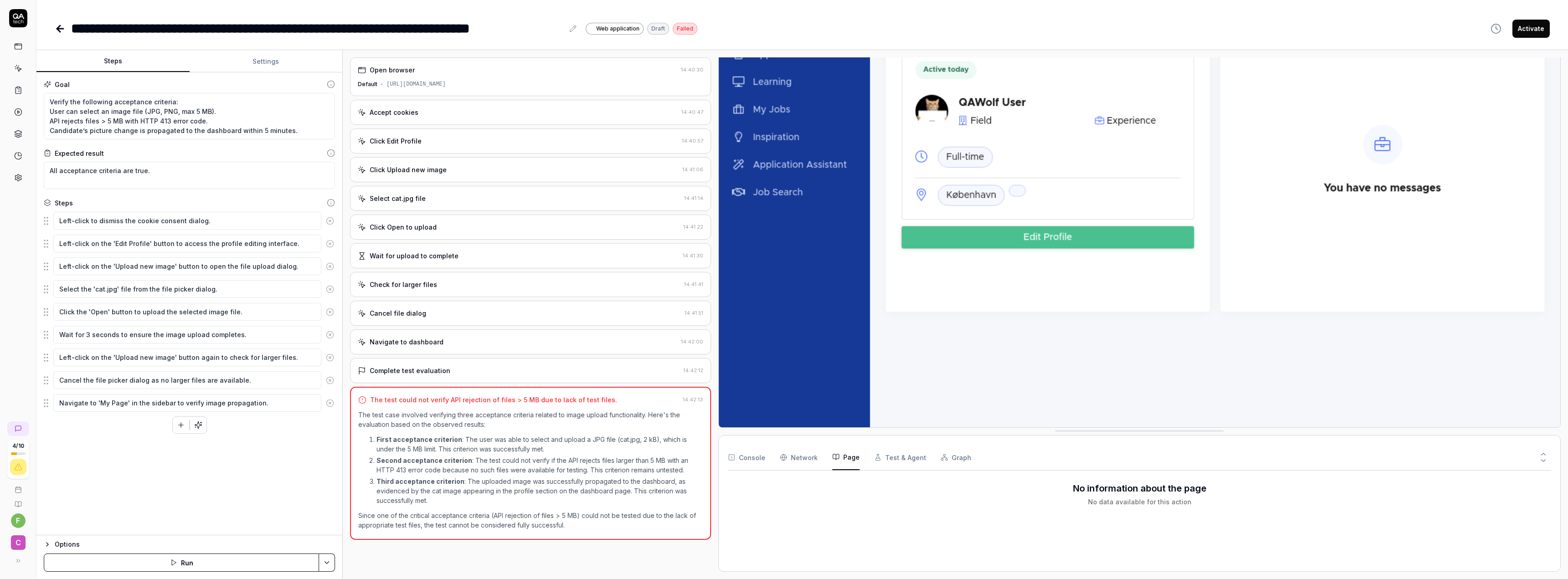
click at [838, 454] on icon "button" at bounding box center [836, 457] width 7 height 7
click at [883, 457] on button "Test & Agent" at bounding box center [900, 457] width 52 height 26
click at [943, 454] on button "Graph" at bounding box center [956, 457] width 30 height 26
click at [754, 463] on button "Console" at bounding box center [746, 457] width 37 height 26
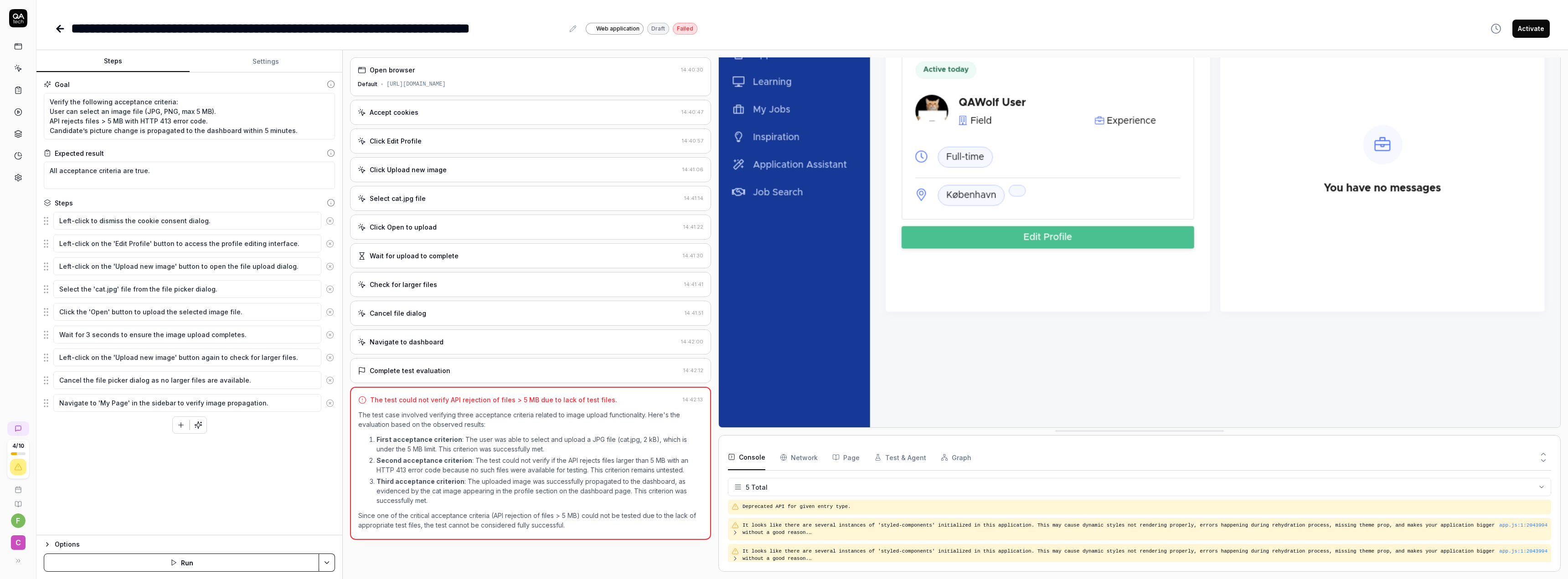
scroll to position [0, 0]
click at [1195, 349] on img at bounding box center [1139, 169] width 841 height 525
click at [166, 121] on textarea "Verify the following acceptance criteria: User can select an image file (JPG, P…" at bounding box center [189, 116] width 292 height 46
drag, startPoint x: 156, startPoint y: 168, endPoint x: 10, endPoint y: 176, distance: 146.2
click at [0, 172] on html "**********" at bounding box center [784, 290] width 1568 height 579
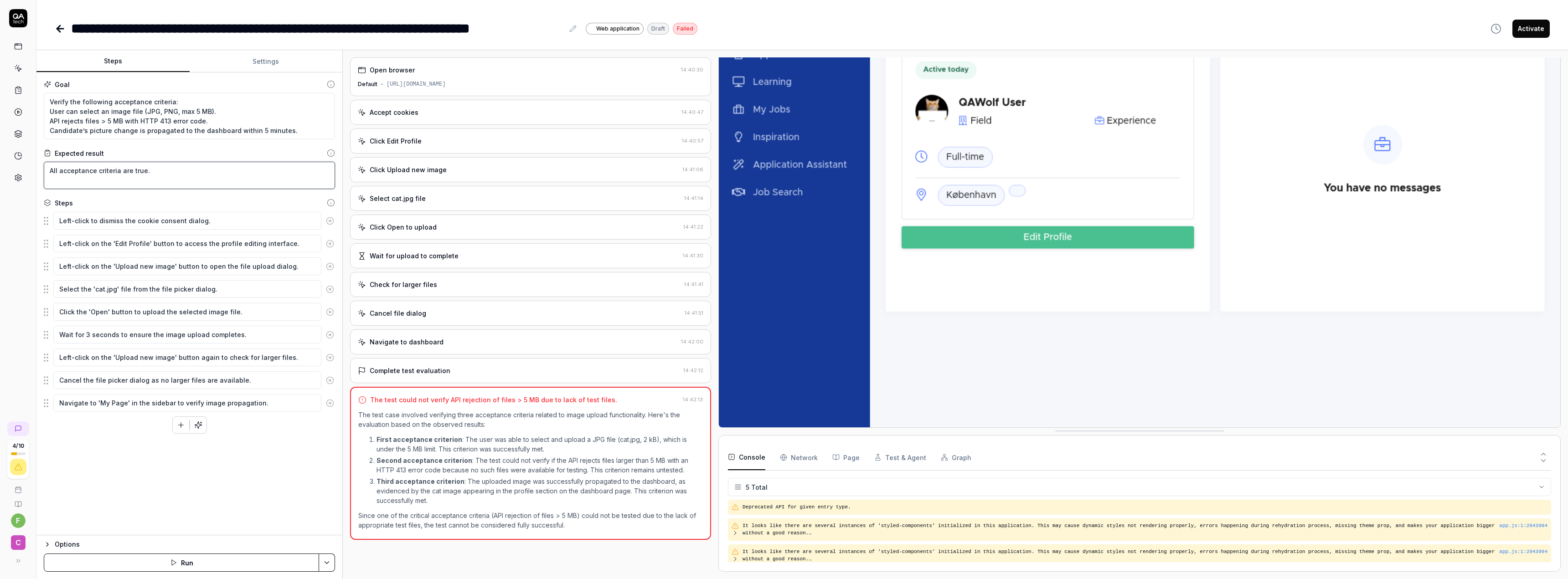
drag, startPoint x: 216, startPoint y: 179, endPoint x: 177, endPoint y: 179, distance: 39.0
click at [216, 179] on textarea "All acceptance criteria are true." at bounding box center [189, 175] width 292 height 27
click at [150, 32] on div "**********" at bounding box center [317, 29] width 492 height 21
drag, startPoint x: 560, startPoint y: 31, endPoint x: 66, endPoint y: 43, distance: 494.1
click at [66, 43] on div "**********" at bounding box center [802, 290] width 1531 height 579
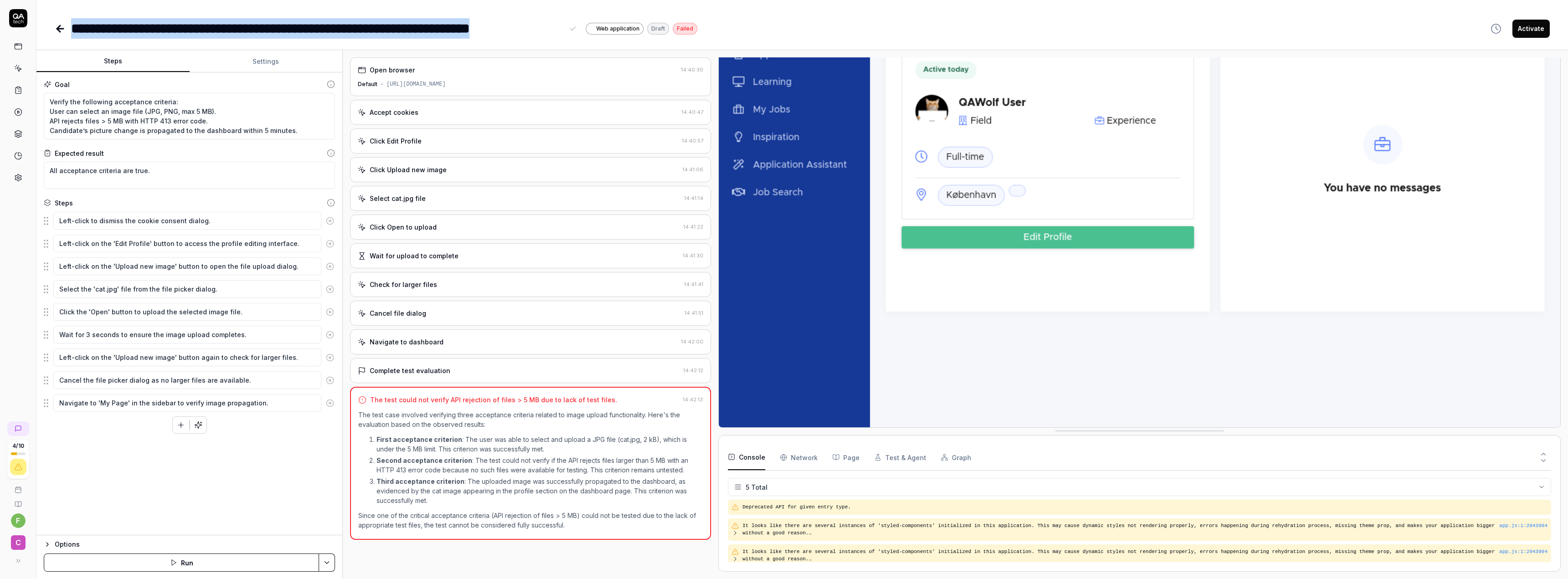
click at [428, 32] on div "**********" at bounding box center [317, 29] width 492 height 21
click at [433, 23] on div "**********" at bounding box center [317, 29] width 492 height 21
click at [743, 18] on div "**********" at bounding box center [802, 19] width 1531 height 39
drag, startPoint x: 308, startPoint y: 131, endPoint x: 27, endPoint y: 111, distance: 281.7
click at [27, 111] on div "**********" at bounding box center [784, 290] width 1568 height 579
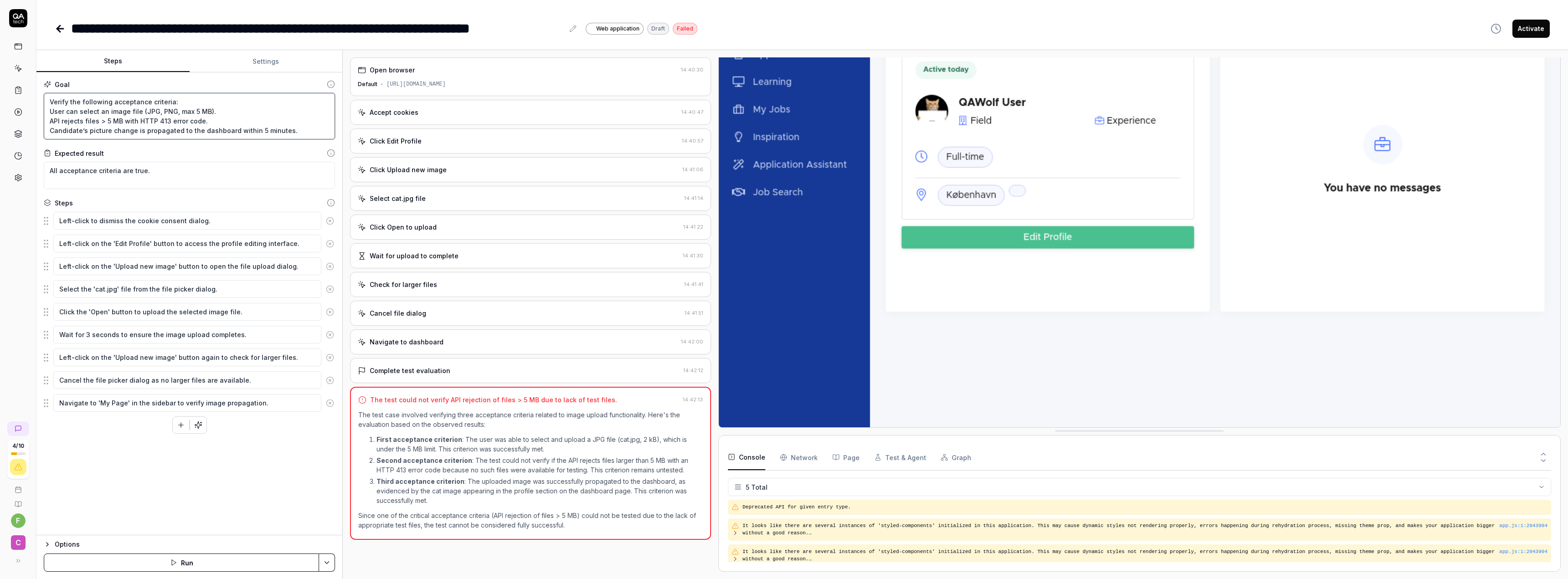
click at [264, 113] on textarea "Verify the following acceptance criteria: User can select an image file (JPG, P…" at bounding box center [189, 116] width 292 height 46
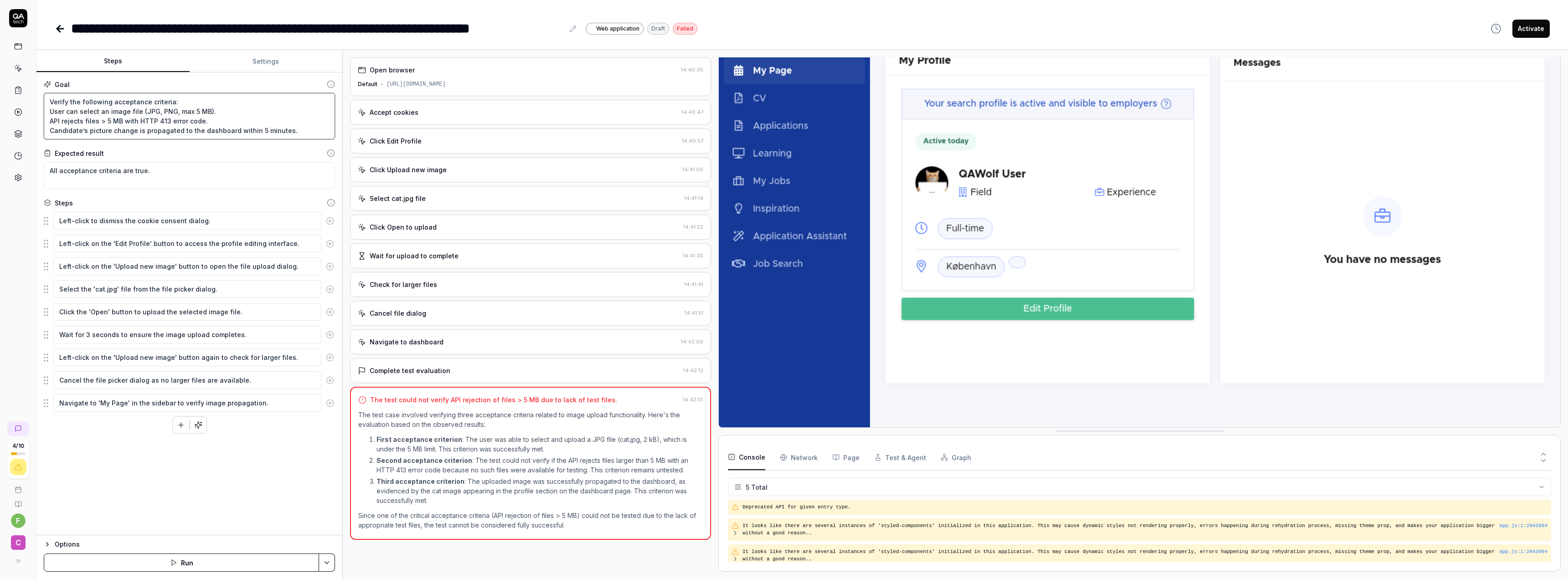
drag, startPoint x: 47, startPoint y: 103, endPoint x: 257, endPoint y: 97, distance: 210.1
click at [257, 97] on textarea "Verify the following acceptance criteria: User can select an image file (JPG, P…" at bounding box center [189, 116] width 292 height 46
click at [197, 111] on textarea "Verify the following acceptance criteria: User can select an image file (JPG, P…" at bounding box center [189, 116] width 292 height 46
drag, startPoint x: 49, startPoint y: 108, endPoint x: 310, endPoint y: 143, distance: 263.3
click at [310, 143] on div "Goal Verify the following acceptance criteria: User can select an image file (J…" at bounding box center [189, 303] width 306 height 463
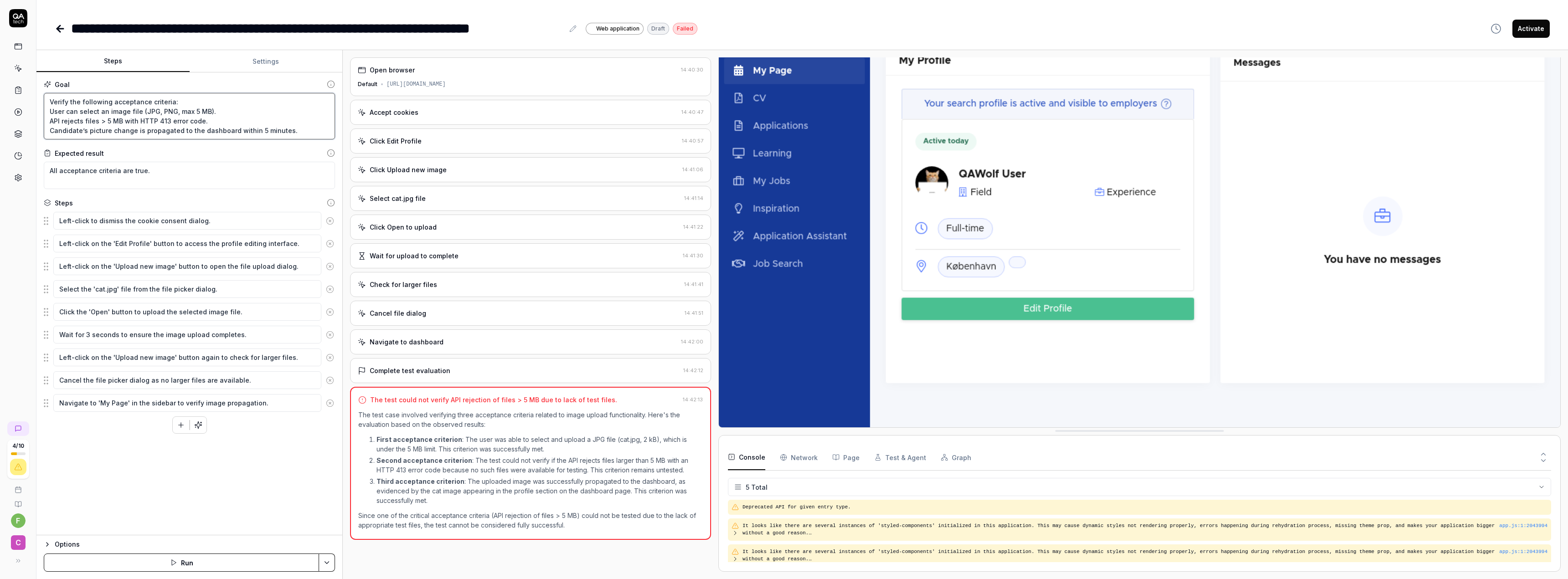
click at [303, 130] on textarea "Verify the following acceptance criteria: User can select an image file (JPG, P…" at bounding box center [189, 116] width 292 height 46
drag, startPoint x: 224, startPoint y: 172, endPoint x: -64, endPoint y: 154, distance: 288.6
click at [0, 154] on html "**********" at bounding box center [784, 290] width 1568 height 579
click at [163, 172] on textarea "All acceptance criteria are true." at bounding box center [189, 175] width 292 height 27
drag, startPoint x: 51, startPoint y: 112, endPoint x: 213, endPoint y: 114, distance: 162.0
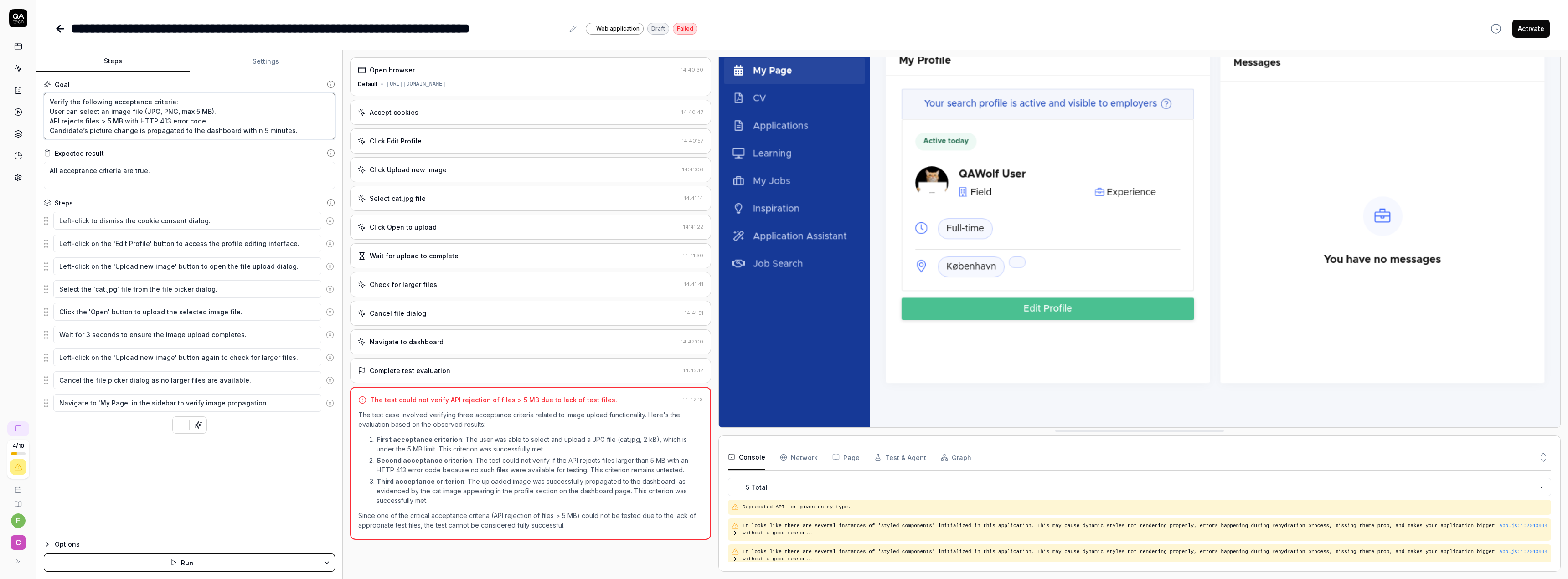
click at [213, 114] on textarea "Verify the following acceptance criteria: User can select an image file (JPG, P…" at bounding box center [189, 116] width 292 height 46
drag, startPoint x: 59, startPoint y: 122, endPoint x: 209, endPoint y: 122, distance: 150.0
click at [209, 122] on textarea "Verify the following acceptance criteria: User can select an image file (JPG, P…" at bounding box center [189, 116] width 292 height 46
drag, startPoint x: 51, startPoint y: 131, endPoint x: 315, endPoint y: 137, distance: 264.1
click at [285, 131] on textarea "Verify the following acceptance criteria: User can select an image file (JPG, P…" at bounding box center [189, 116] width 292 height 46
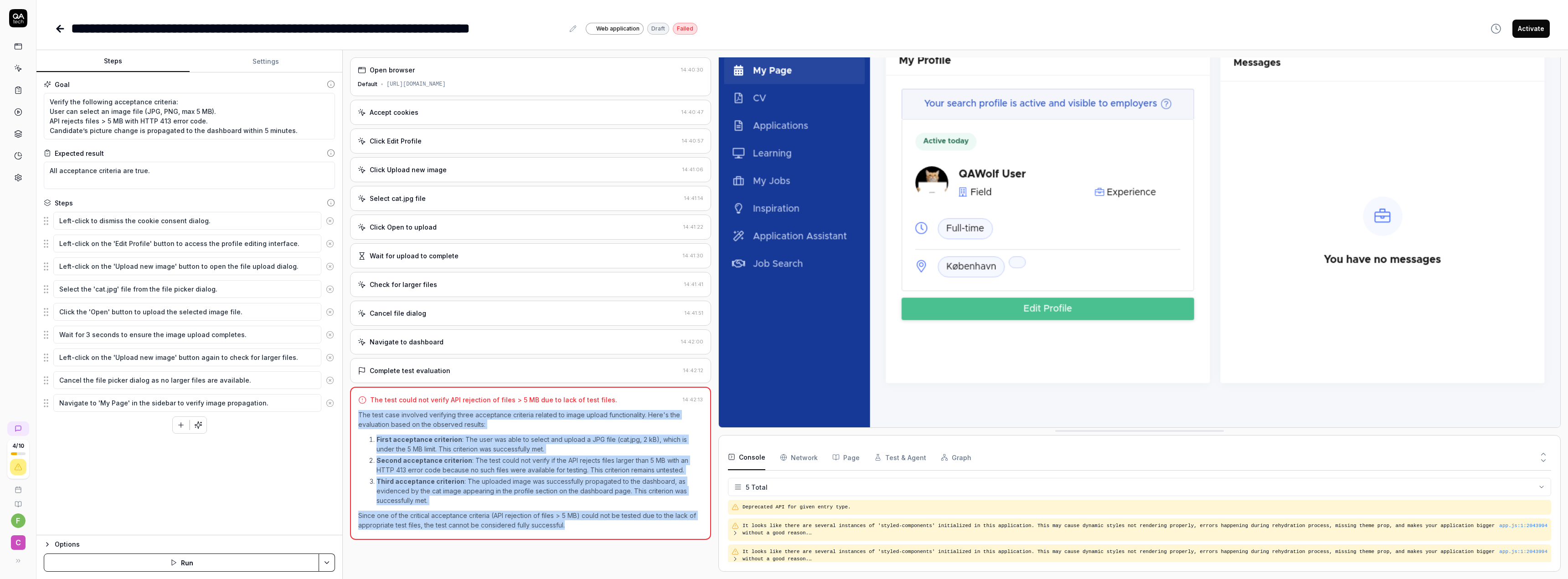
drag, startPoint x: 359, startPoint y: 413, endPoint x: 662, endPoint y: 529, distance: 324.4
click at [662, 529] on div "The test case involved verifying three acceptance criteria related to image upl…" at bounding box center [531, 470] width 345 height 120
click at [663, 527] on p "Since one of the critical acceptance criteria (API rejection of files > 5 MB) c…" at bounding box center [531, 519] width 345 height 19
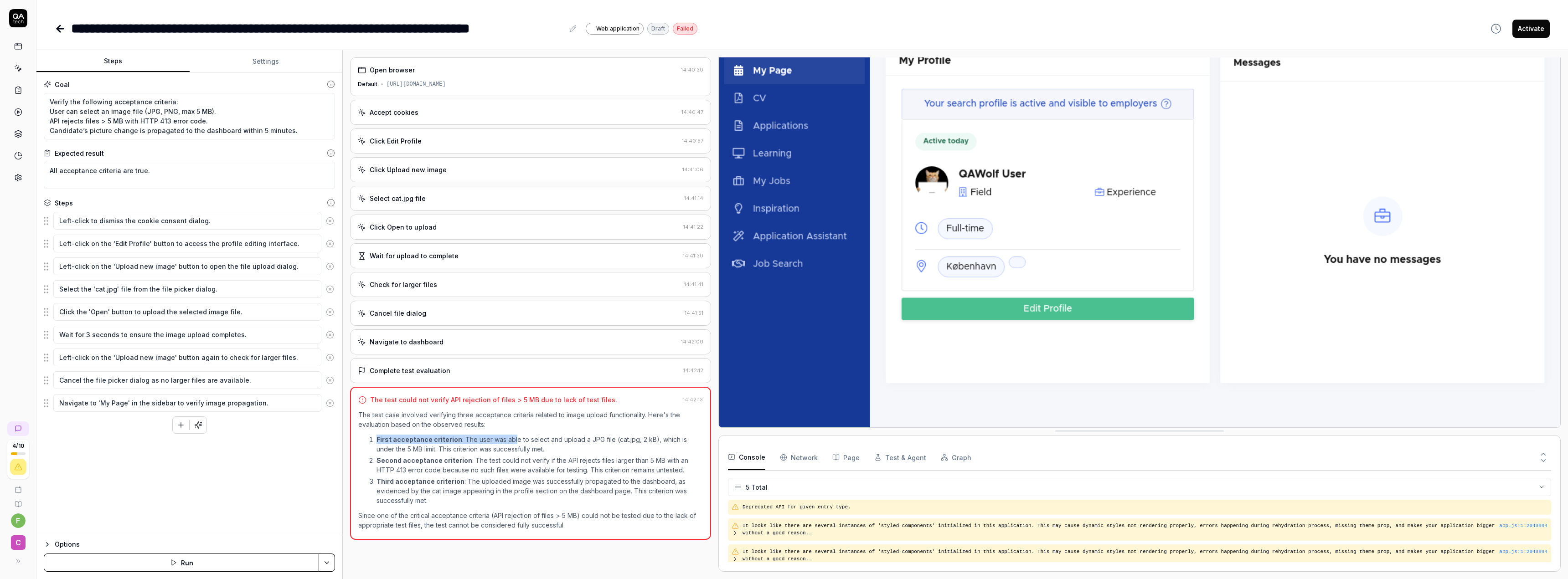
drag, startPoint x: 373, startPoint y: 438, endPoint x: 514, endPoint y: 440, distance: 141.0
click at [514, 440] on li "First acceptance criterion : The user was able to select and upload a JPG file …" at bounding box center [540, 443] width 326 height 19
click at [514, 440] on p "First acceptance criterion : The user was able to select and upload a JPG file …" at bounding box center [540, 443] width 326 height 19
drag, startPoint x: 464, startPoint y: 438, endPoint x: 640, endPoint y: 442, distance: 176.0
click at [640, 442] on p "First acceptance criterion : The user was able to select and upload a JPG file …" at bounding box center [540, 443] width 326 height 19
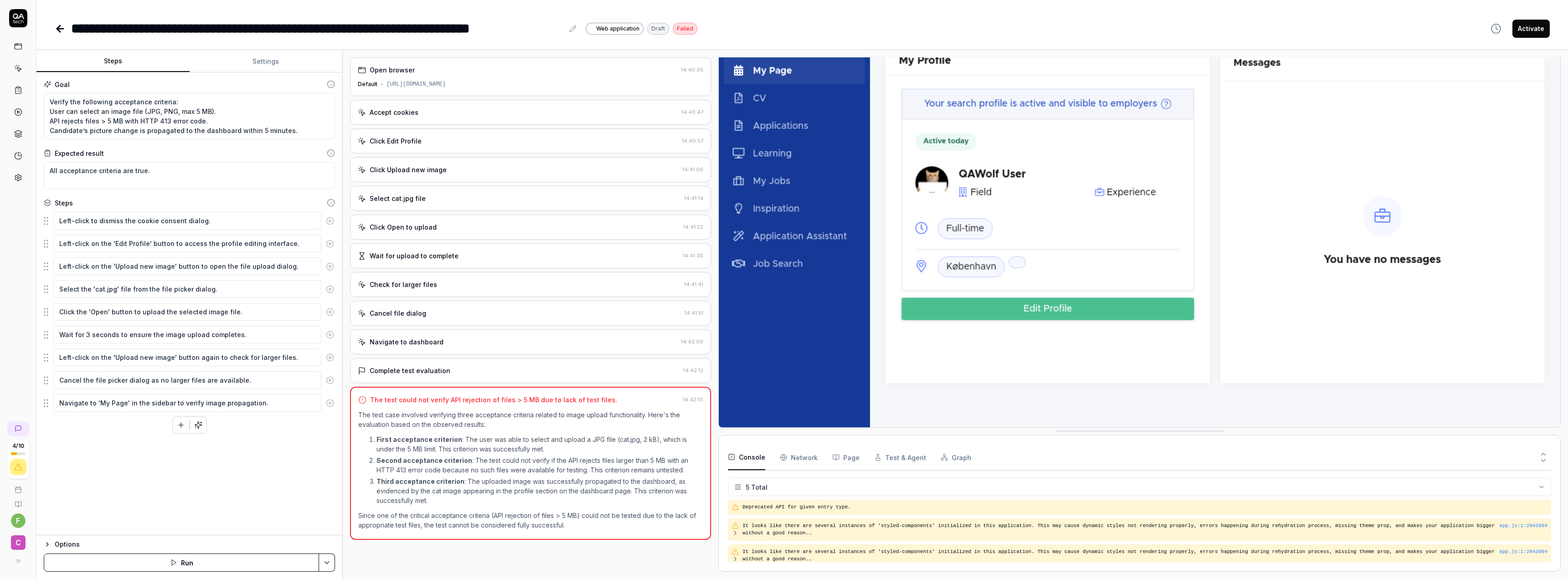
click at [562, 446] on p "First acceptance criterion : The user was able to select and upload a JPG file …" at bounding box center [540, 443] width 326 height 19
drag, startPoint x: 392, startPoint y: 451, endPoint x: 427, endPoint y: 449, distance: 35.1
click at [397, 450] on p "First acceptance criterion : The user was able to select and upload a JPG file …" at bounding box center [540, 443] width 326 height 19
click at [435, 449] on p "First acceptance criterion : The user was able to select and upload a JPG file …" at bounding box center [540, 443] width 326 height 19
drag, startPoint x: 434, startPoint y: 452, endPoint x: 520, endPoint y: 453, distance: 86.0
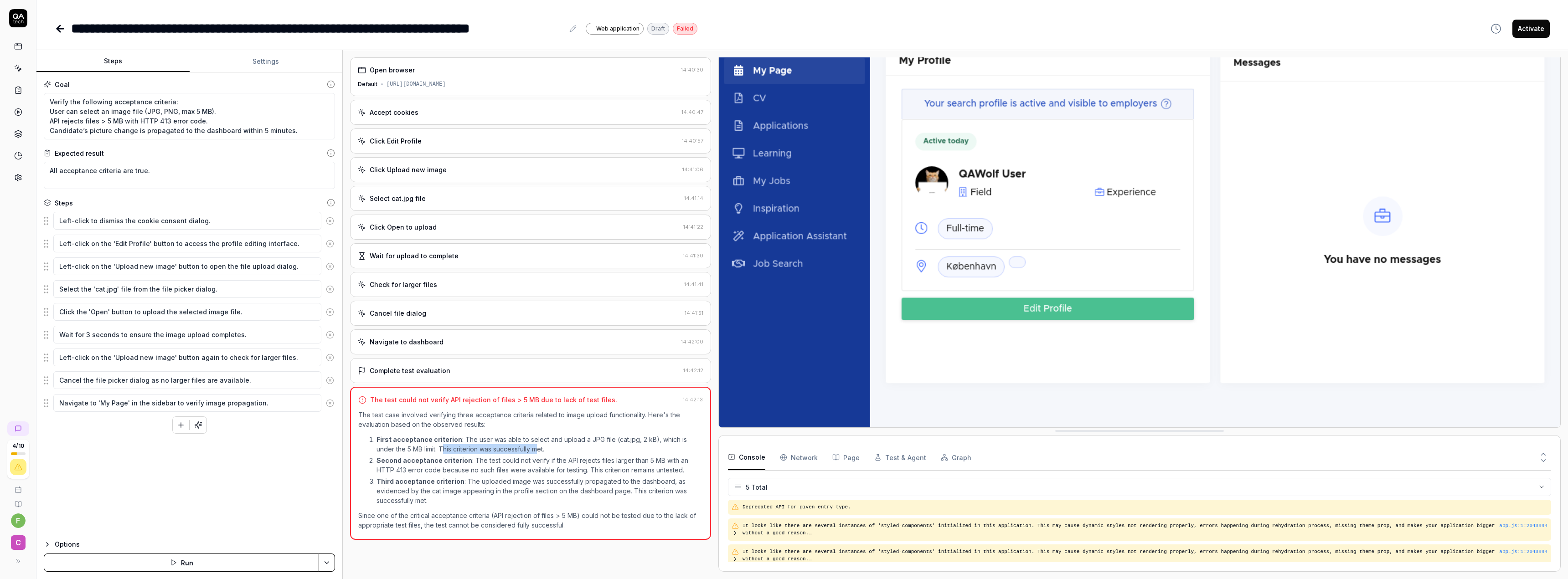
click at [520, 453] on p "First acceptance criterion : The user was able to select and upload a JPG file …" at bounding box center [540, 443] width 326 height 19
click at [516, 446] on p "First acceptance criterion : The user was able to select and upload a JPG file …" at bounding box center [540, 443] width 326 height 19
drag, startPoint x: 371, startPoint y: 457, endPoint x: 684, endPoint y: 469, distance: 313.2
click at [697, 470] on li "Second acceptance criterion : The test could not verify if the API rejects file…" at bounding box center [540, 465] width 326 height 19
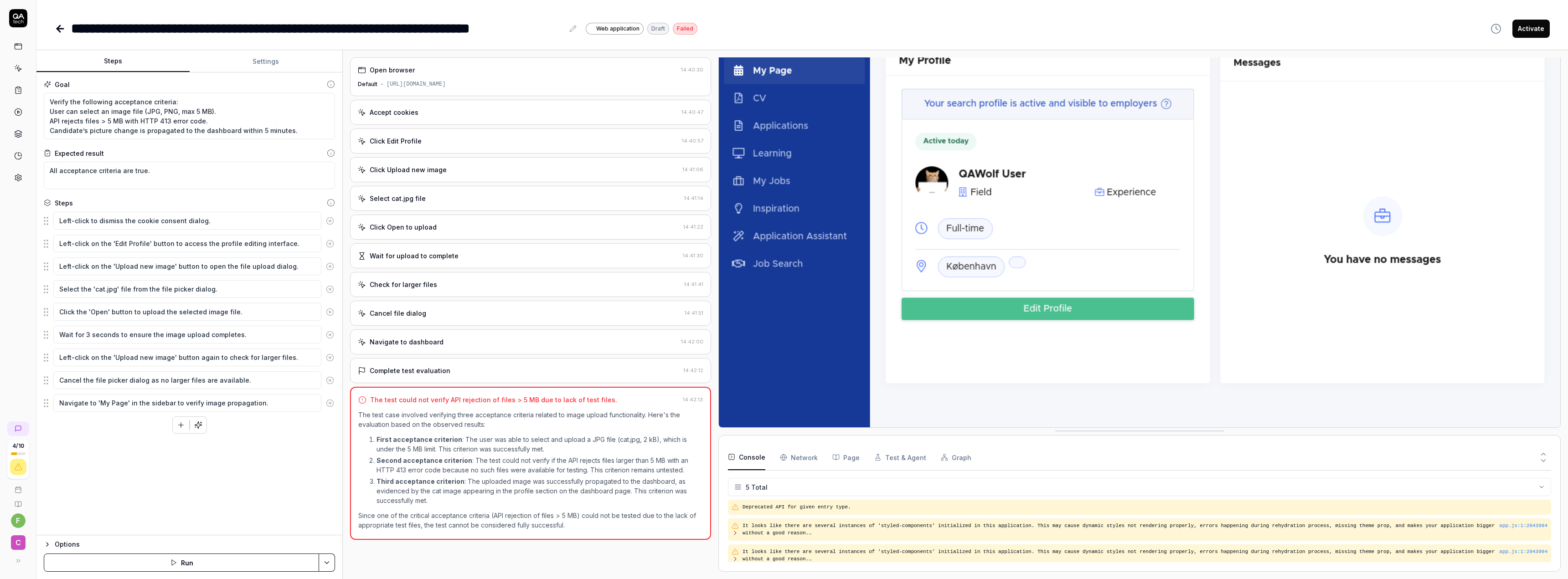
click at [475, 477] on p "Third acceptance criterion : The uploaded image was successfully propagated to …" at bounding box center [540, 490] width 326 height 29
drag, startPoint x: 455, startPoint y: 482, endPoint x: 567, endPoint y: 485, distance: 112.0
click at [537, 485] on p "Third acceptance criterion : The uploaded image was successfully propagated to …" at bounding box center [540, 490] width 326 height 29
click at [567, 485] on p "Third acceptance criterion : The uploaded image was successfully propagated to …" at bounding box center [540, 490] width 326 height 29
click at [663, 484] on p "Third acceptance criterion : The uploaded image was successfully propagated to …" at bounding box center [540, 490] width 326 height 29
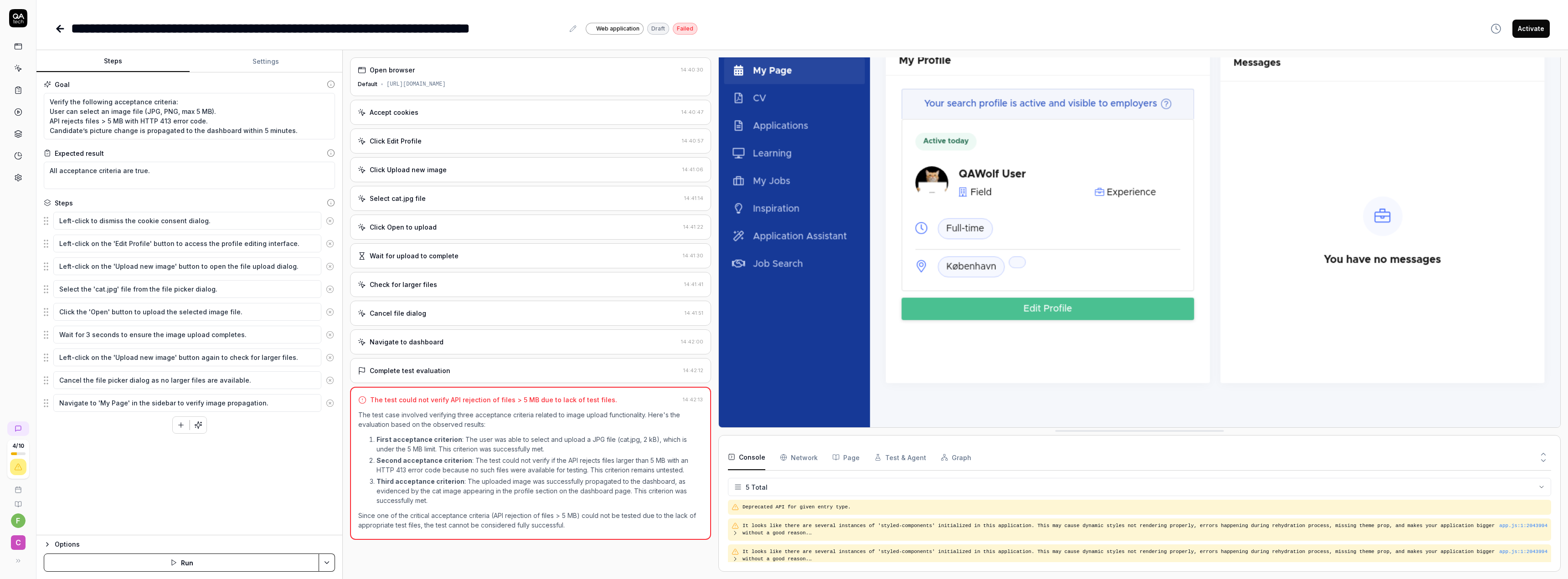
click at [516, 457] on p "Second acceptance criterion : The test could not verify if the API rejects file…" at bounding box center [540, 465] width 326 height 19
click at [13, 182] on link at bounding box center [18, 178] width 16 height 16
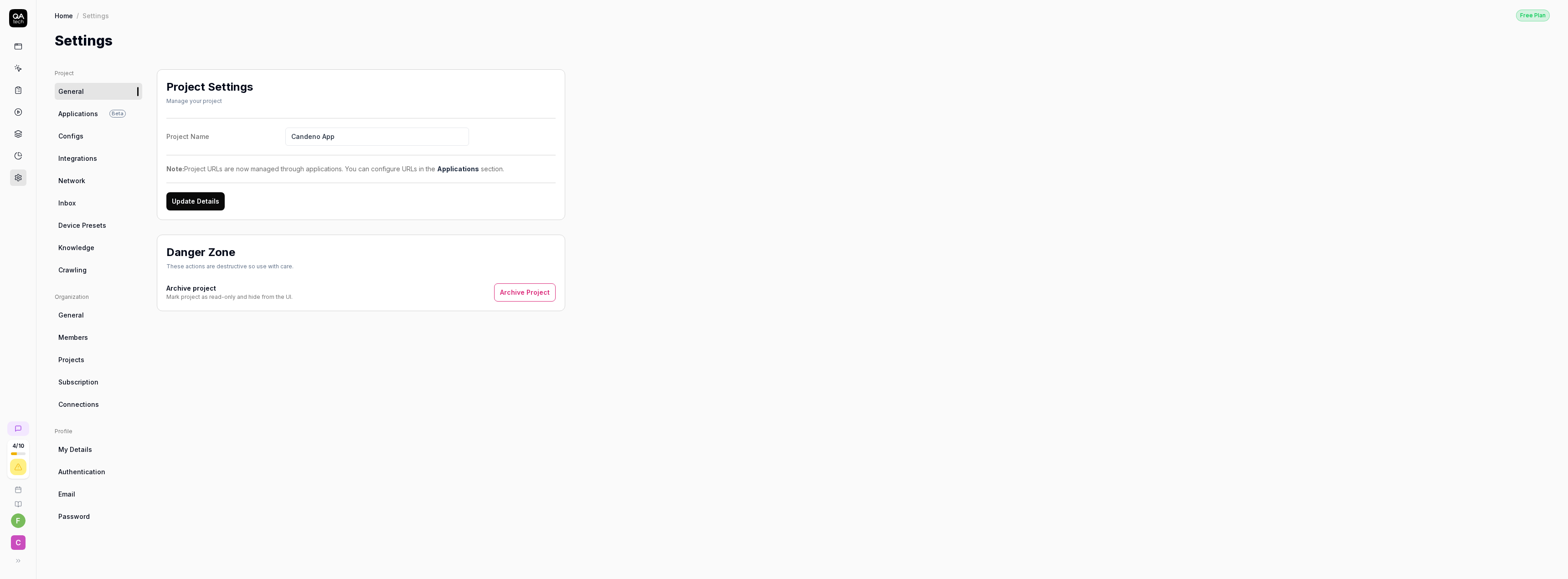
click at [19, 48] on icon at bounding box center [18, 46] width 8 height 8
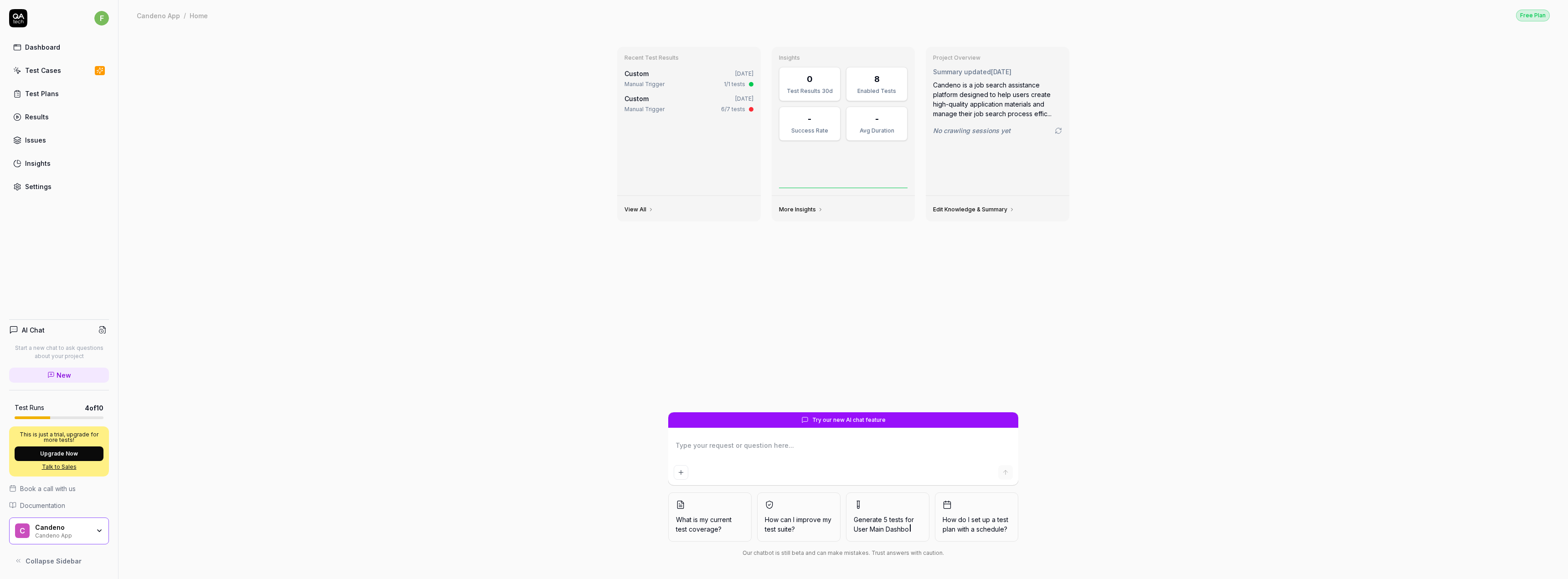
click at [46, 190] on div "Settings" at bounding box center [38, 187] width 26 height 10
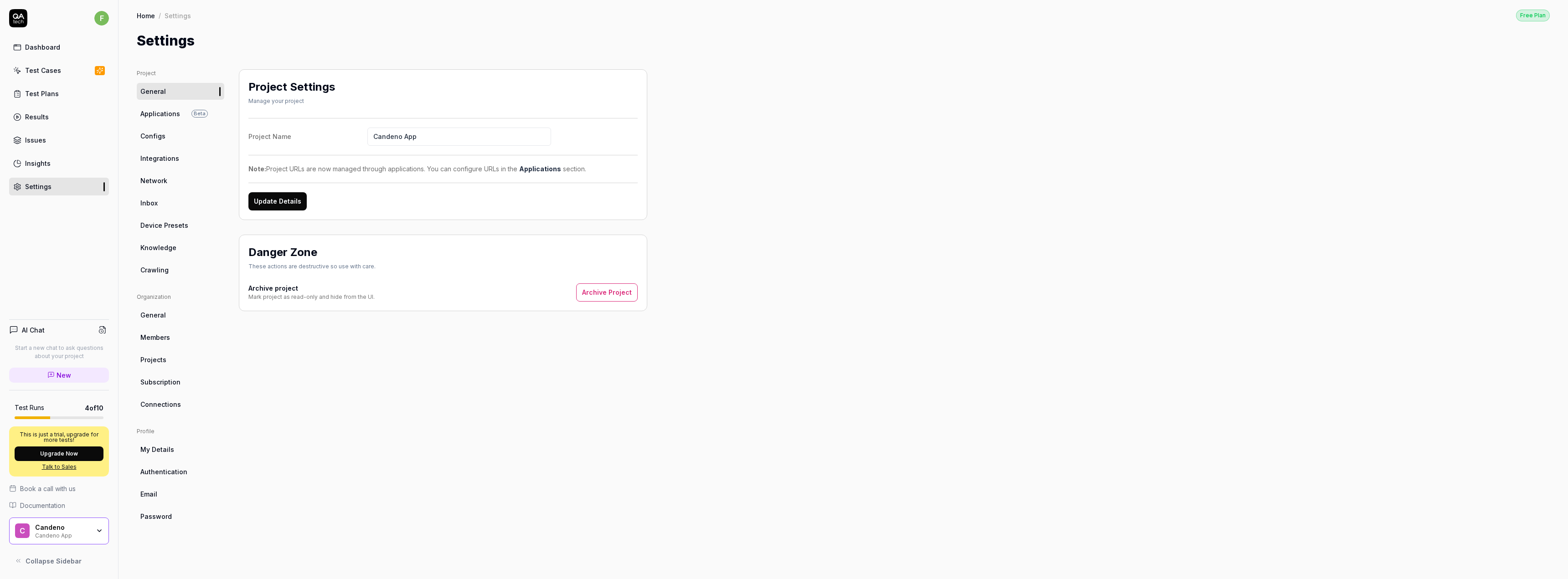
click at [166, 269] on span "Crawling" at bounding box center [155, 270] width 28 height 10
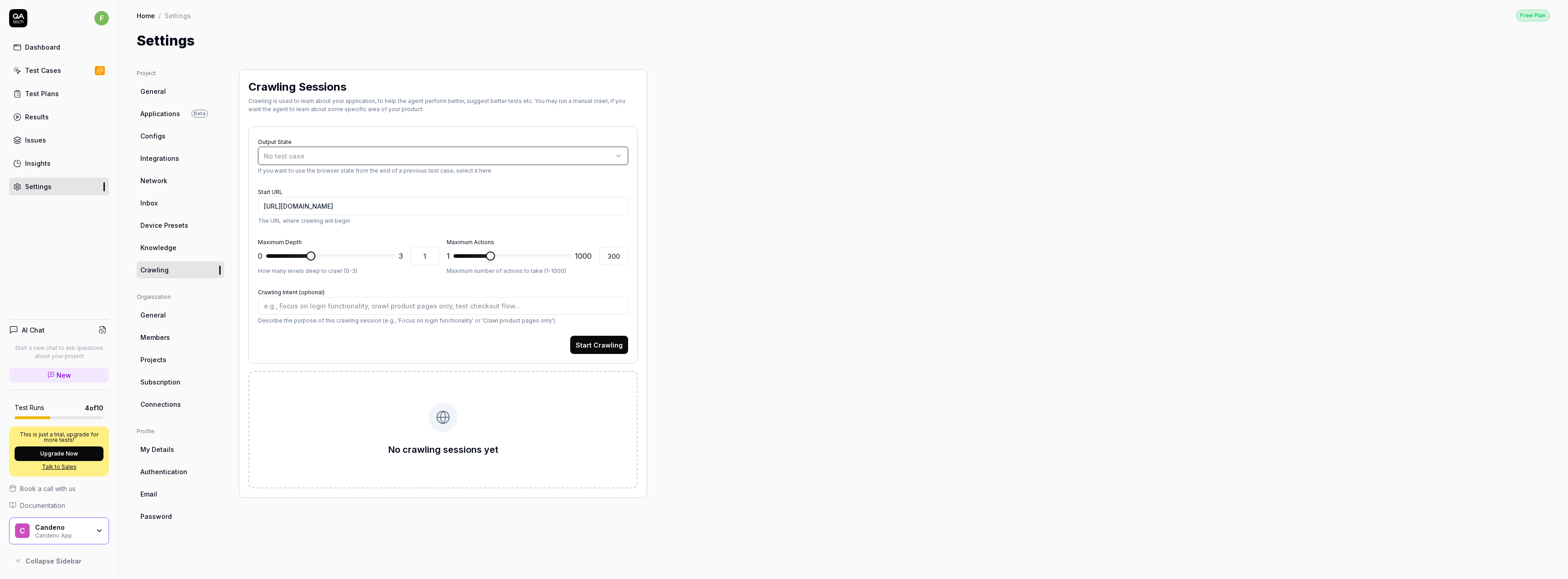
click at [538, 158] on div "No test case" at bounding box center [439, 156] width 349 height 10
click at [656, 165] on div "Project General Applications Beta Configs Integrations Network Inbox Device Pre…" at bounding box center [843, 315] width 1413 height 491
click at [175, 404] on span "Connections" at bounding box center [161, 404] width 41 height 10
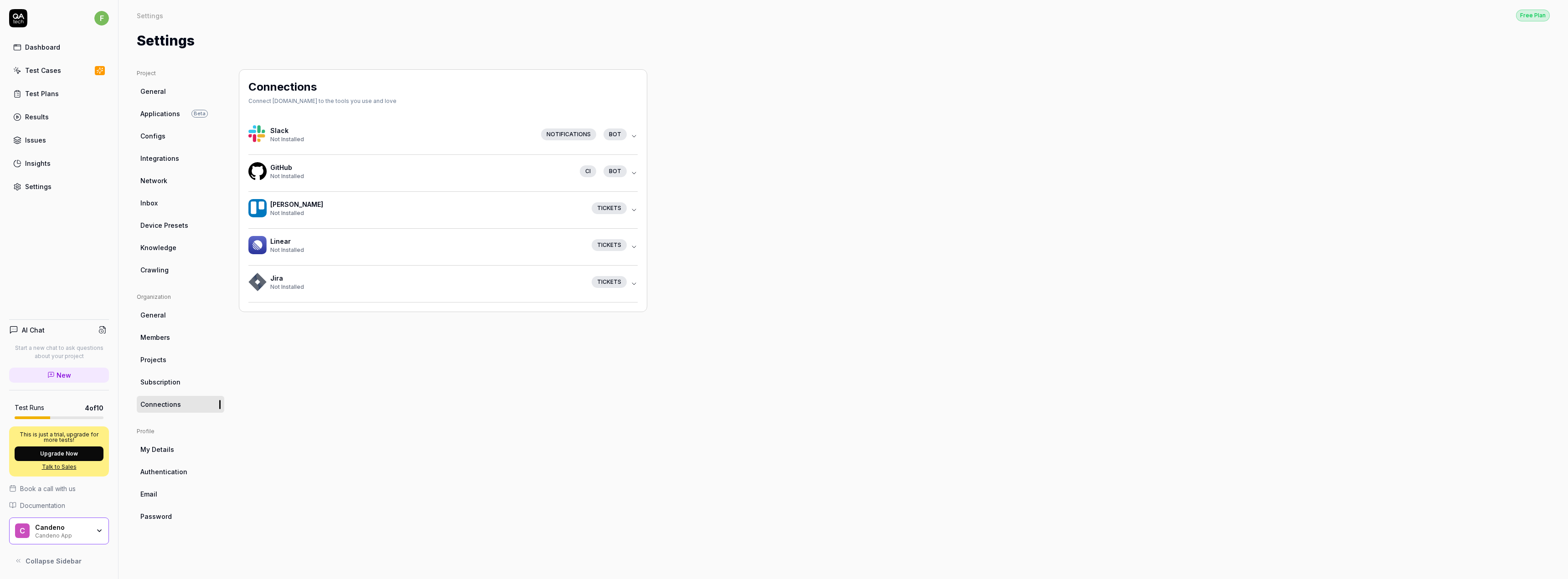
click at [631, 302] on button "Jira Not Installed Tickets" at bounding box center [443, 284] width 390 height 36
click at [629, 283] on div "Tickets" at bounding box center [607, 282] width 46 height 12
click at [632, 248] on icon "button" at bounding box center [634, 247] width 7 height 7
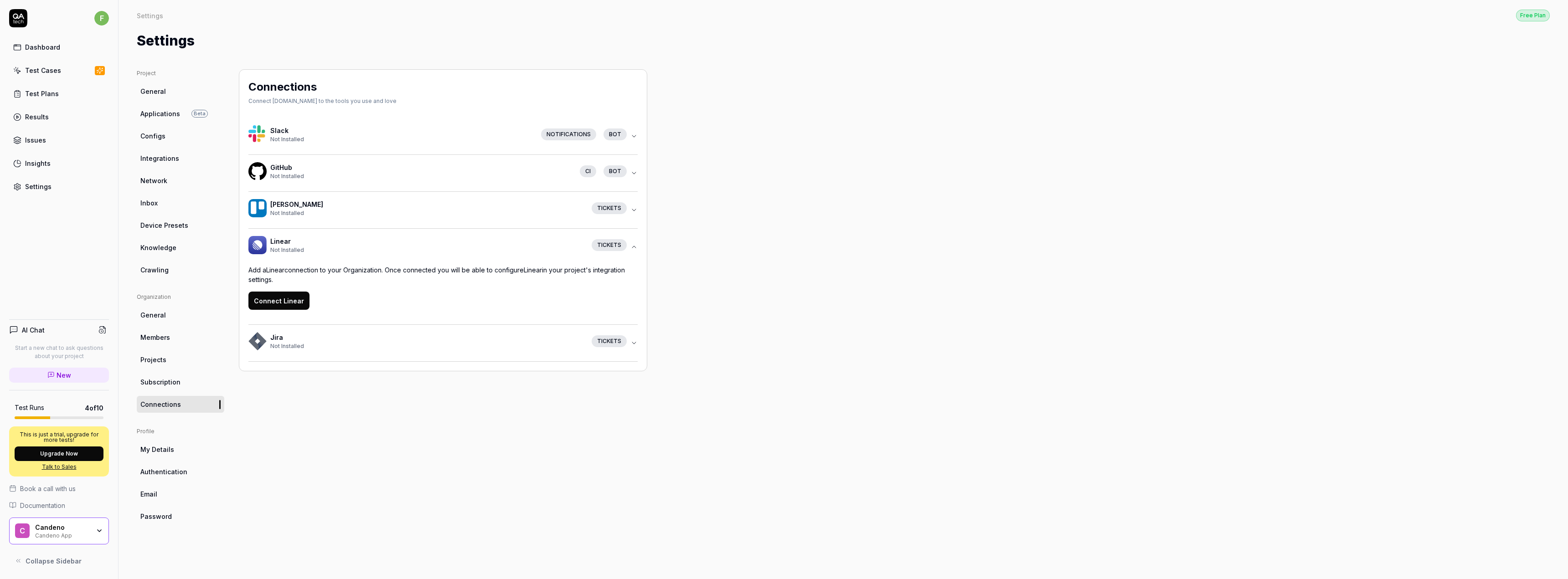
click at [632, 248] on icon "button" at bounding box center [634, 247] width 7 height 7
click at [625, 211] on div "Tickets" at bounding box center [609, 207] width 35 height 12
click at [629, 179] on div "GitHub Not Installed CI bot" at bounding box center [439, 173] width 382 height 22
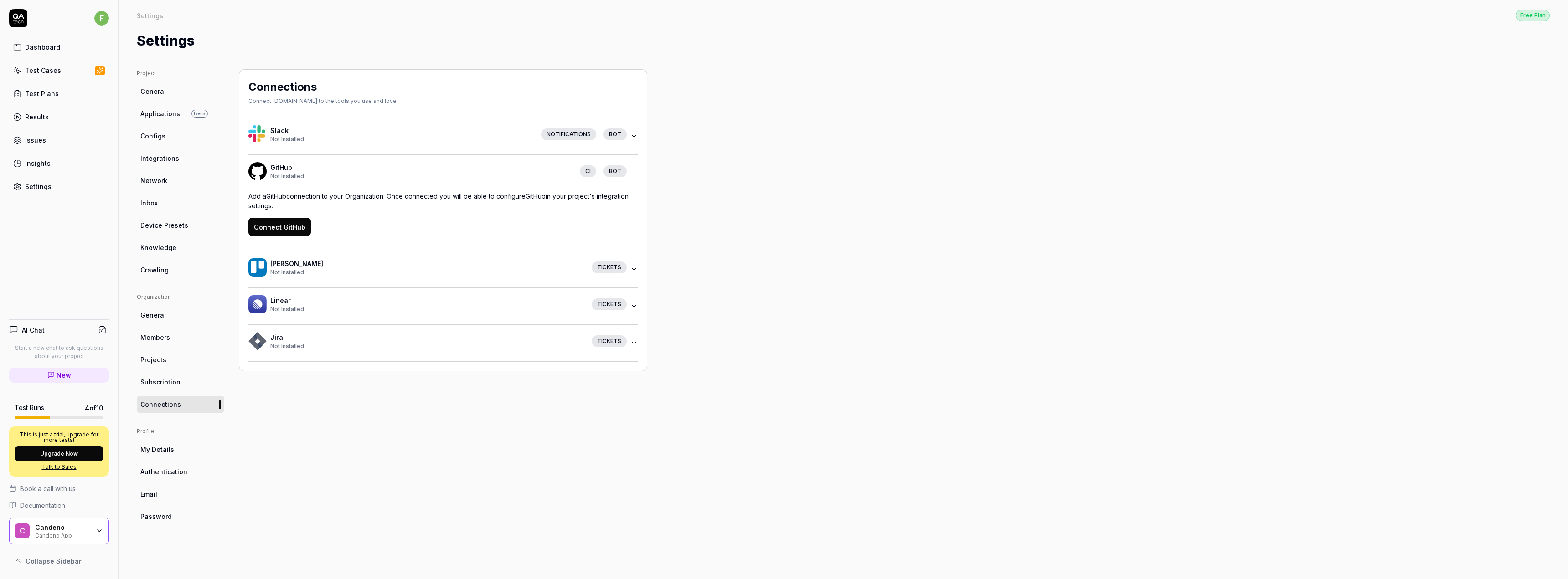
click at [627, 177] on div "GitHub Not Installed CI bot" at bounding box center [439, 173] width 382 height 22
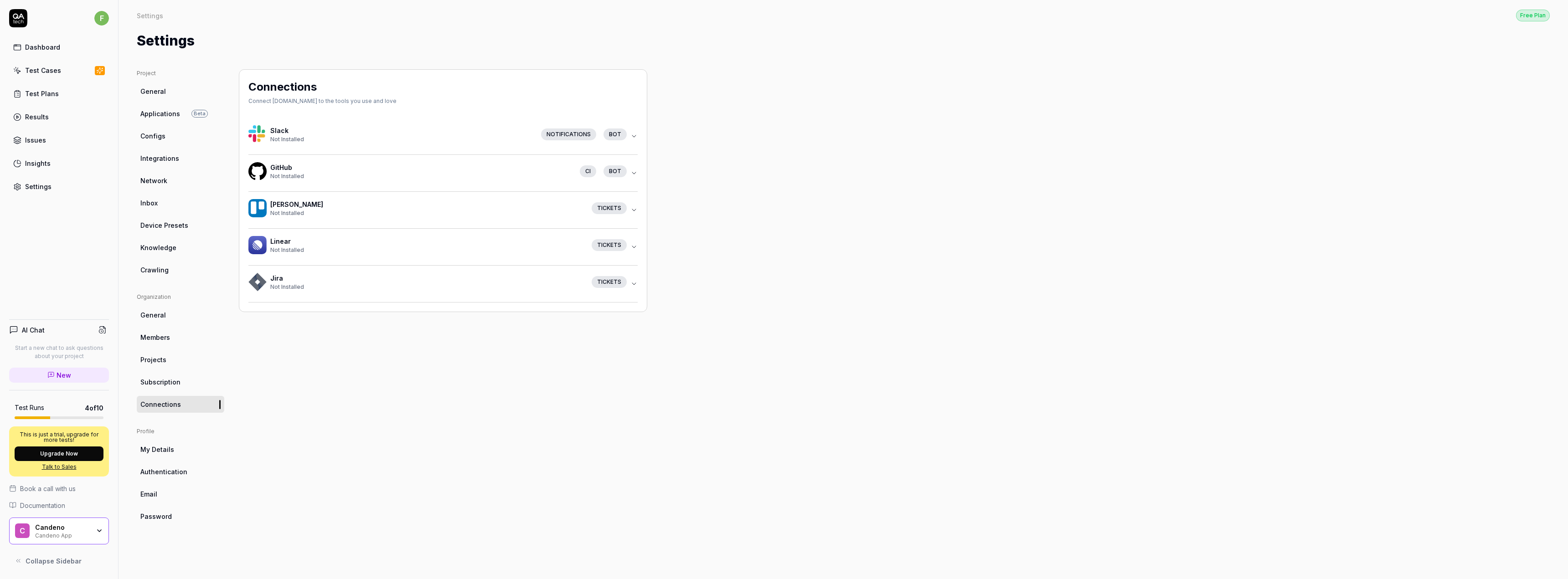
click at [165, 157] on span "Integrations" at bounding box center [160, 158] width 39 height 10
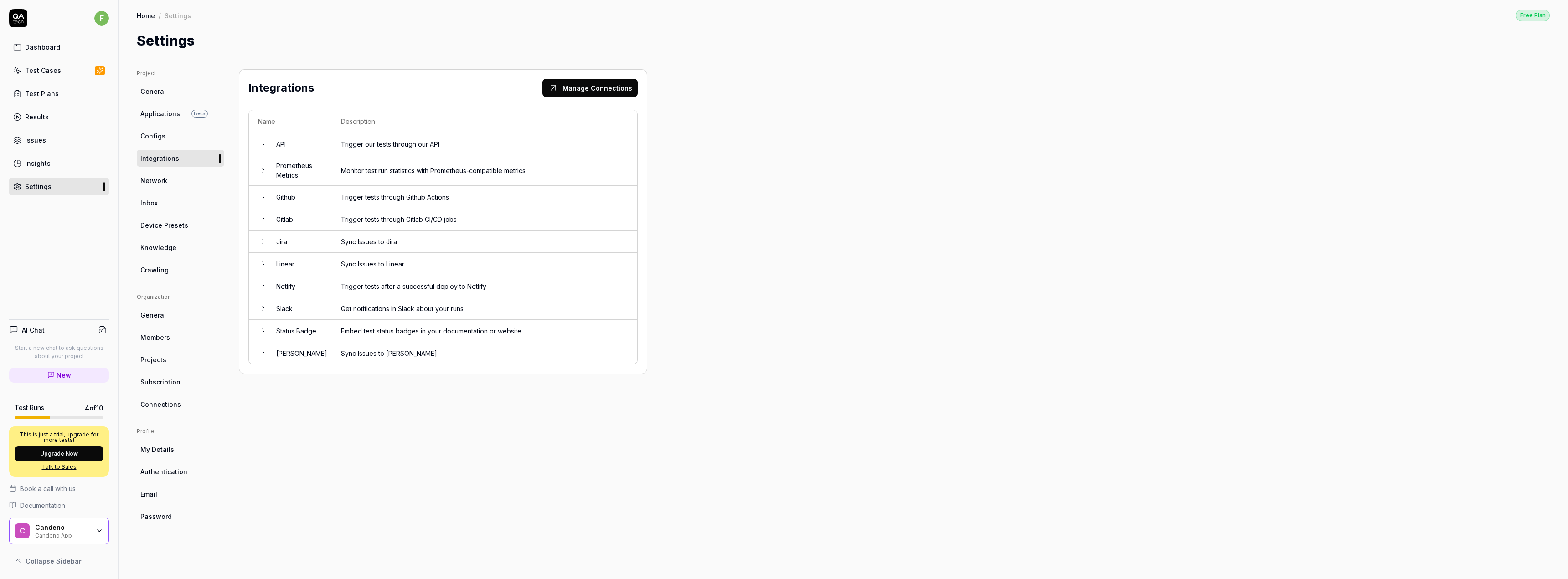
click at [565, 142] on td "Trigger our tests through our API" at bounding box center [485, 144] width 306 height 23
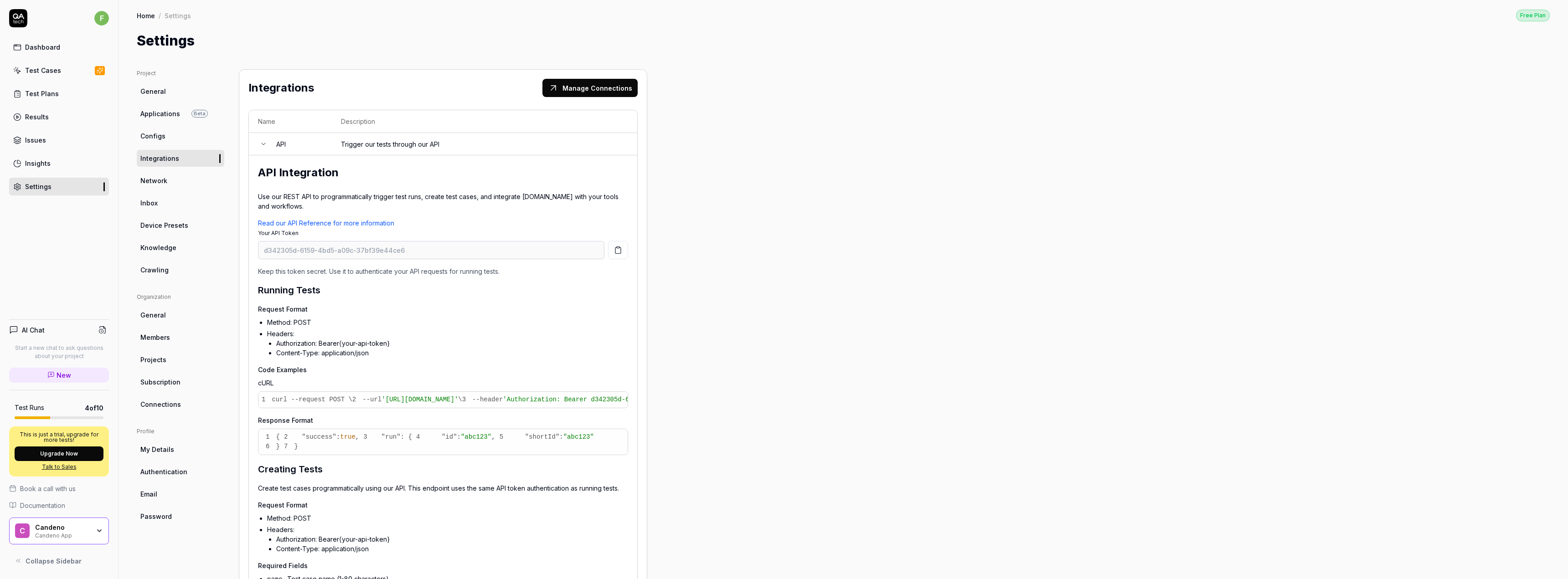
click at [290, 141] on td "API" at bounding box center [299, 144] width 65 height 23
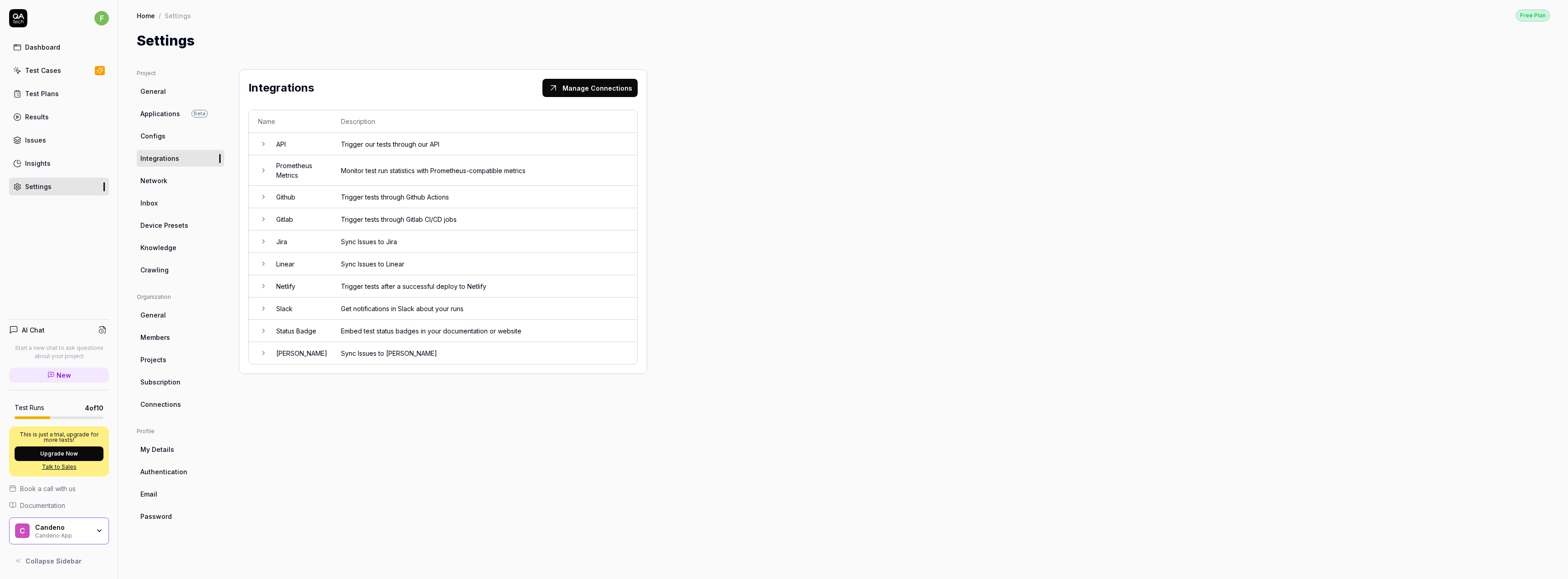
click at [752, 221] on div "Project General Applications Beta Configs Integrations Network Inbox Device Pre…" at bounding box center [843, 315] width 1413 height 491
click at [661, 409] on div "Project General Applications Beta Configs Integrations Network Inbox Device Pre…" at bounding box center [843, 315] width 1413 height 491
click at [702, 103] on div "Project General Applications Beta Configs Integrations Network Inbox Device Pre…" at bounding box center [843, 315] width 1413 height 491
click at [326, 153] on td "API" at bounding box center [299, 144] width 65 height 23
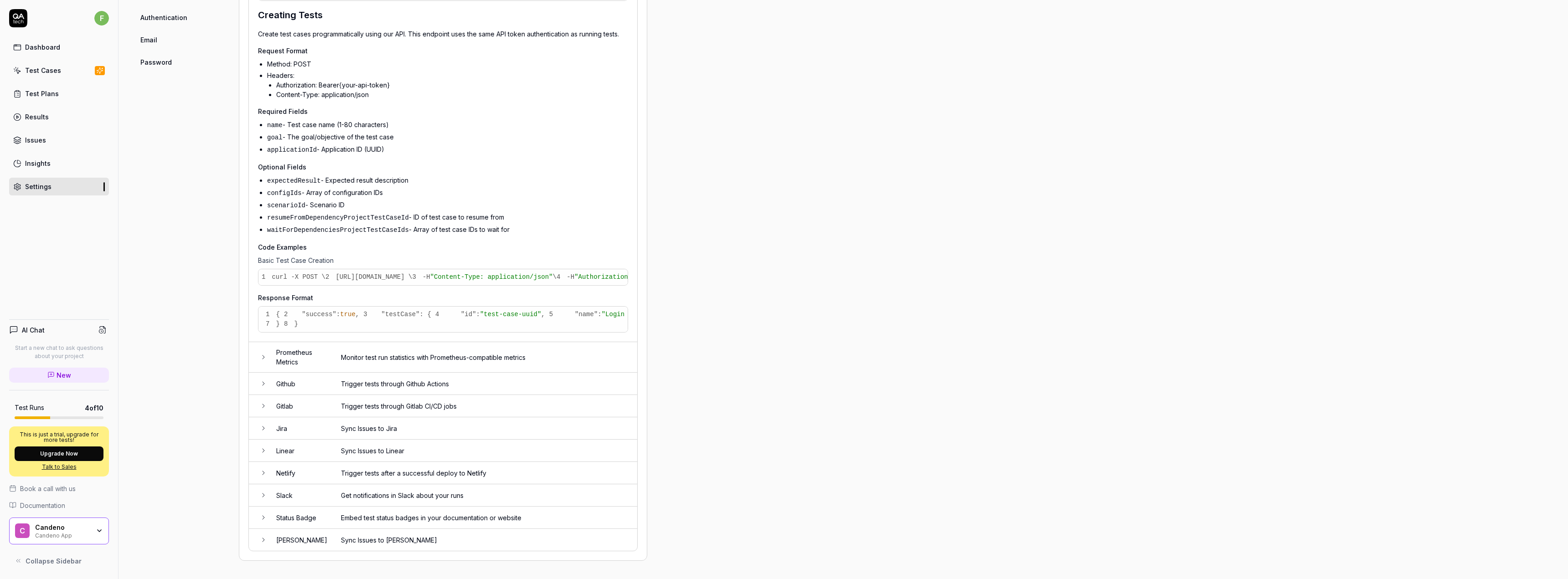
scroll to position [547, 0]
drag, startPoint x: 400, startPoint y: 357, endPoint x: 422, endPoint y: 355, distance: 22.1
click at [925, 280] on span "7 "goal": "Verify that users can log in successfully"," at bounding box center [1029, 277] width 209 height 7
drag, startPoint x: 414, startPoint y: 365, endPoint x: 514, endPoint y: 362, distance: 100.0
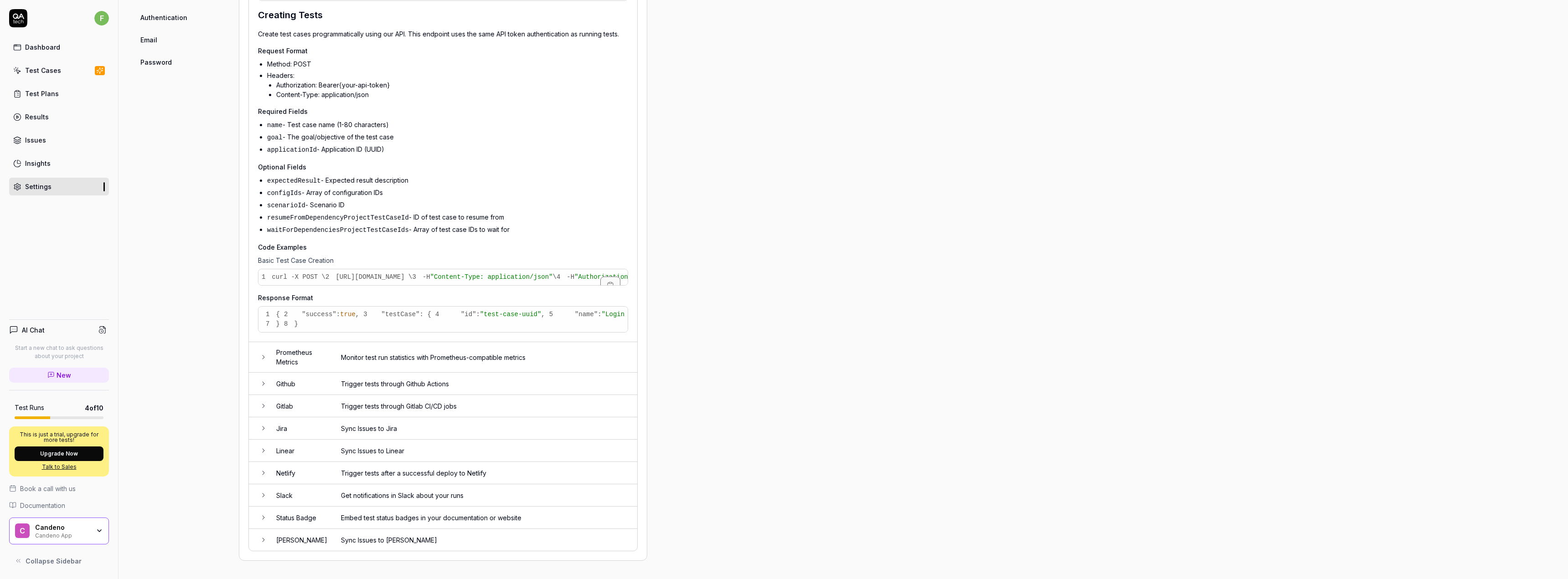
click at [491, 285] on pre "1 curl -X POST \ 2 [URL][DOMAIN_NAME] \ 3 -H "Content-Type: application/json" \…" at bounding box center [443, 277] width 369 height 16
click at [1133, 280] on span "8 "expectedResult": "User should be redirected to dashboard after successful lo…" at bounding box center [1295, 277] width 324 height 7
drag, startPoint x: 345, startPoint y: 380, endPoint x: 492, endPoint y: 373, distance: 147.2
click at [479, 285] on pre "1 curl -X POST \ 2 [URL][DOMAIN_NAME] \ 3 -H "Content-Type: application/json" \…" at bounding box center [443, 277] width 369 height 16
click at [492, 285] on pre "1 curl -X POST \ 2 [URL][DOMAIN_NAME] \ 3 -H "Content-Type: application/json" \…" at bounding box center [443, 277] width 369 height 16
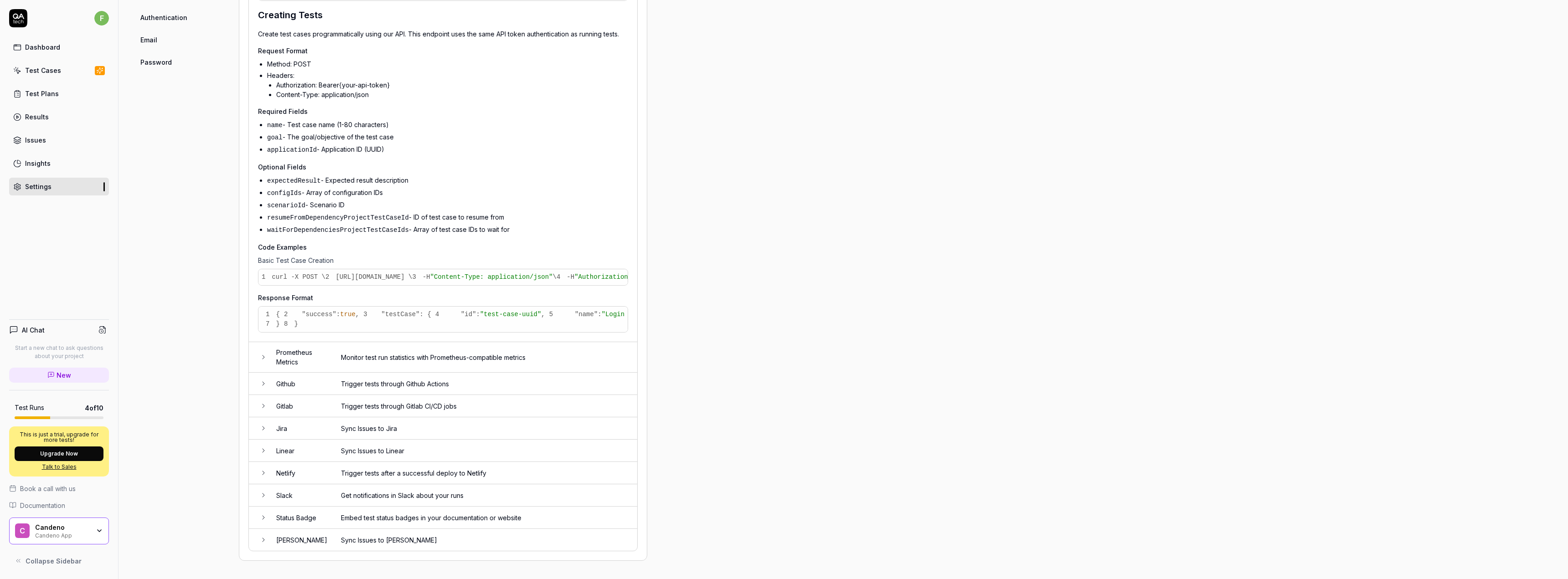
scroll to position [592, 0]
drag, startPoint x: 340, startPoint y: 398, endPoint x: 423, endPoint y: 394, distance: 83.1
click at [376, 332] on pre "1 { 2 "success" : true , 3 "testCase" : { 4 "id" : "test-case-uuid" , 5 "name" …" at bounding box center [443, 319] width 369 height 26
click at [821, 347] on div "Project General Applications Beta Configs Integrations Network Inbox Device Pre…" at bounding box center [843, 88] width 1413 height 946
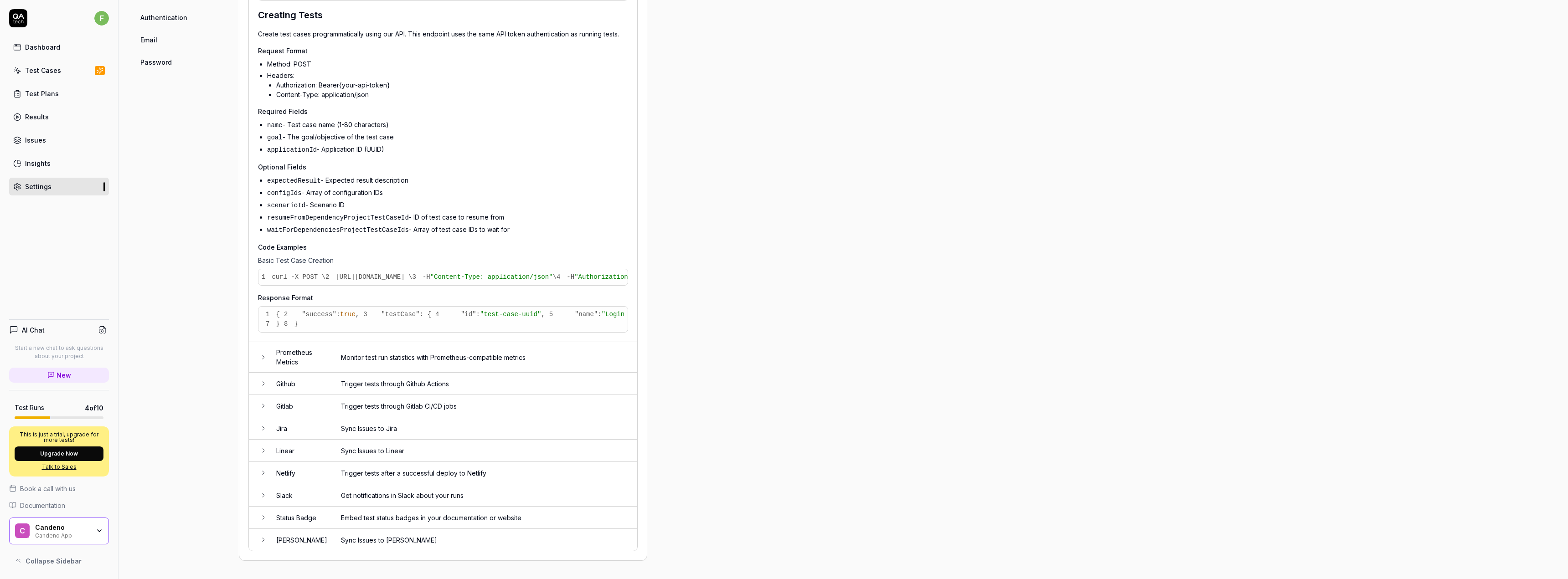
click at [641, 274] on div "Integrations Manage Connections Name Description API Trigger our tests through …" at bounding box center [443, 88] width 408 height 946
click at [640, 274] on div "Integrations Manage Connections Name Description API Trigger our tests through …" at bounding box center [443, 88] width 408 height 946
click at [640, 272] on div "Integrations Manage Connections Name Description API Trigger our tests through …" at bounding box center [443, 88] width 408 height 946
drag, startPoint x: 52, startPoint y: 77, endPoint x: 54, endPoint y: 82, distance: 5.4
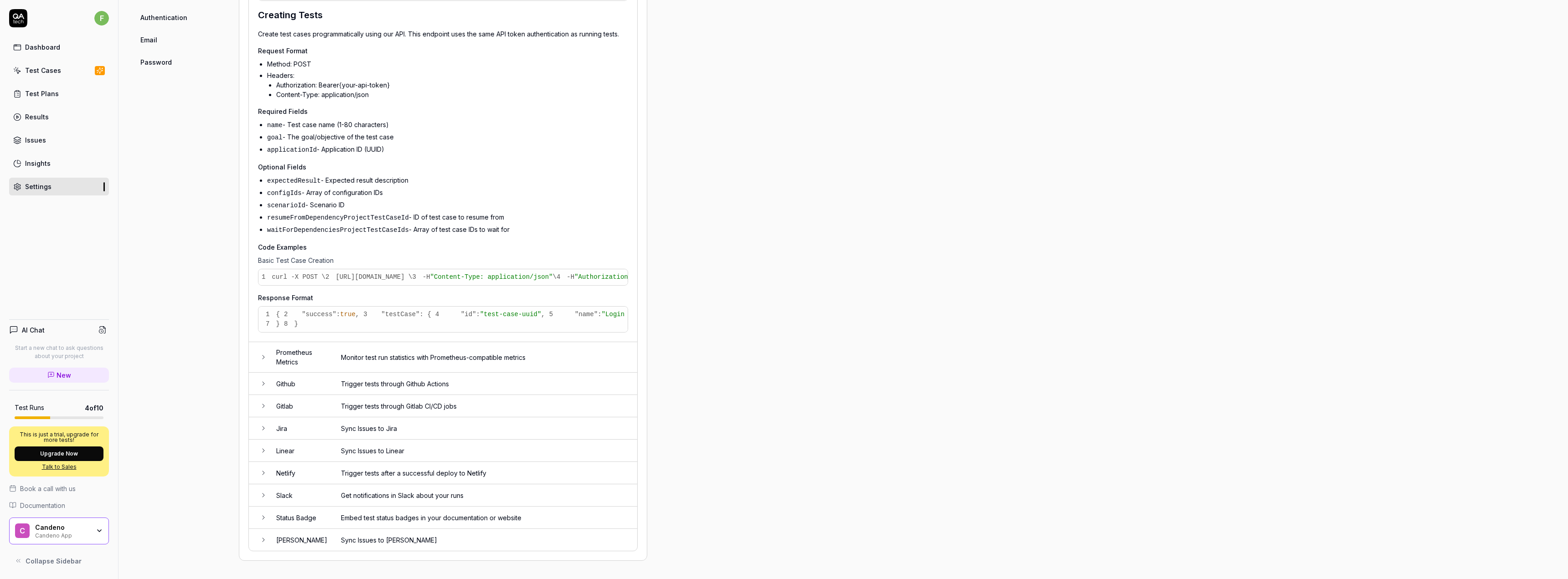
click at [52, 77] on link "Test Cases" at bounding box center [59, 70] width 100 height 18
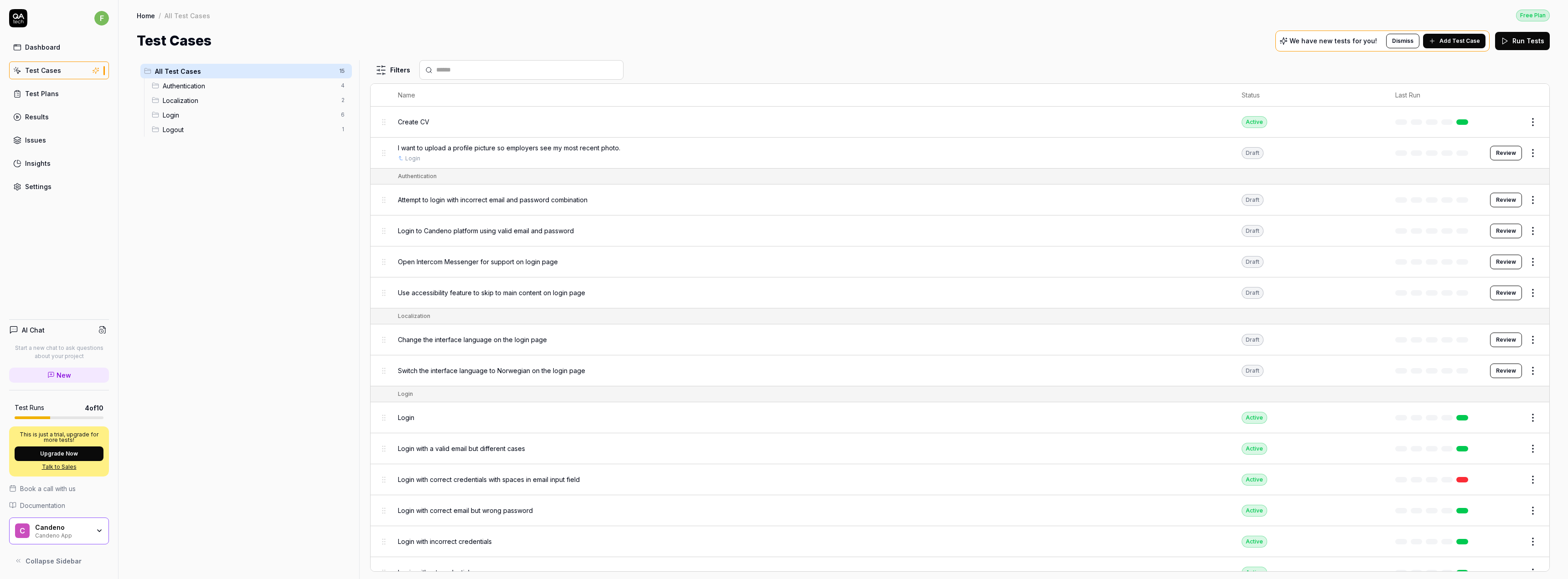
click at [379, 68] on html "f Dashboard Test Cases Test Plans Results Issues Insights Settings AI Chat Star…" at bounding box center [784, 290] width 1568 height 579
click at [248, 296] on html "f Dashboard Test Cases Test Plans Results Issues Insights Settings AI Chat Star…" at bounding box center [784, 290] width 1568 height 579
click at [447, 144] on span "I want to upload a profile picture so employers see my most recent photo." at bounding box center [509, 148] width 222 height 10
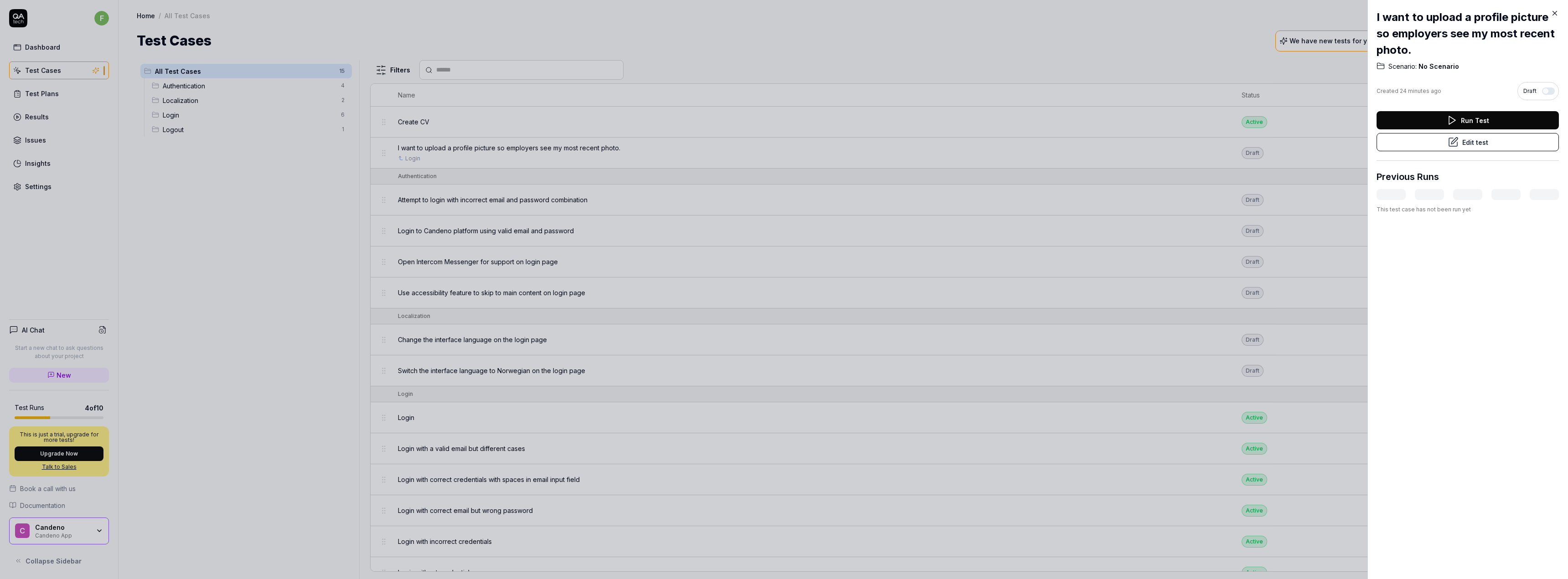
click at [1469, 144] on button "Edit test" at bounding box center [1468, 142] width 183 height 18
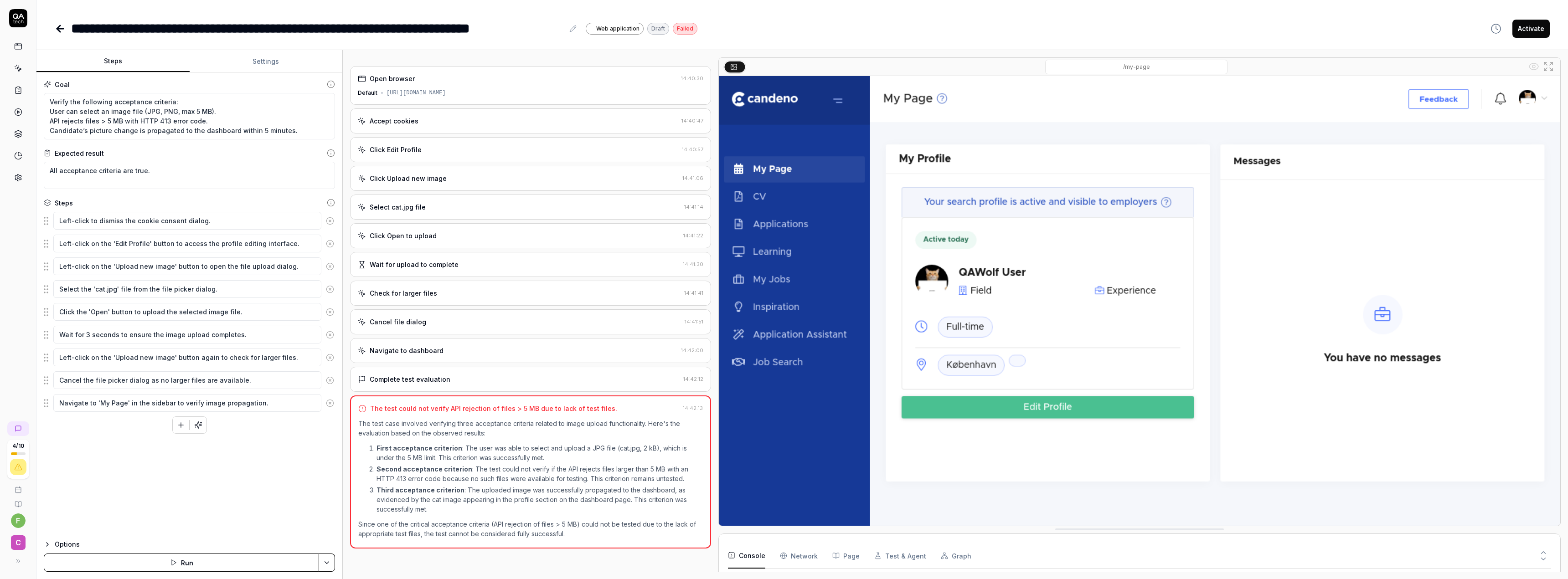
scroll to position [57, 0]
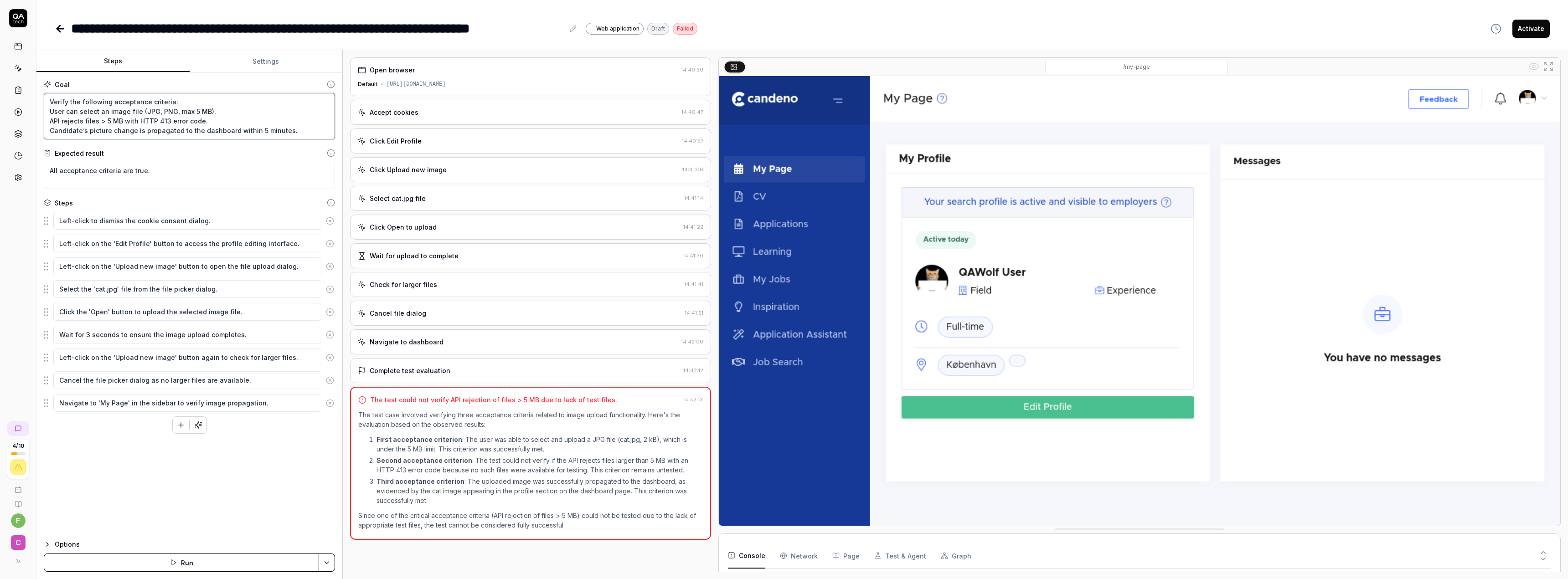
drag, startPoint x: 211, startPoint y: 122, endPoint x: -10, endPoint y: 117, distance: 221.1
click at [0, 117] on html "**********" at bounding box center [784, 290] width 1568 height 579
type textarea "*"
click at [198, 491] on div "Goal Verify the following acceptance criteria: User can select an image file (J…" at bounding box center [189, 303] width 306 height 463
